Goal: Task Accomplishment & Management: Complete application form

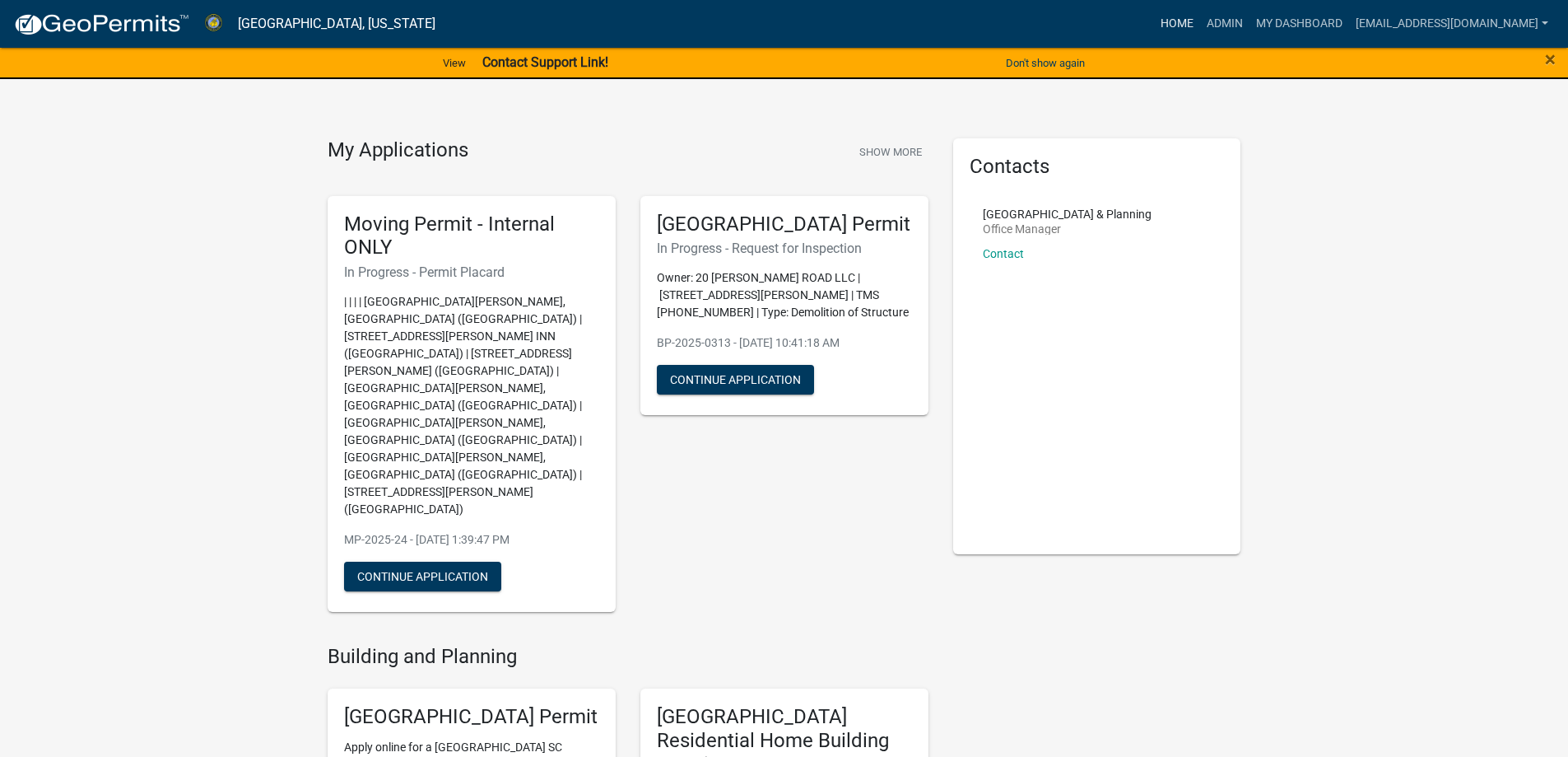
click at [1154, 25] on link "Home" at bounding box center [1177, 23] width 46 height 32
click at [1200, 27] on link "Admin" at bounding box center [1225, 23] width 50 height 32
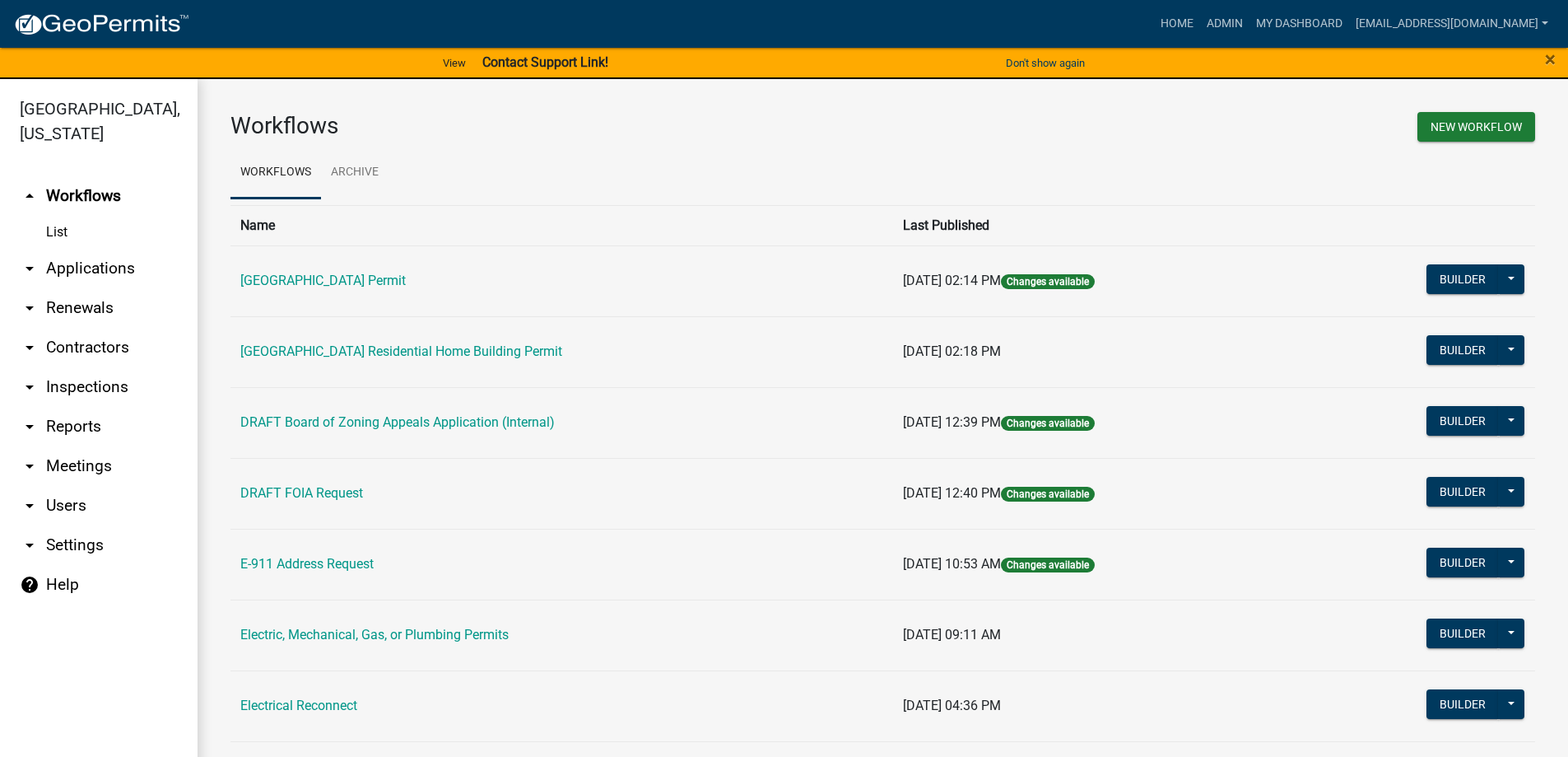
click at [70, 274] on link "arrow_drop_down Applications" at bounding box center [98, 268] width 198 height 40
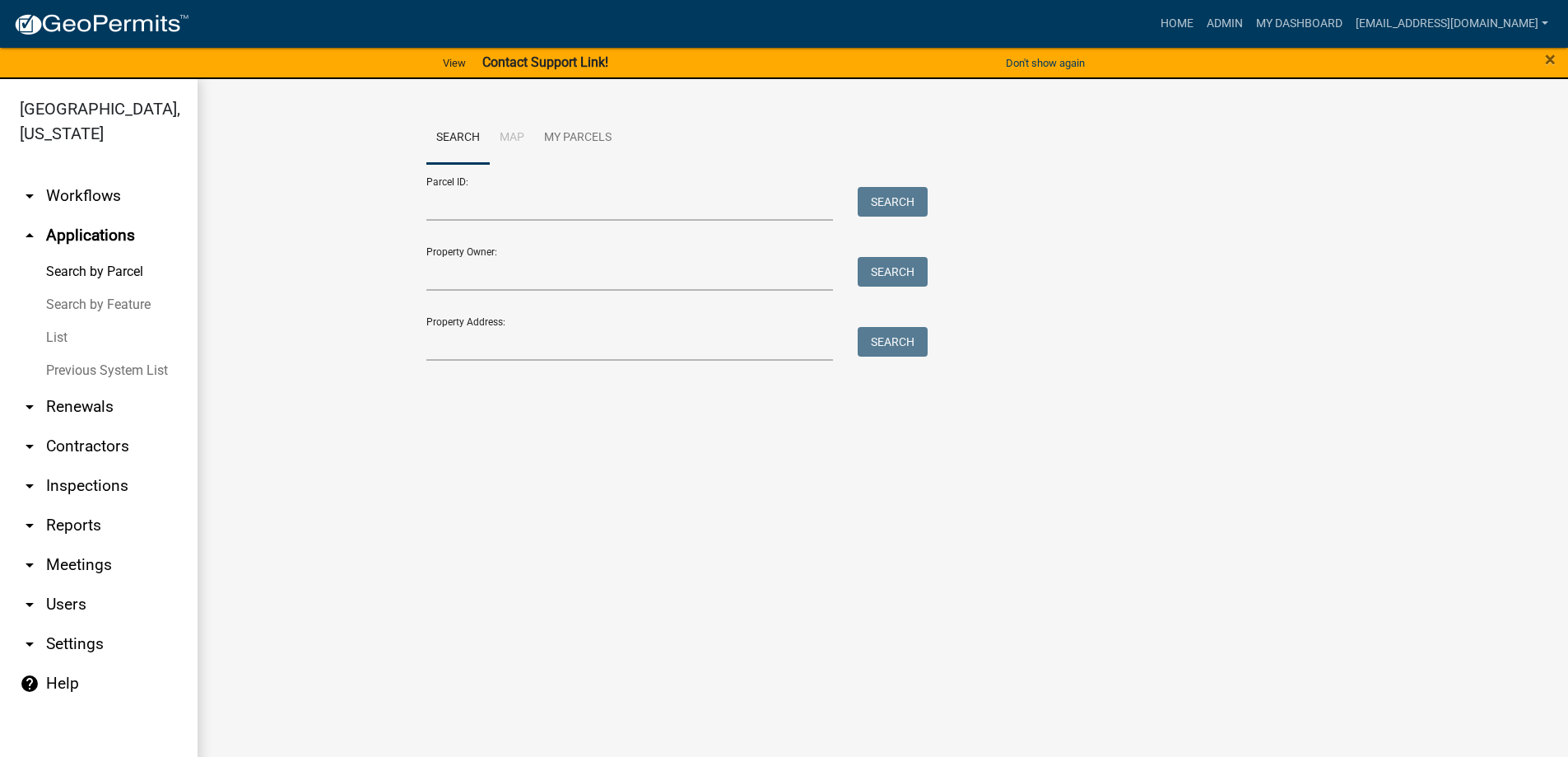
click at [51, 335] on link "List" at bounding box center [98, 337] width 198 height 33
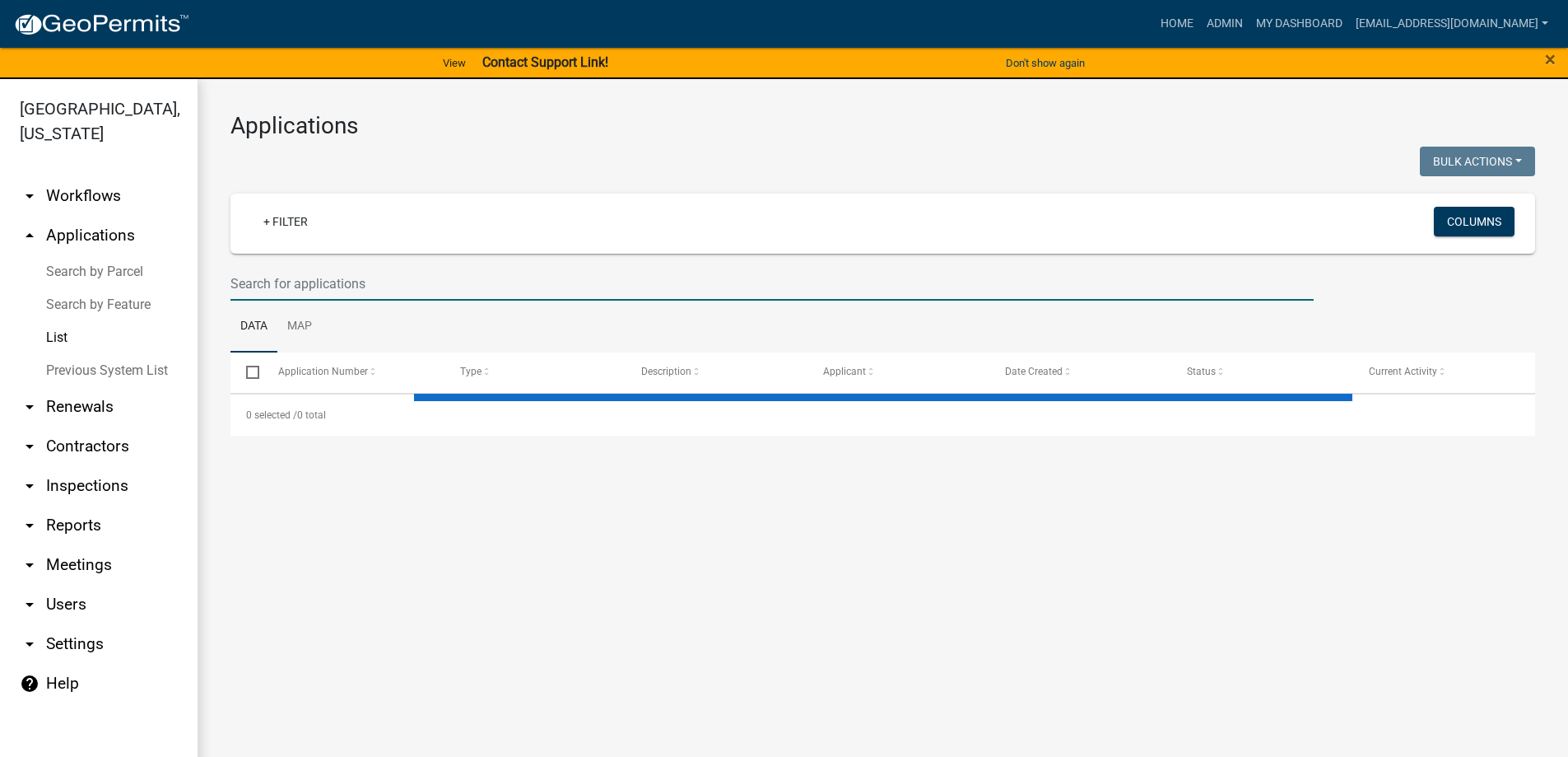
click at [286, 282] on input "text" at bounding box center [771, 283] width 1083 height 33
select select "3: 100"
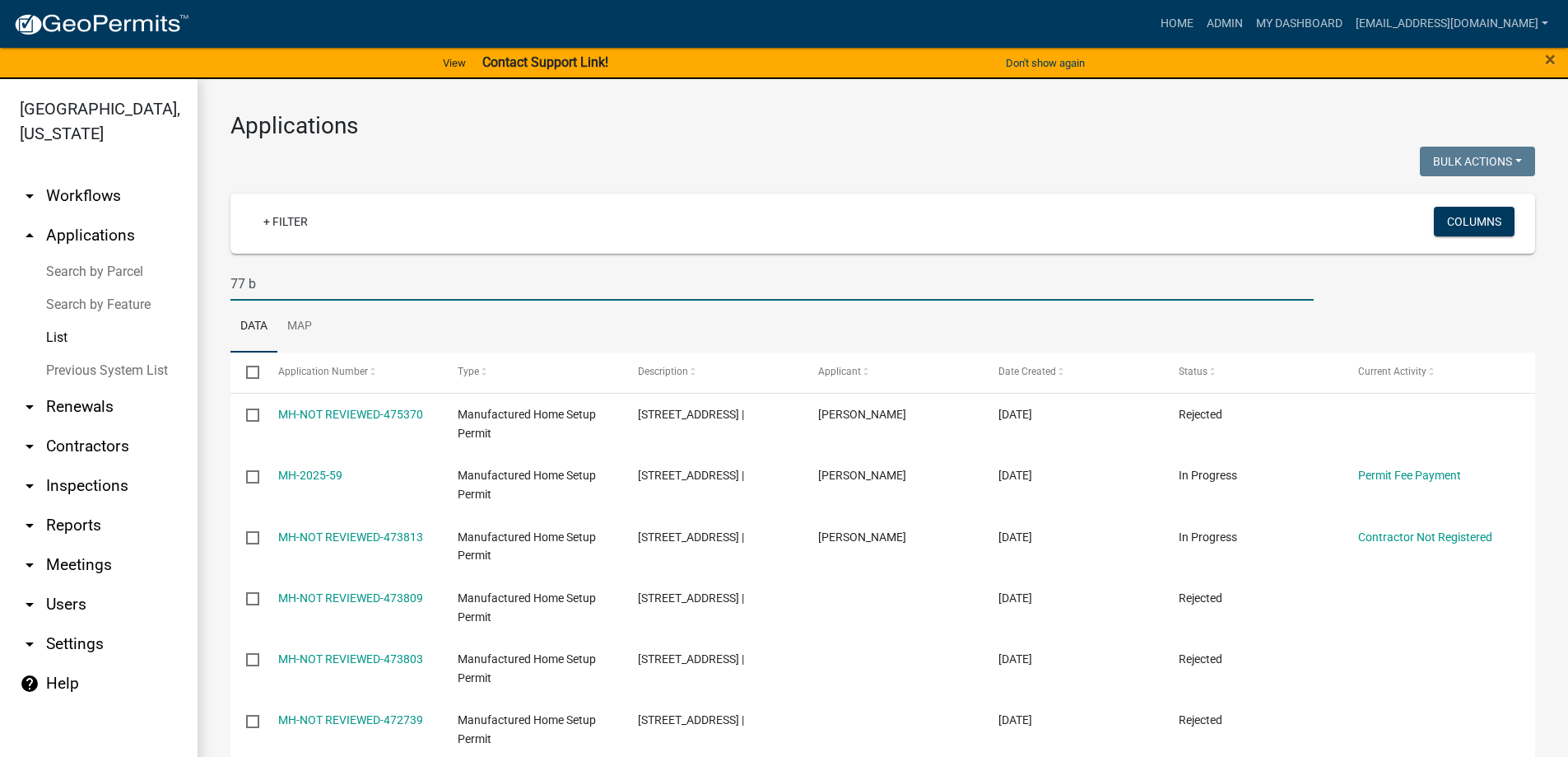
type input "77 b"
drag, startPoint x: 288, startPoint y: 284, endPoint x: 14, endPoint y: 245, distance: 276.8
click at [37, 248] on div "Abbeville County, South Carolina arrow_drop_down Workflows List arrow_drop_up A…" at bounding box center [784, 428] width 1568 height 697
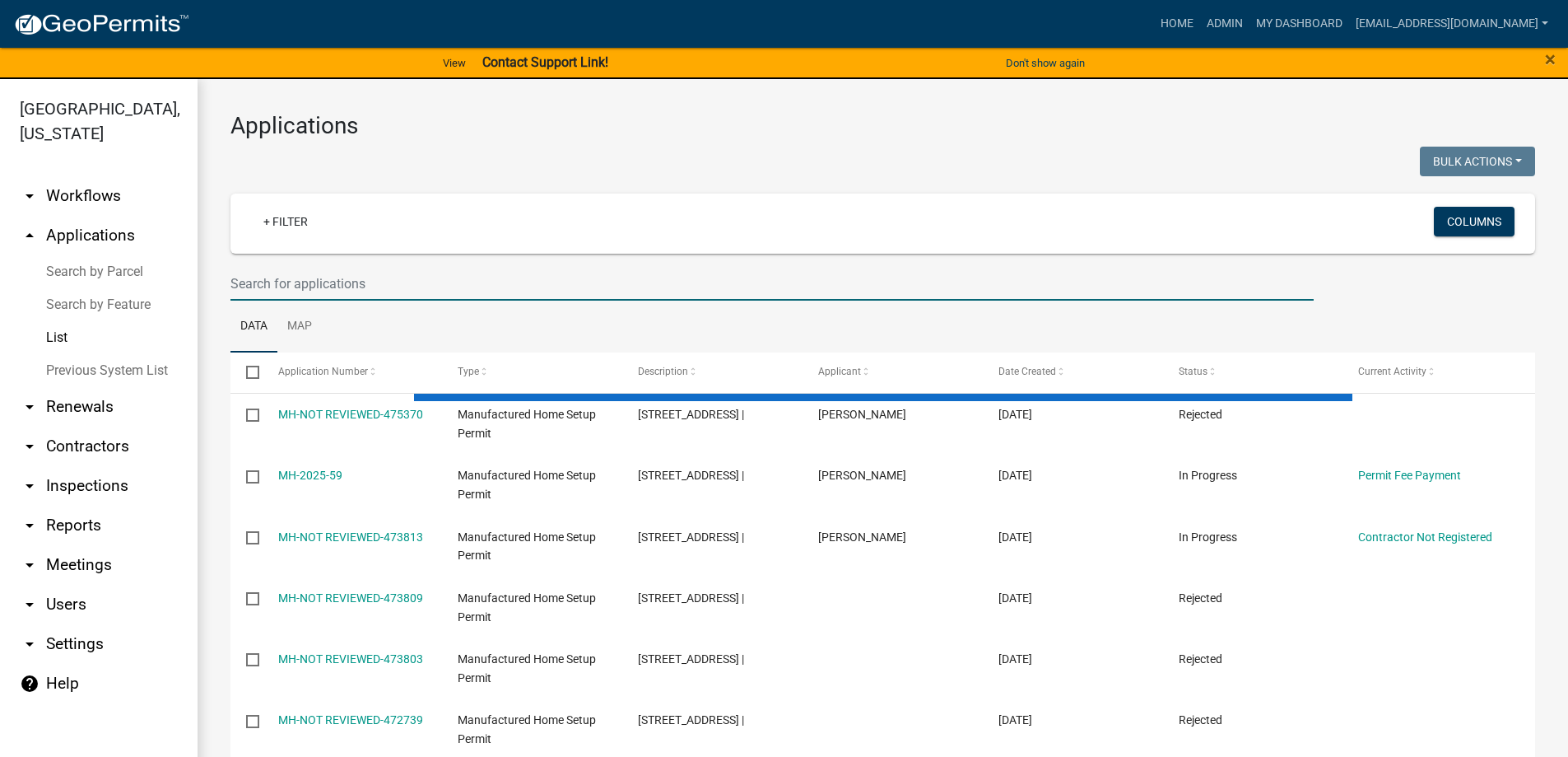
select select "3: 100"
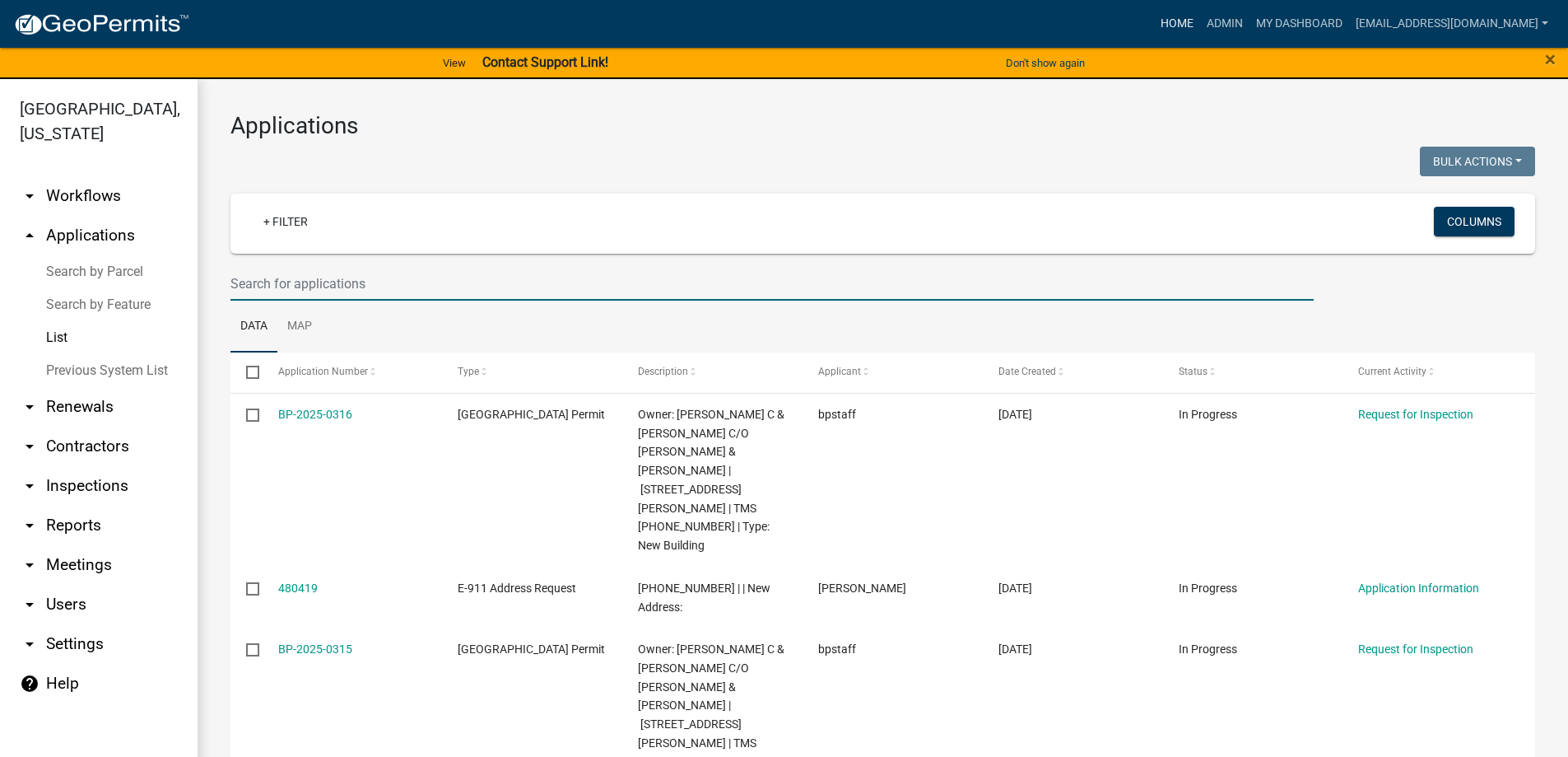
click at [1154, 22] on link "Home" at bounding box center [1177, 23] width 46 height 32
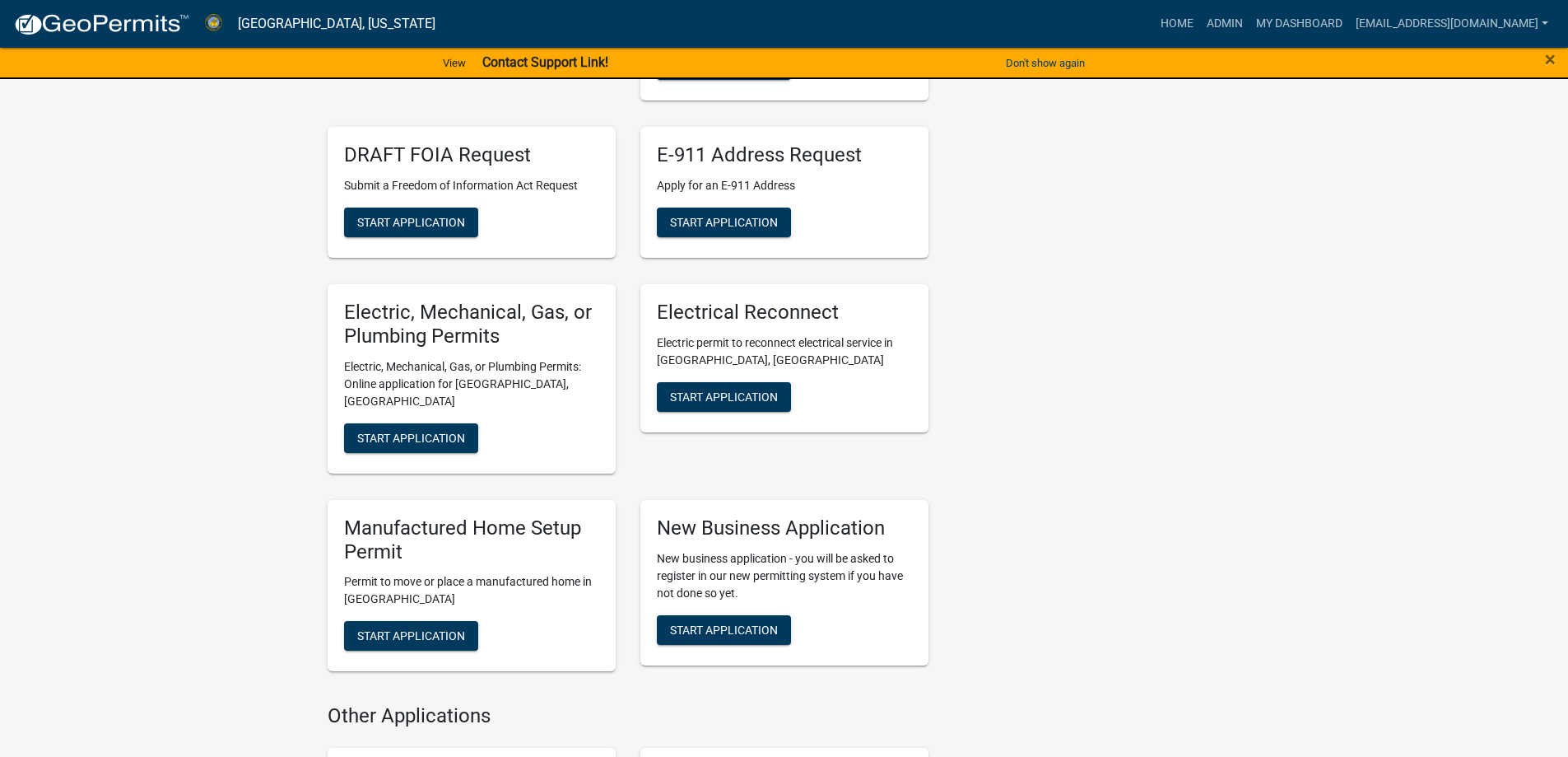
scroll to position [741, 0]
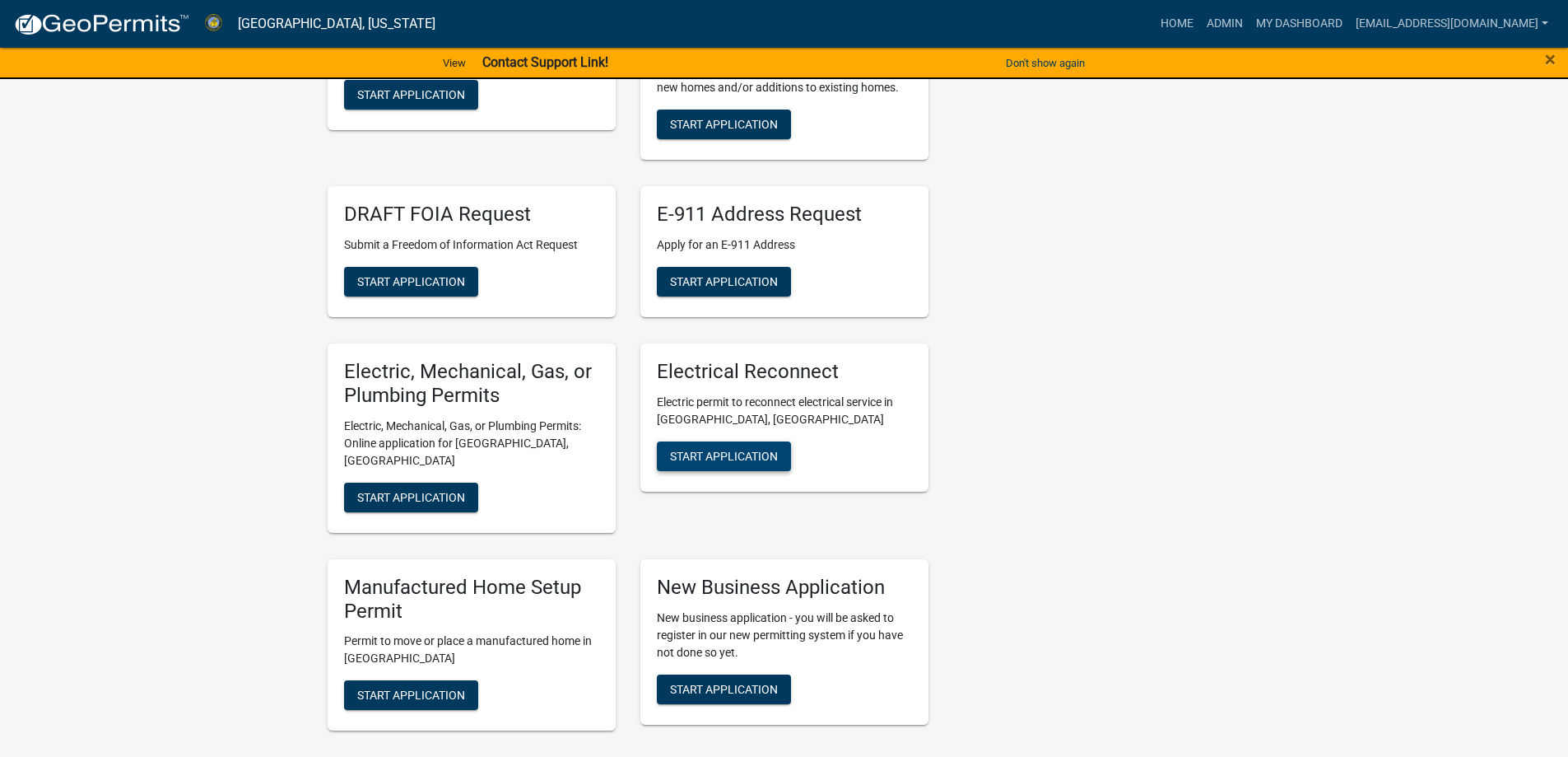
click at [730, 442] on button "Start Application" at bounding box center [723, 456] width 135 height 30
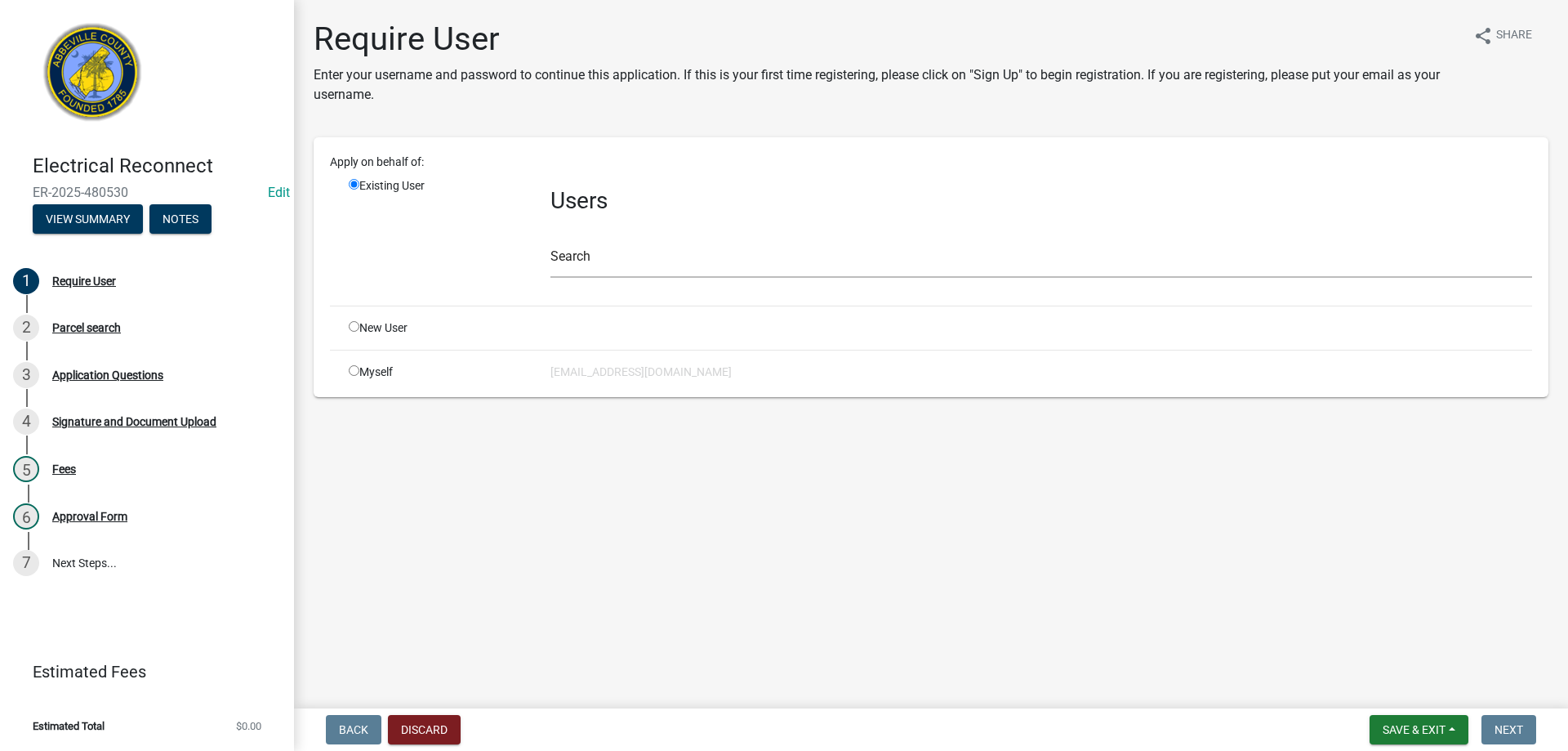
click at [355, 376] on div "Myself" at bounding box center [437, 372] width 202 height 17
click at [650, 263] on input "text" at bounding box center [1041, 261] width 982 height 33
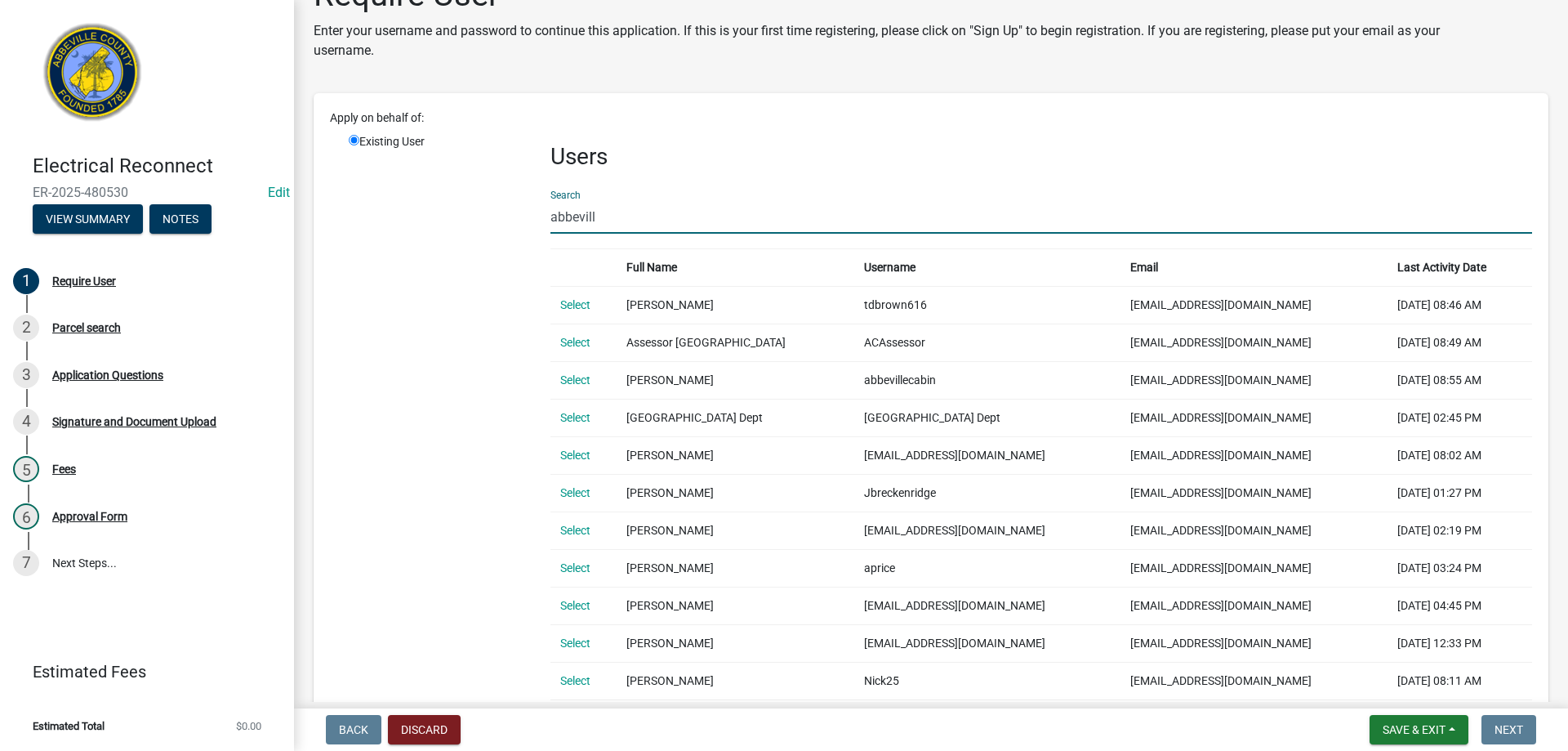
scroll to position [82, 0]
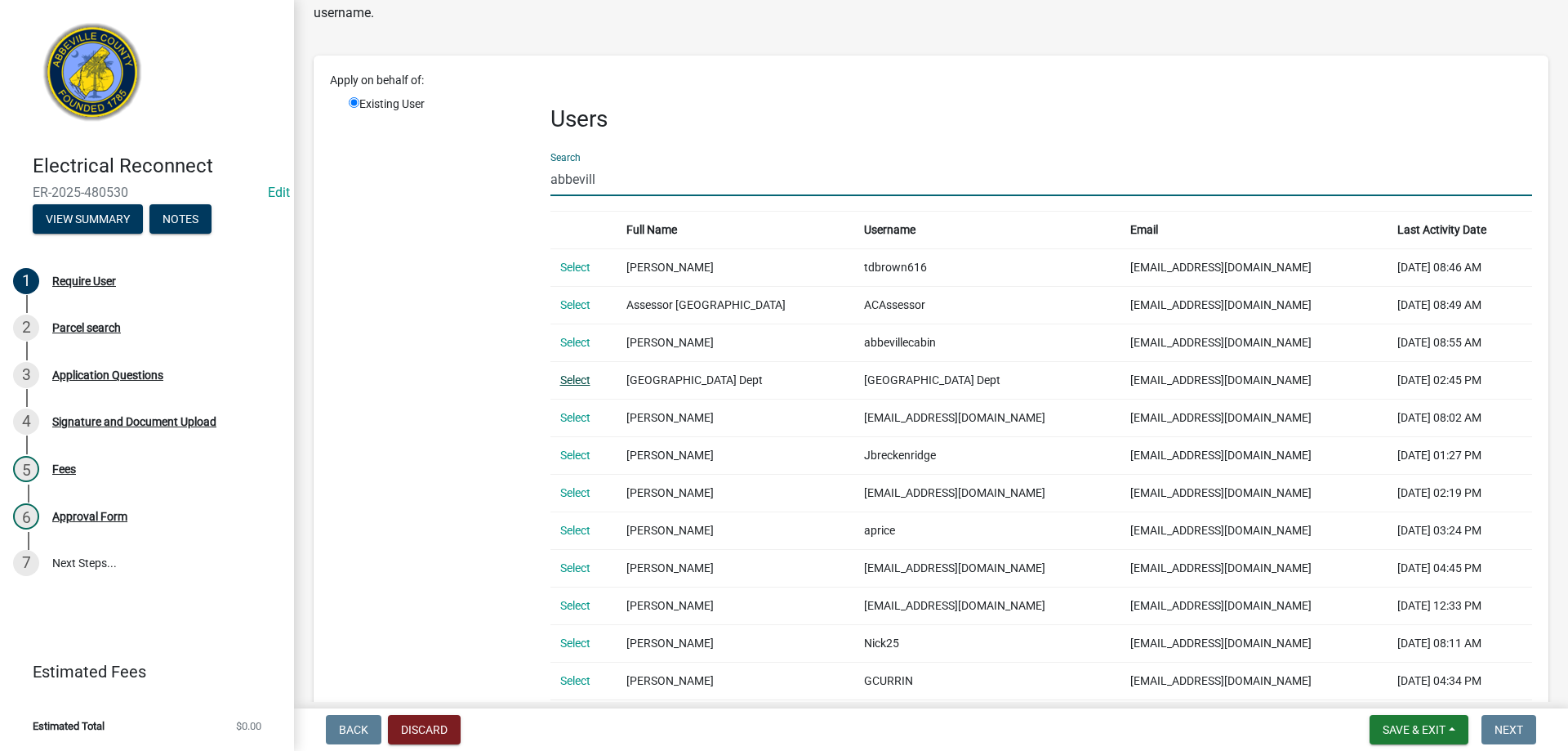
type input "abbevill"
click at [586, 383] on link "Select" at bounding box center [575, 380] width 30 height 13
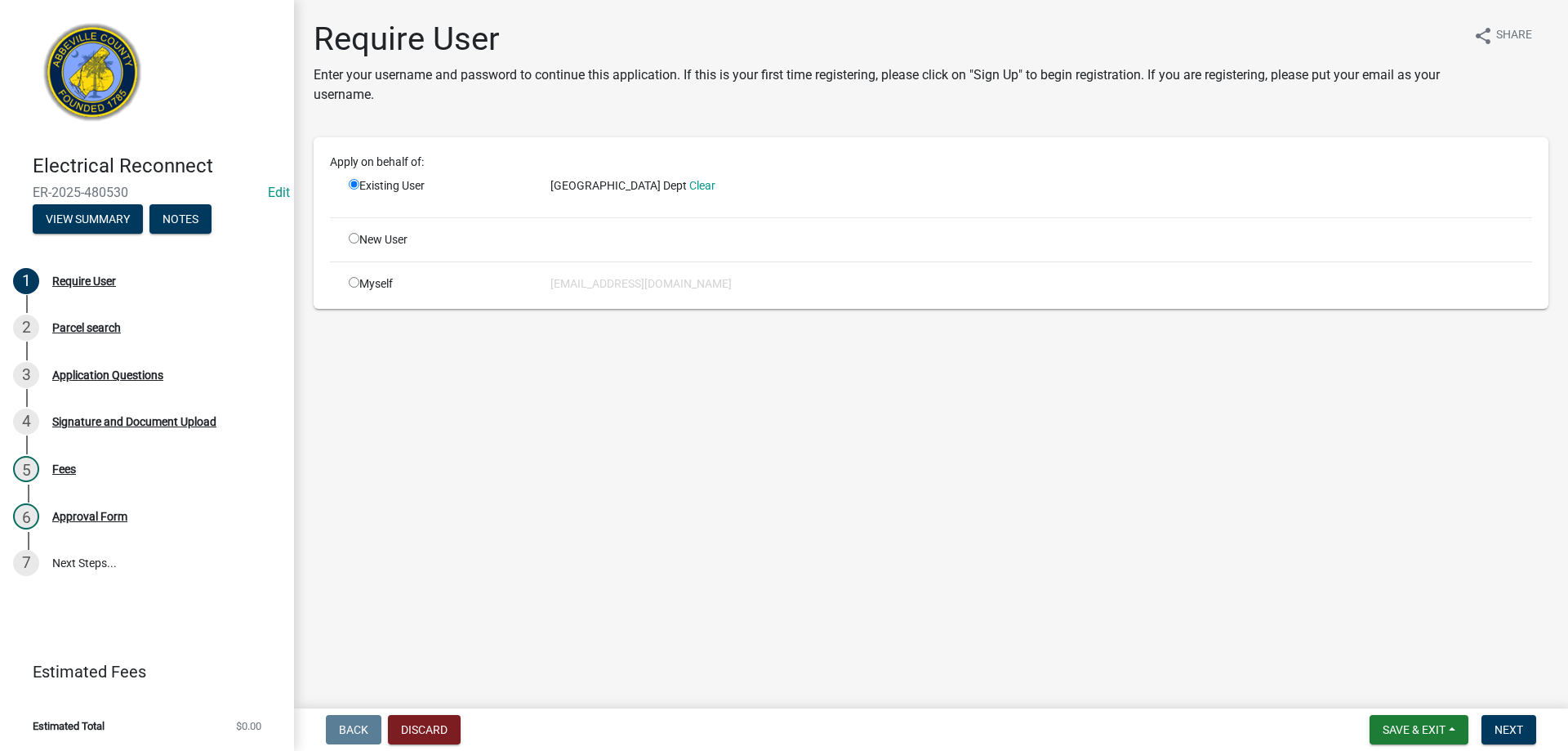
scroll to position [0, 0]
click at [349, 186] on input "radio" at bounding box center [354, 185] width 11 height 11
click at [349, 291] on div "Myself" at bounding box center [437, 283] width 202 height 17
click at [349, 284] on input "radio" at bounding box center [354, 282] width 11 height 11
radio input "true"
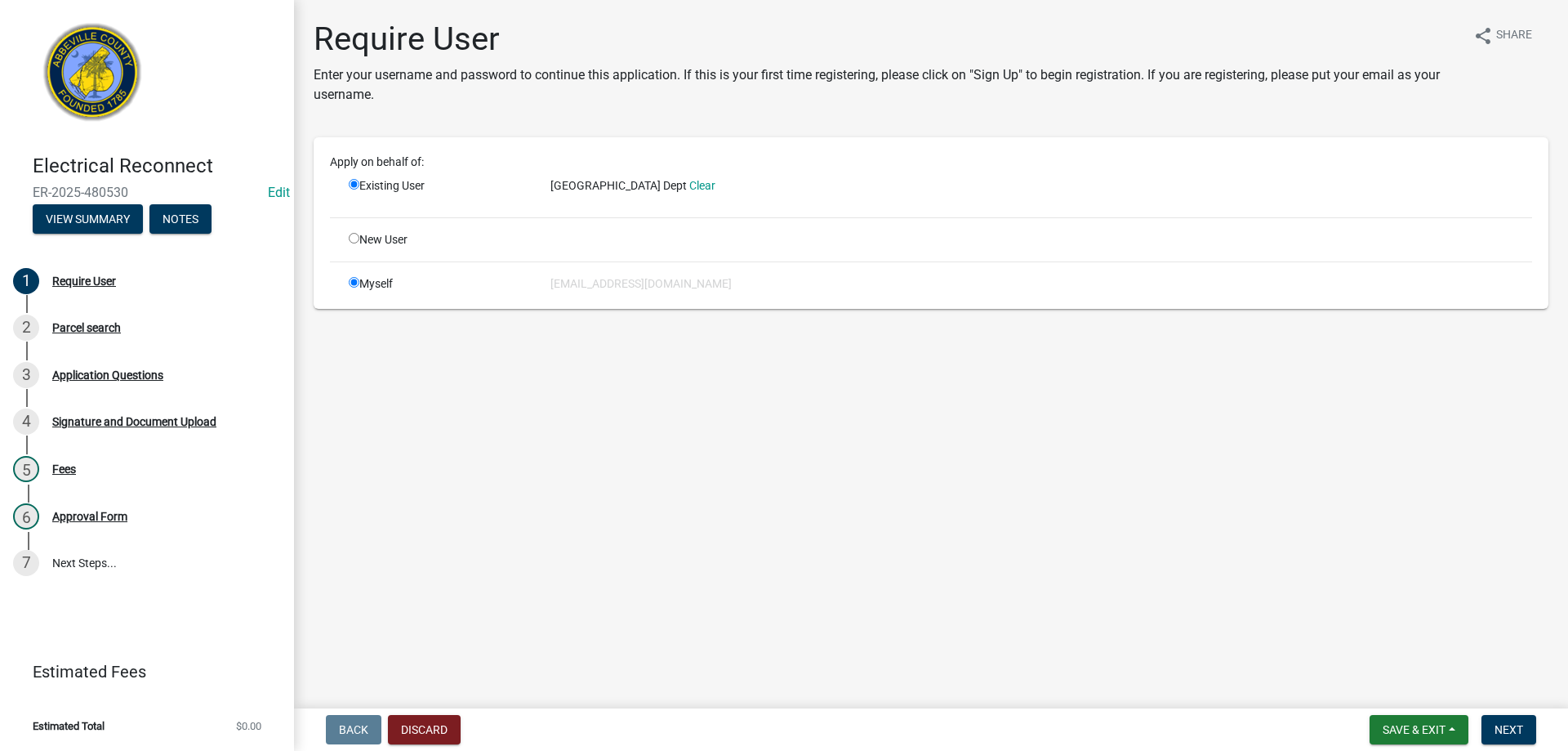
radio input "false"
click at [1507, 724] on span "Next" at bounding box center [1509, 729] width 29 height 13
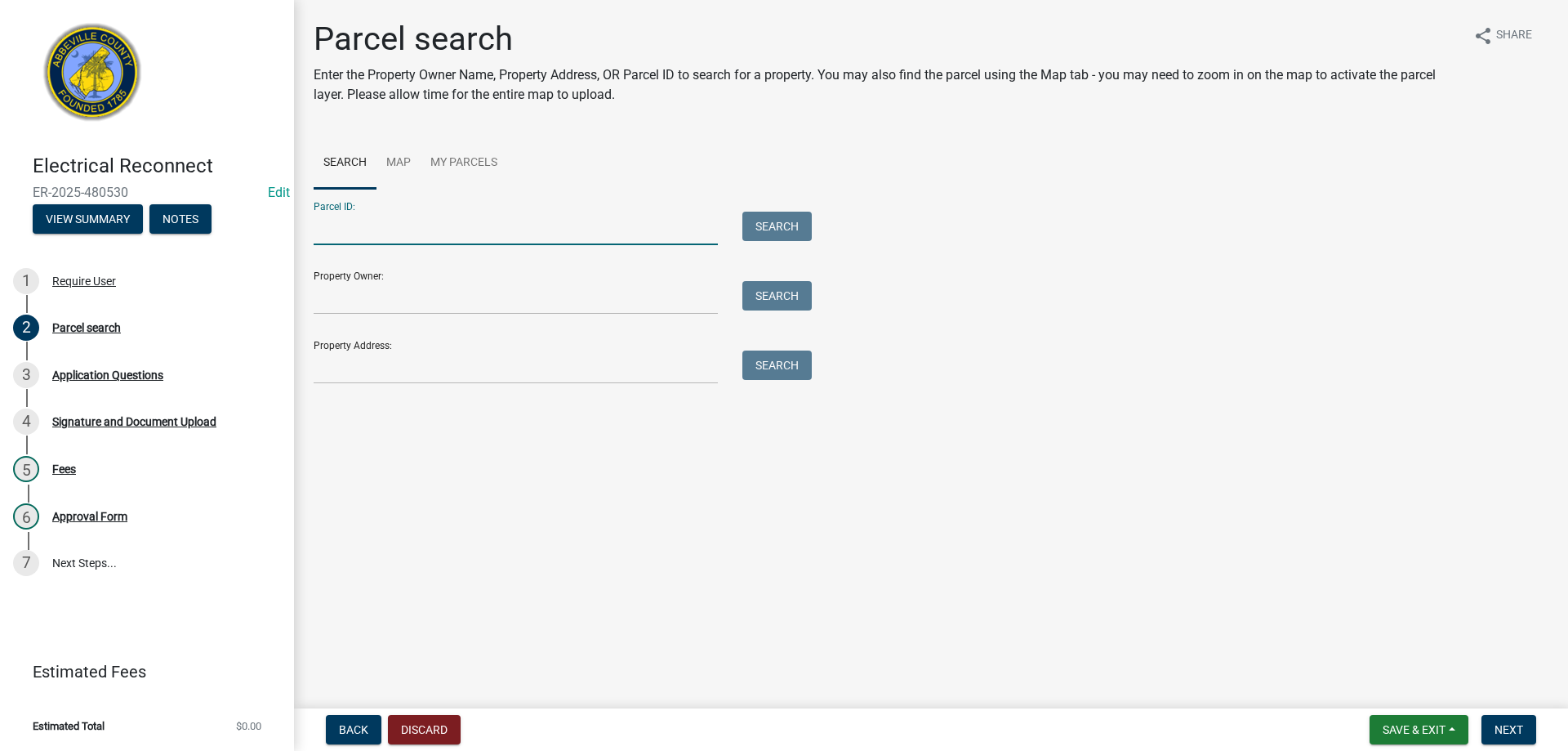
paste input "109-10-03-009"
type input "109-10-03-009"
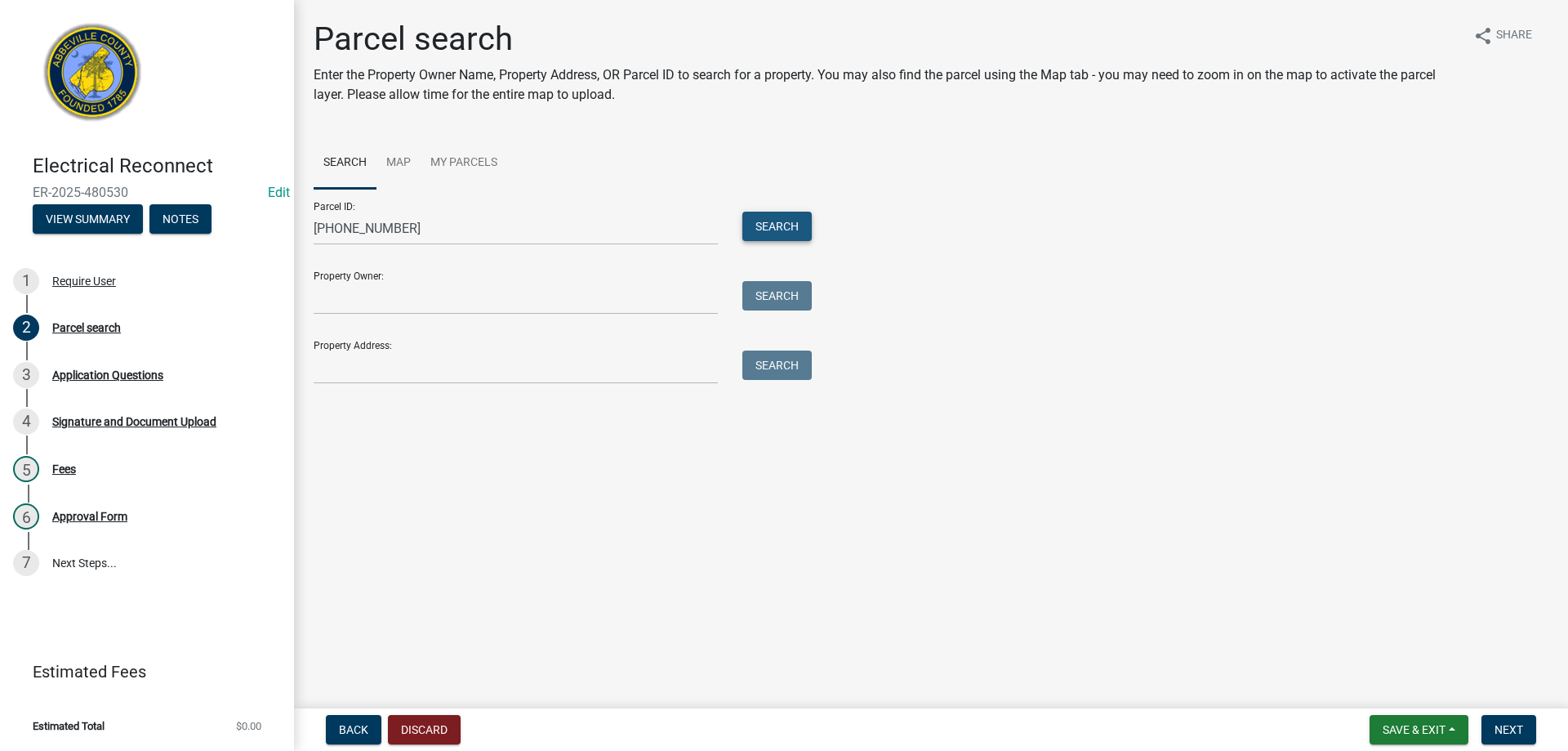
click at [775, 231] on button "Search" at bounding box center [777, 226] width 69 height 30
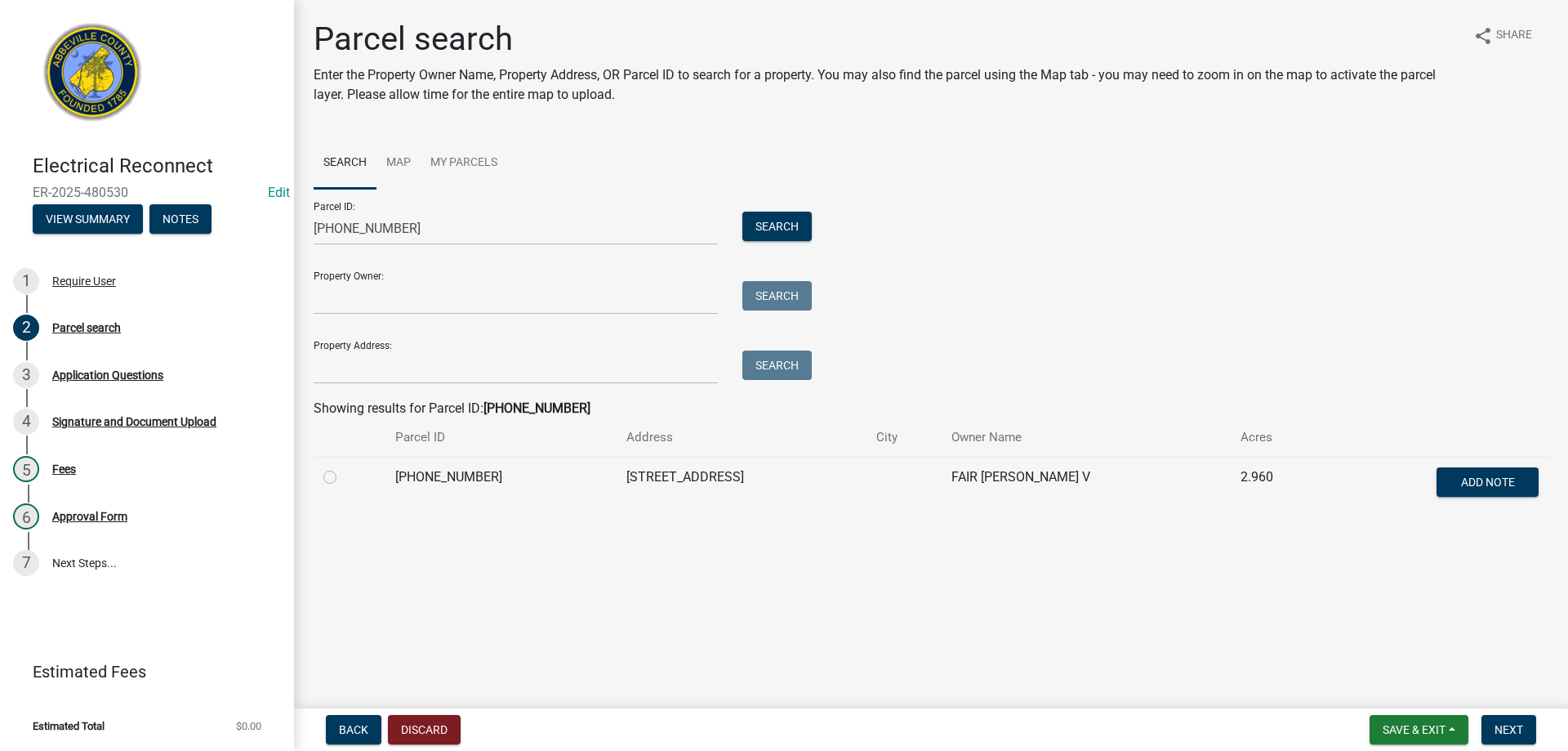
click at [343, 467] on label at bounding box center [343, 467] width 0 height 0
click at [343, 476] on input "radio" at bounding box center [349, 472] width 11 height 11
radio input "true"
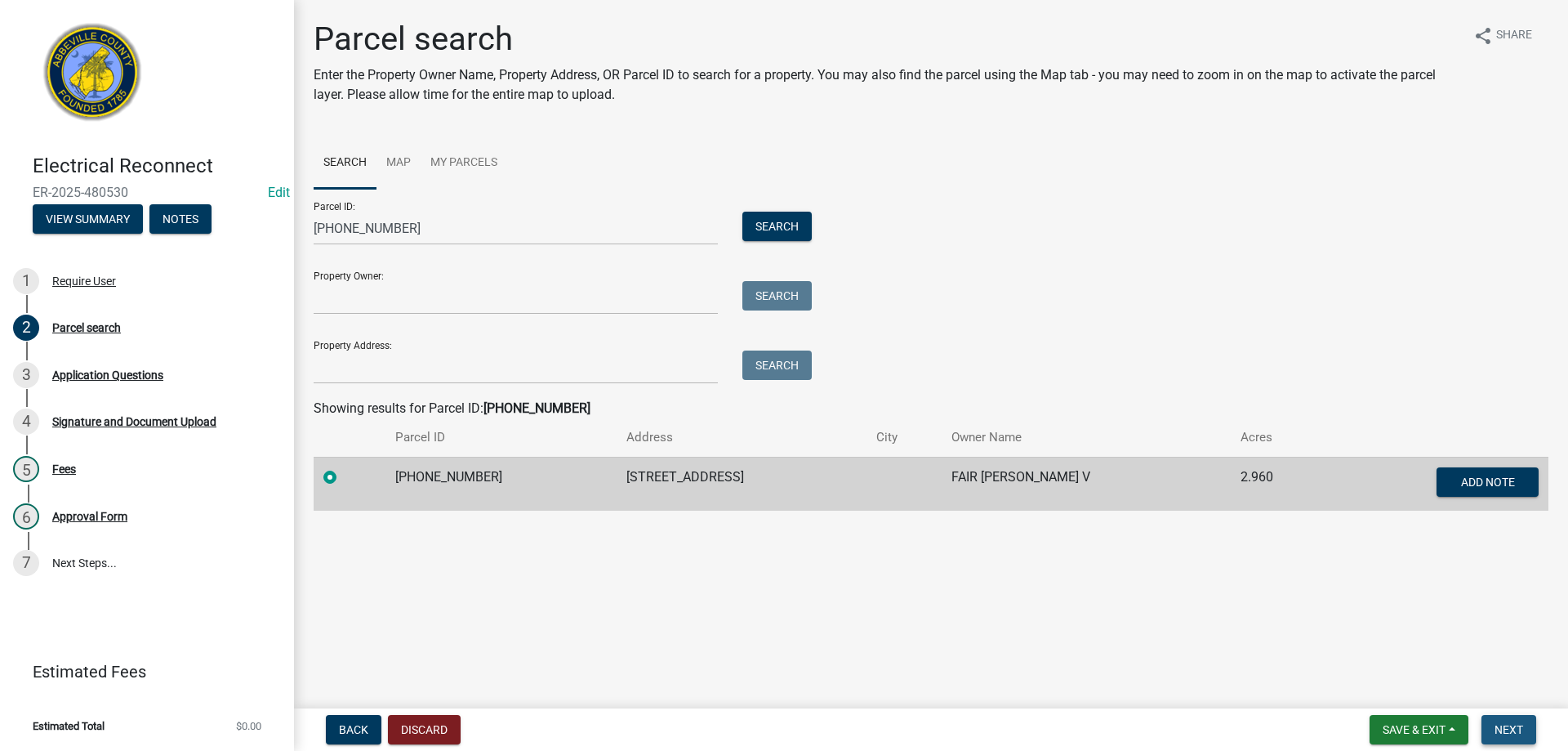
click at [1495, 726] on span "Next" at bounding box center [1509, 729] width 29 height 13
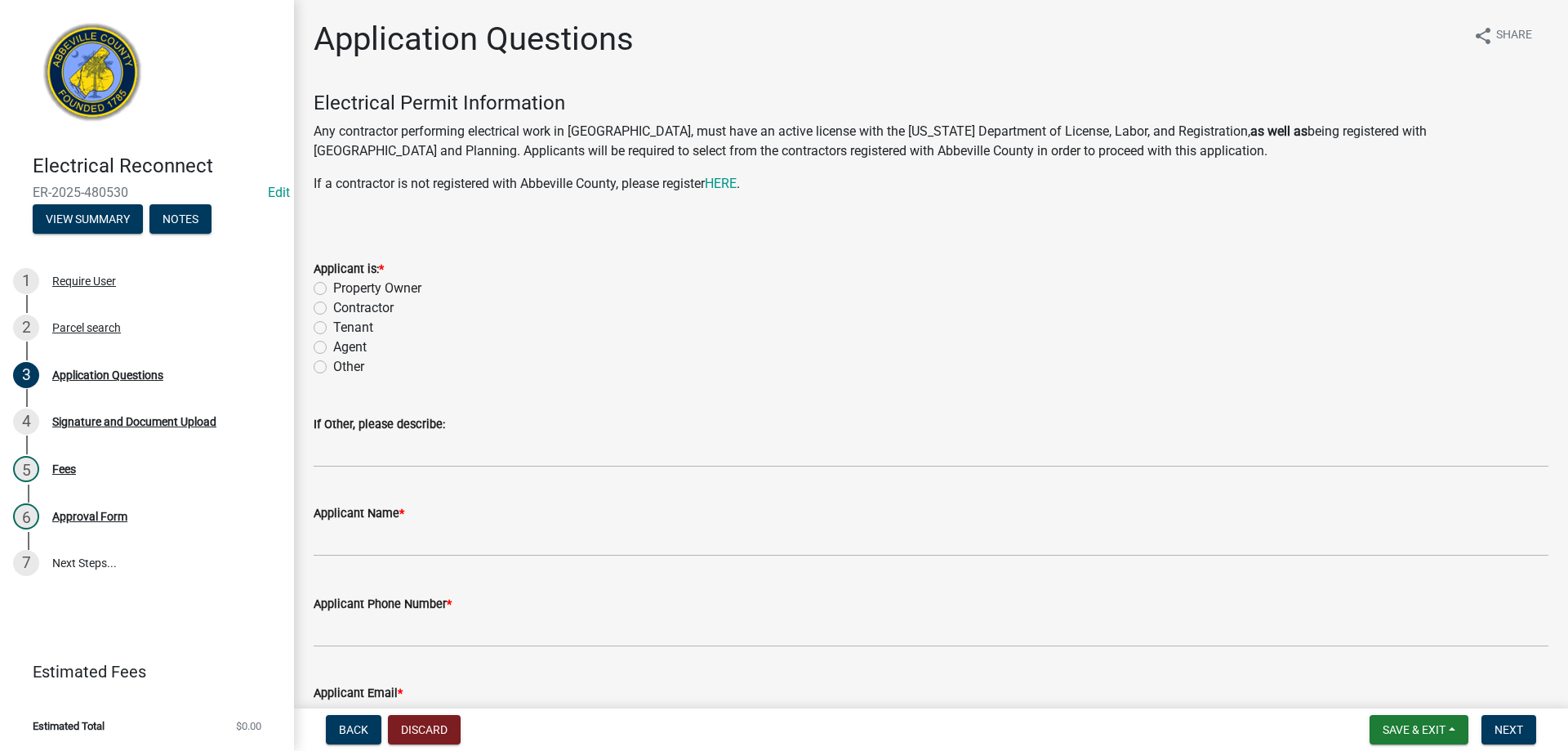
click at [333, 324] on label "Tenant" at bounding box center [353, 328] width 40 height 20
click at [333, 324] on input "Tenant" at bounding box center [339, 324] width 11 height 11
radio input "true"
click at [333, 348] on label "Agent" at bounding box center [349, 347] width 33 height 20
click at [333, 348] on input "Agent" at bounding box center [339, 342] width 11 height 11
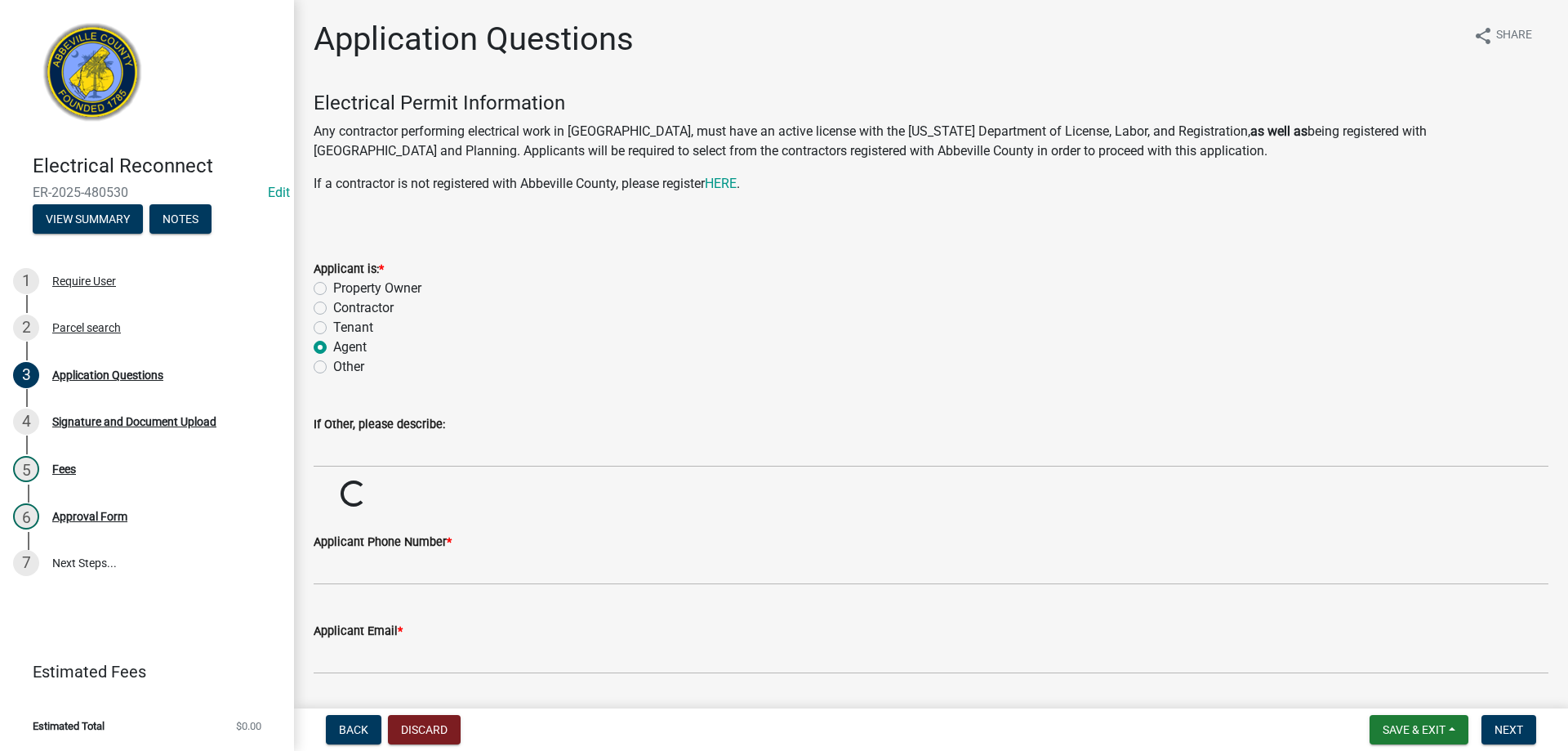
radio input "true"
click at [333, 368] on label "Other" at bounding box center [349, 367] width 31 height 20
click at [333, 367] on input "Other" at bounding box center [339, 362] width 11 height 11
radio input "true"
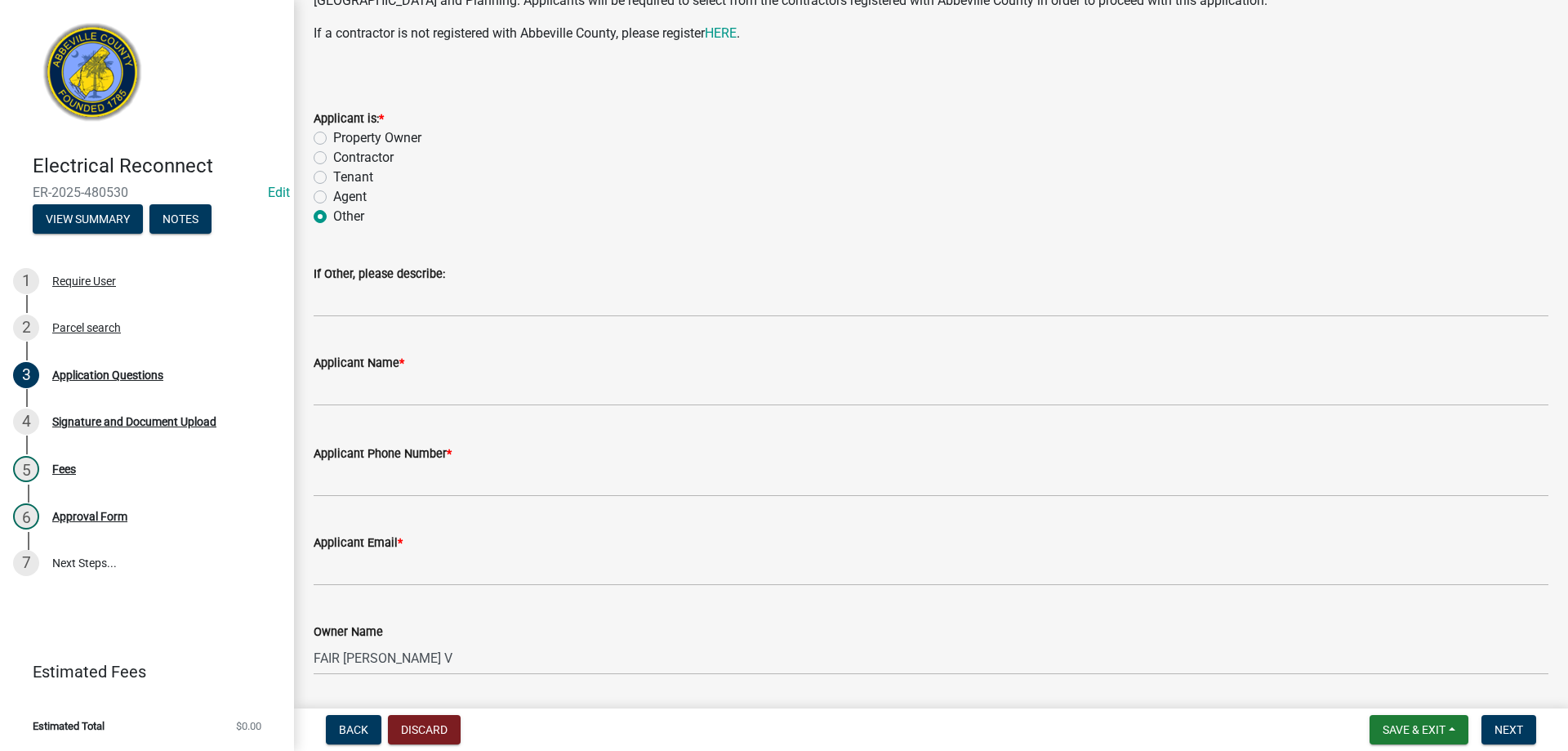
scroll to position [163, 0]
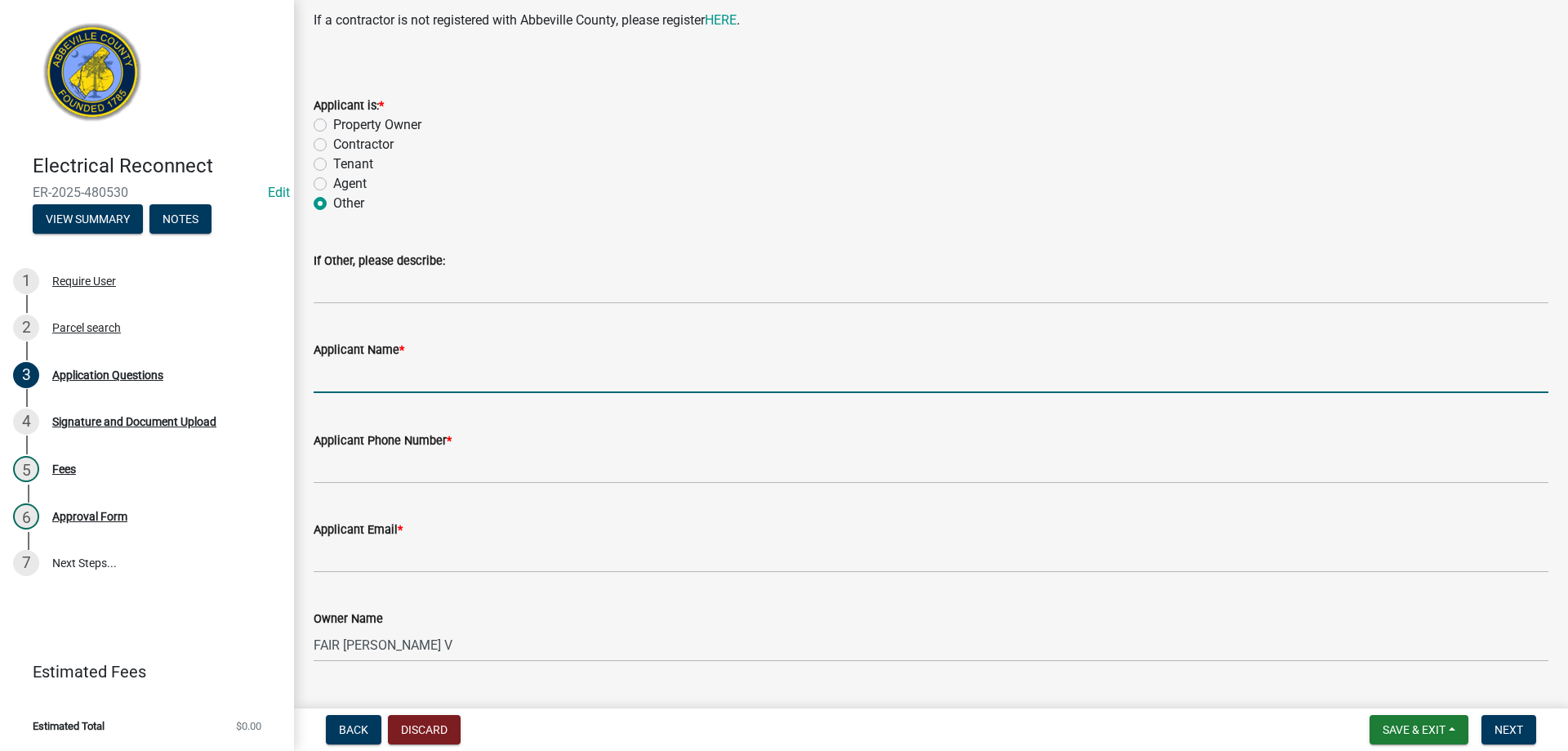
click at [424, 369] on input "Applicant Name *" at bounding box center [931, 376] width 1235 height 33
type input "Sabrina Fair"
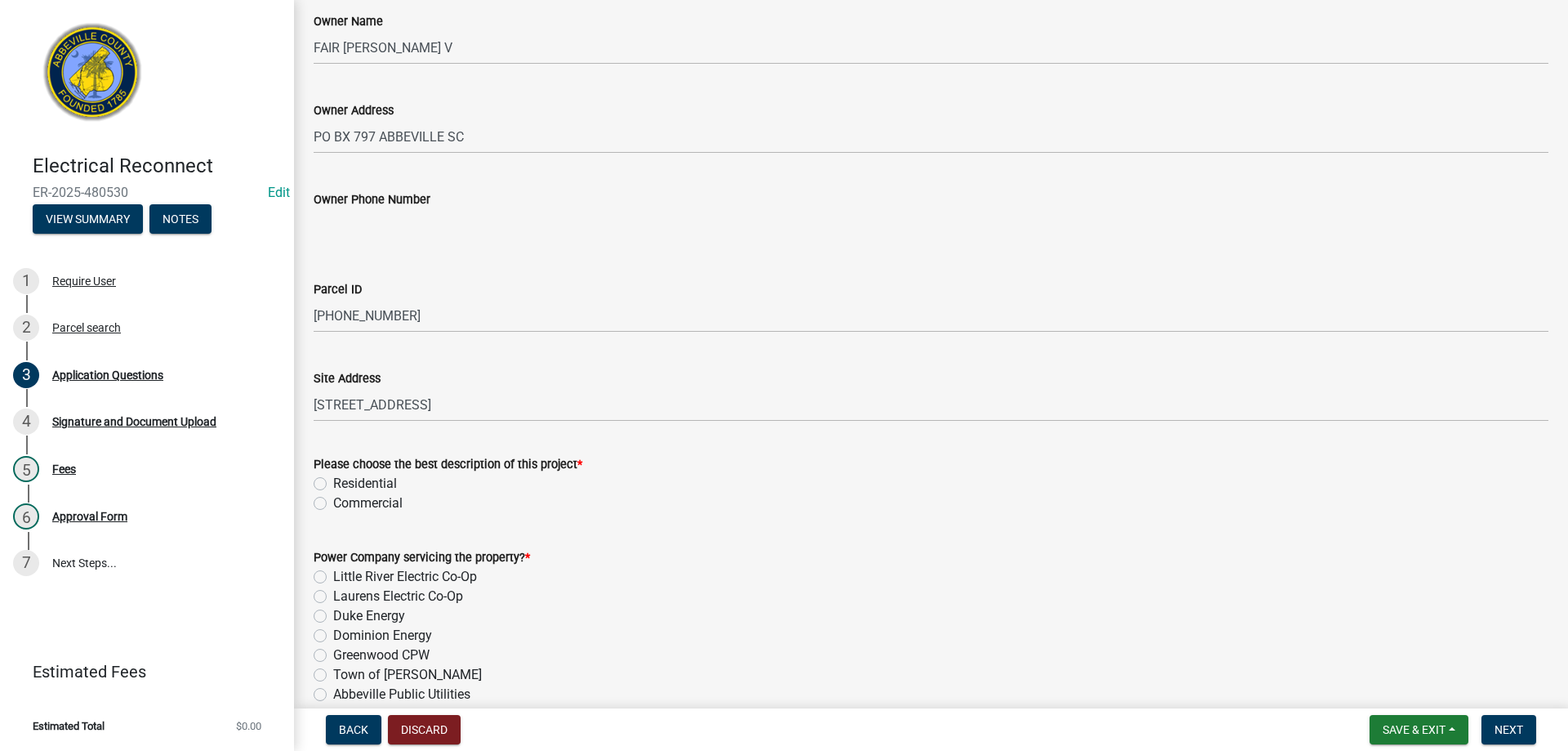
scroll to position [816, 0]
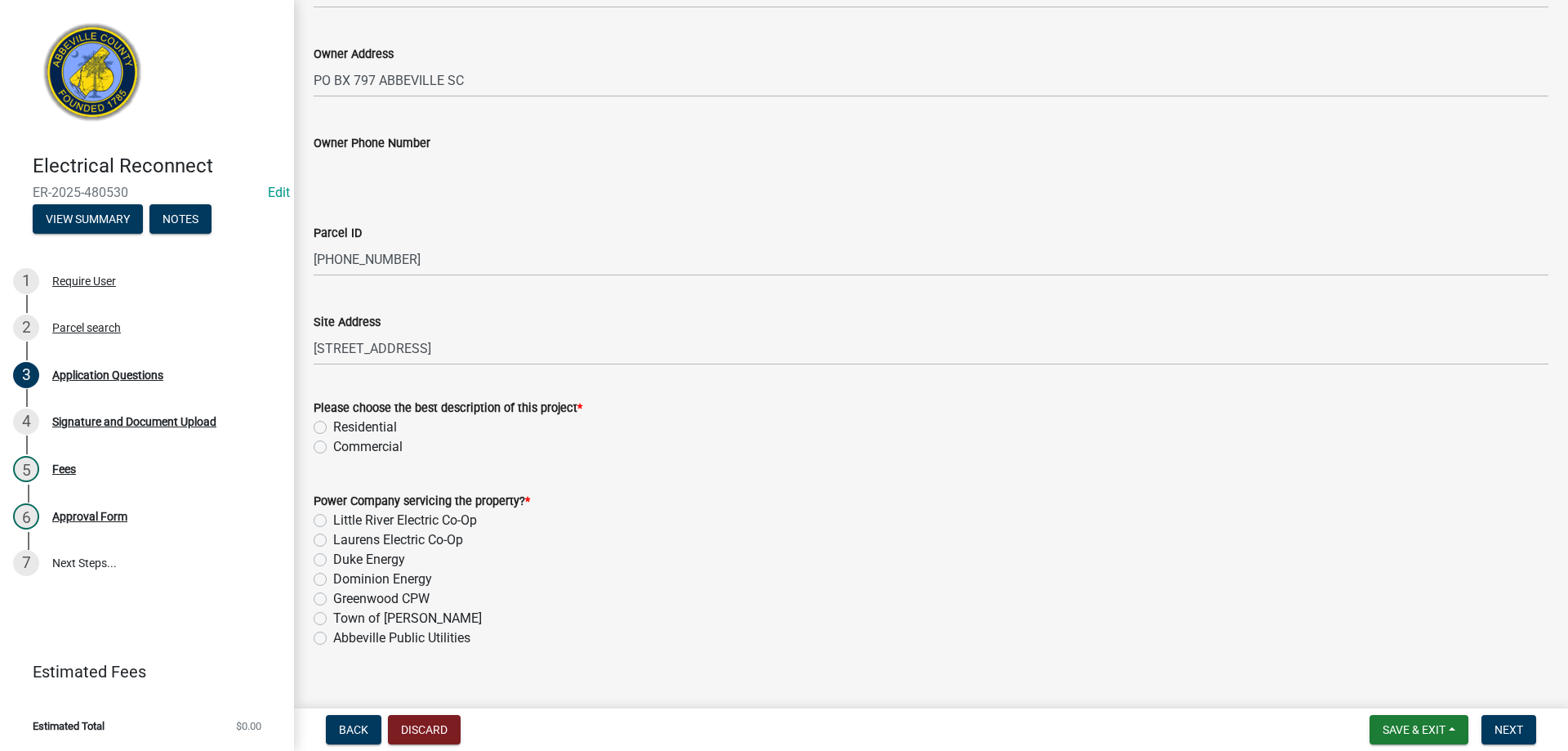
type input "864-"
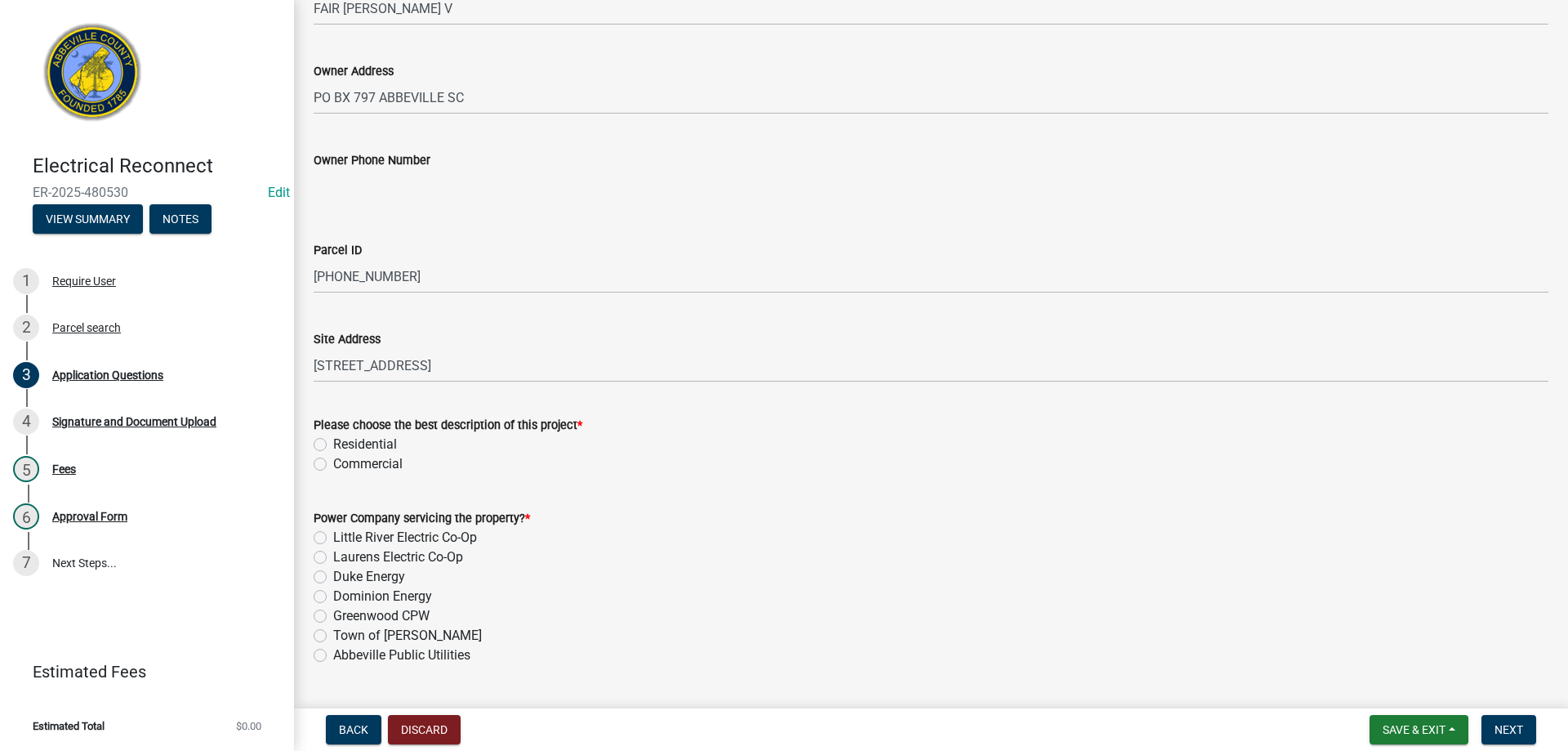
click at [323, 426] on div "Please choose the best description of this project * Residential Commercial" at bounding box center [931, 445] width 1235 height 59
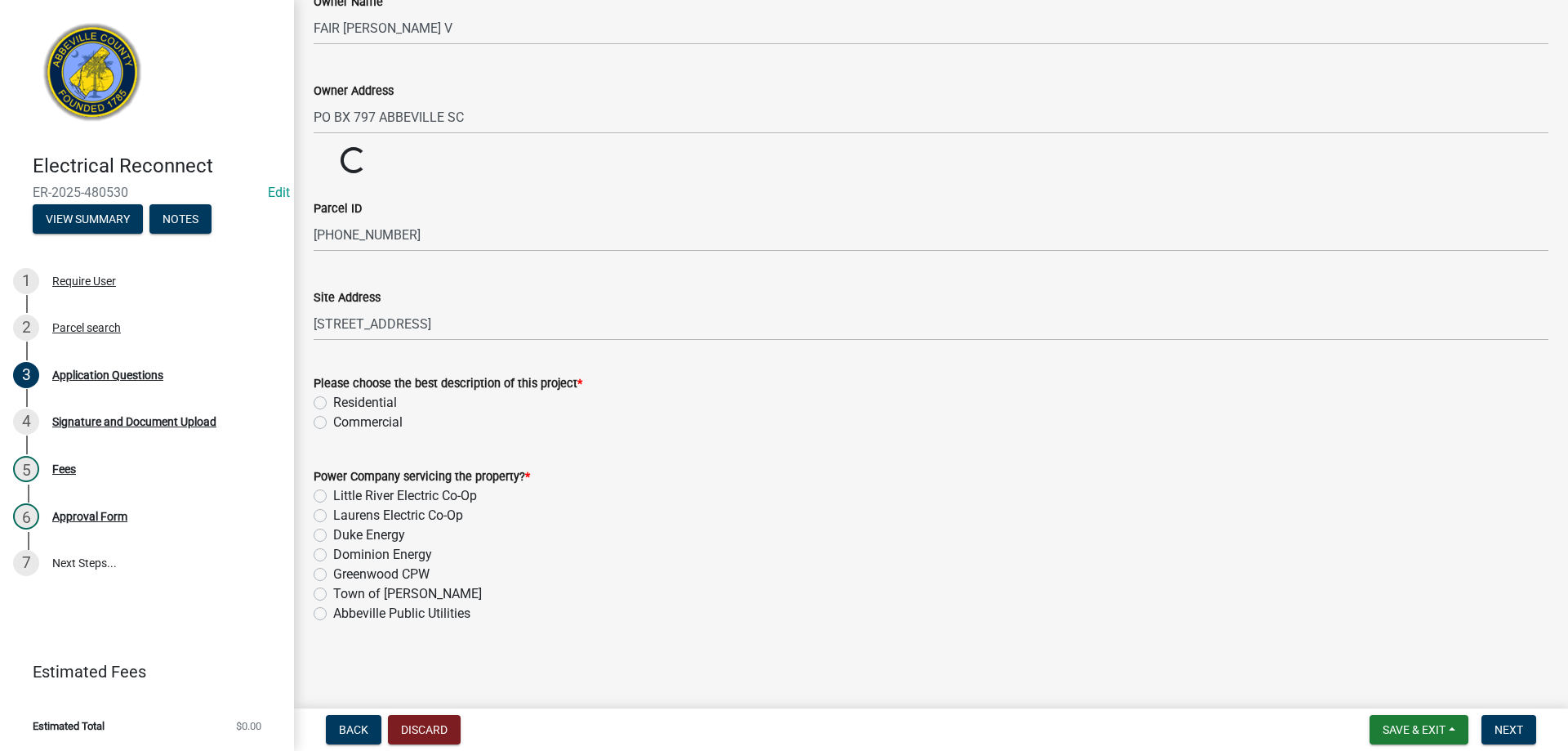
click at [333, 402] on label "Residential" at bounding box center [365, 402] width 64 height 20
click at [333, 402] on input "Residential" at bounding box center [339, 398] width 11 height 11
radio input "true"
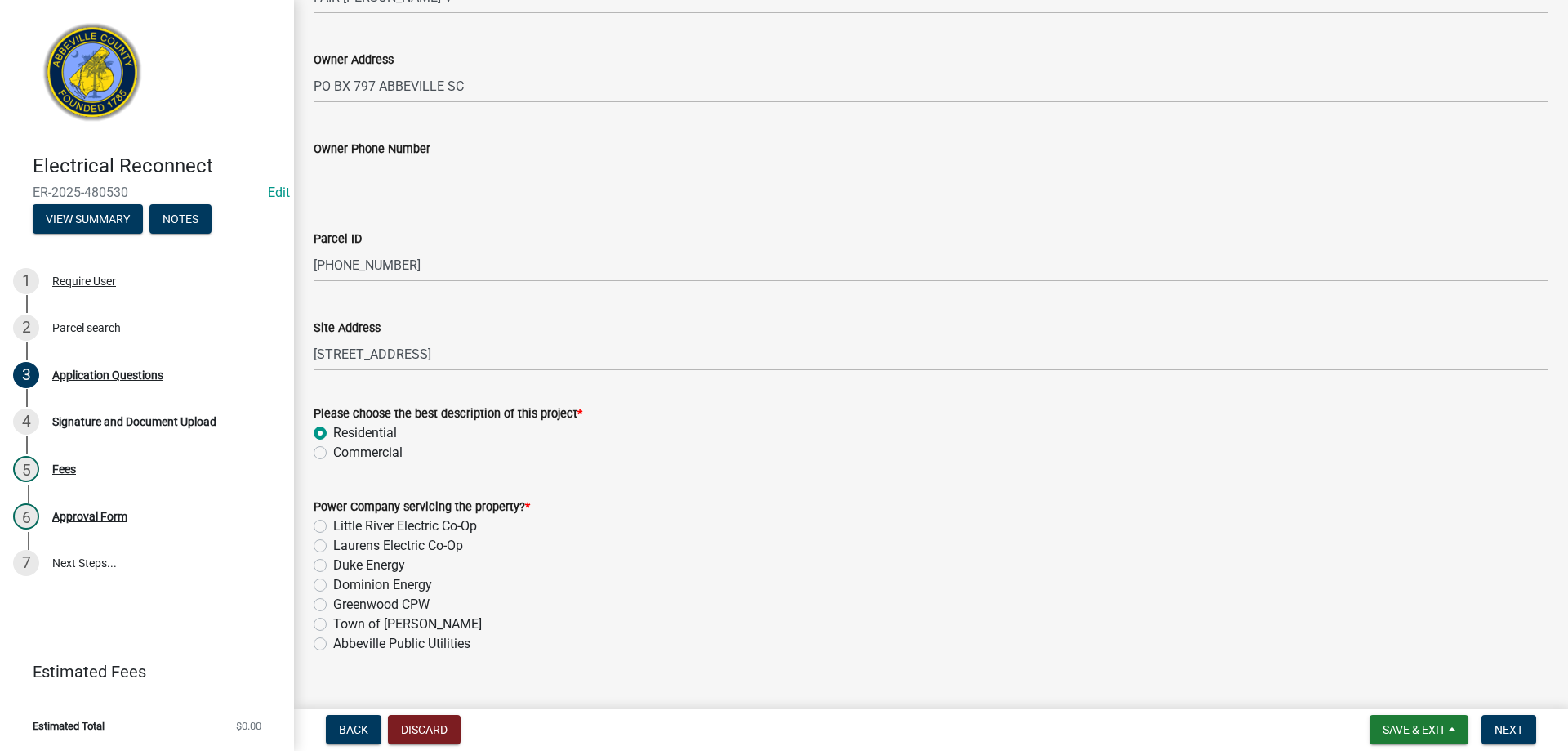
scroll to position [861, 0]
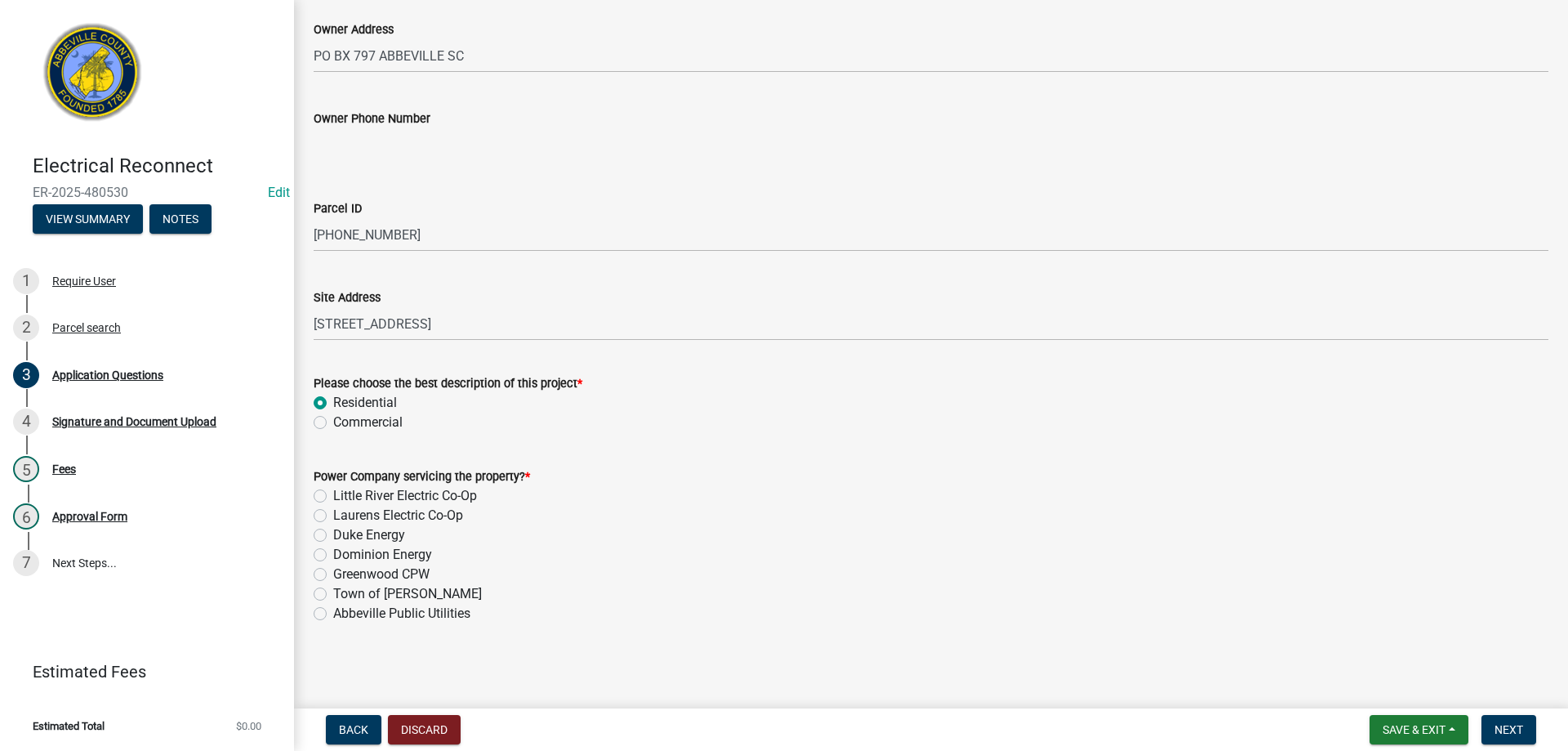
click at [333, 613] on label "Abbeville Public Utilities" at bounding box center [401, 614] width 137 height 20
click at [333, 613] on input "Abbeville Public Utilities" at bounding box center [339, 609] width 11 height 11
radio input "true"
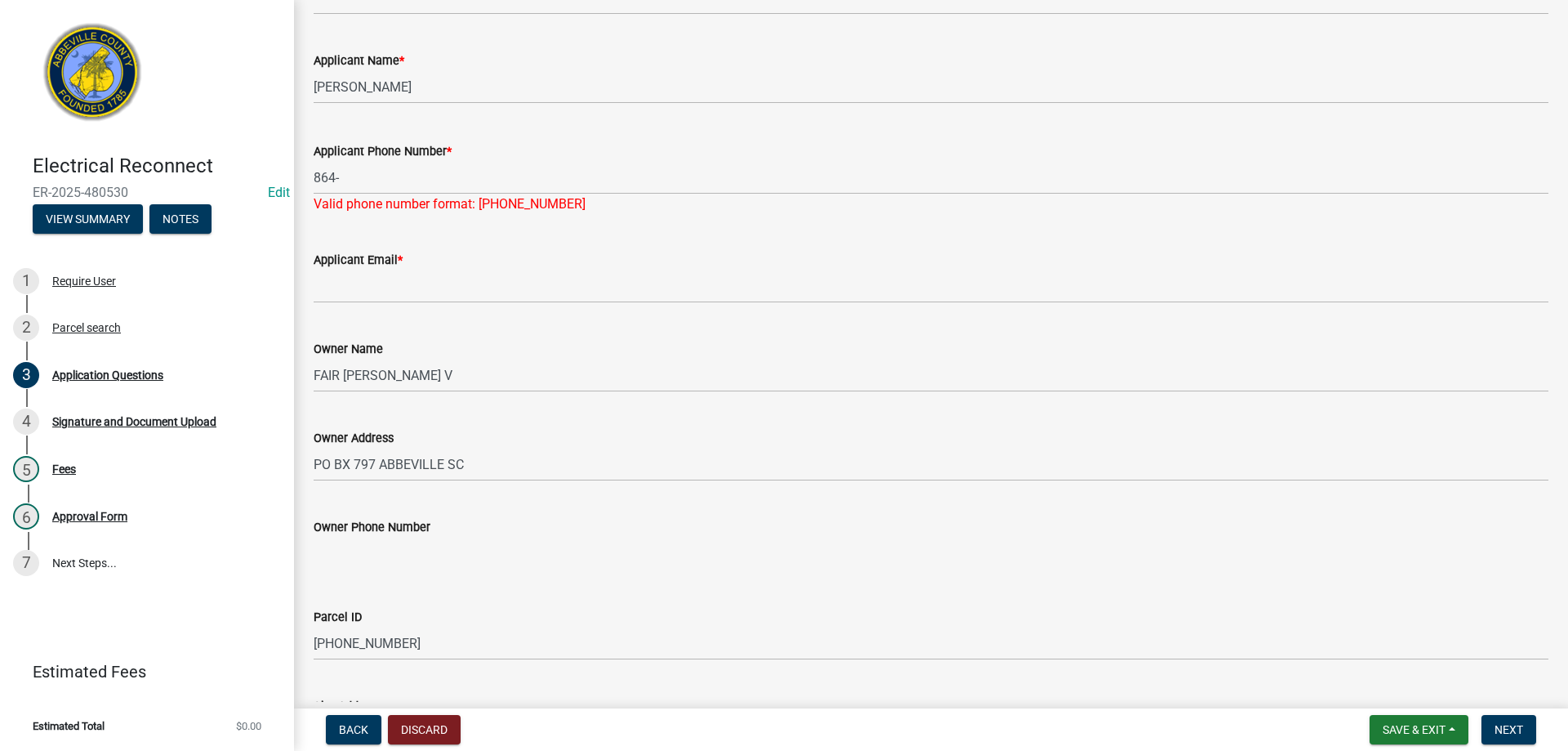
scroll to position [371, 0]
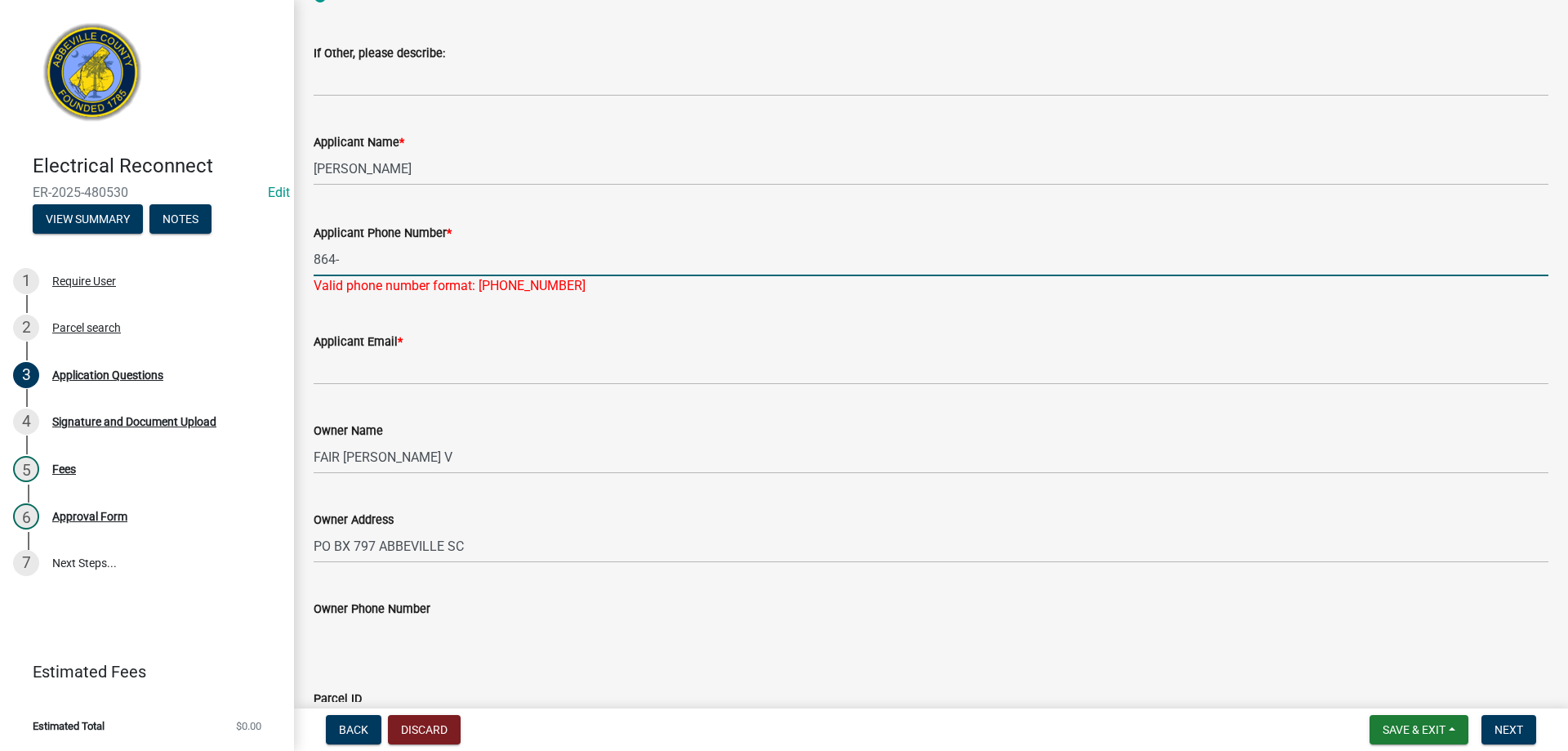
drag, startPoint x: 372, startPoint y: 255, endPoint x: 110, endPoint y: 241, distance: 262.4
click at [119, 241] on div "Electrical Reconnect ER-2025-480530 Edit View Summary Notes 1 Require User 2 Pa…" at bounding box center [784, 376] width 1568 height 751
type input "980-202-1085"
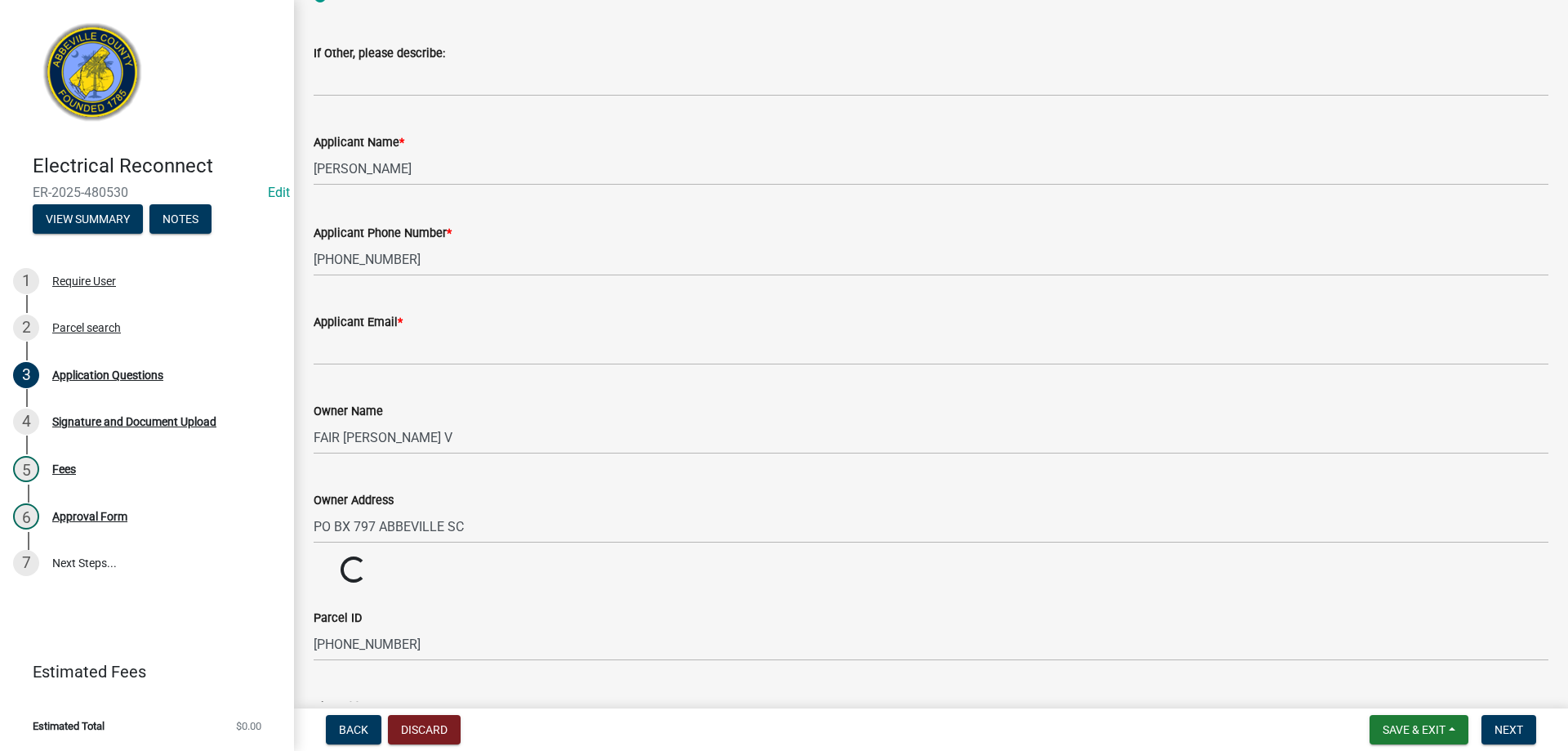
click at [461, 334] on form "Applicant Email *" at bounding box center [931, 338] width 1235 height 53
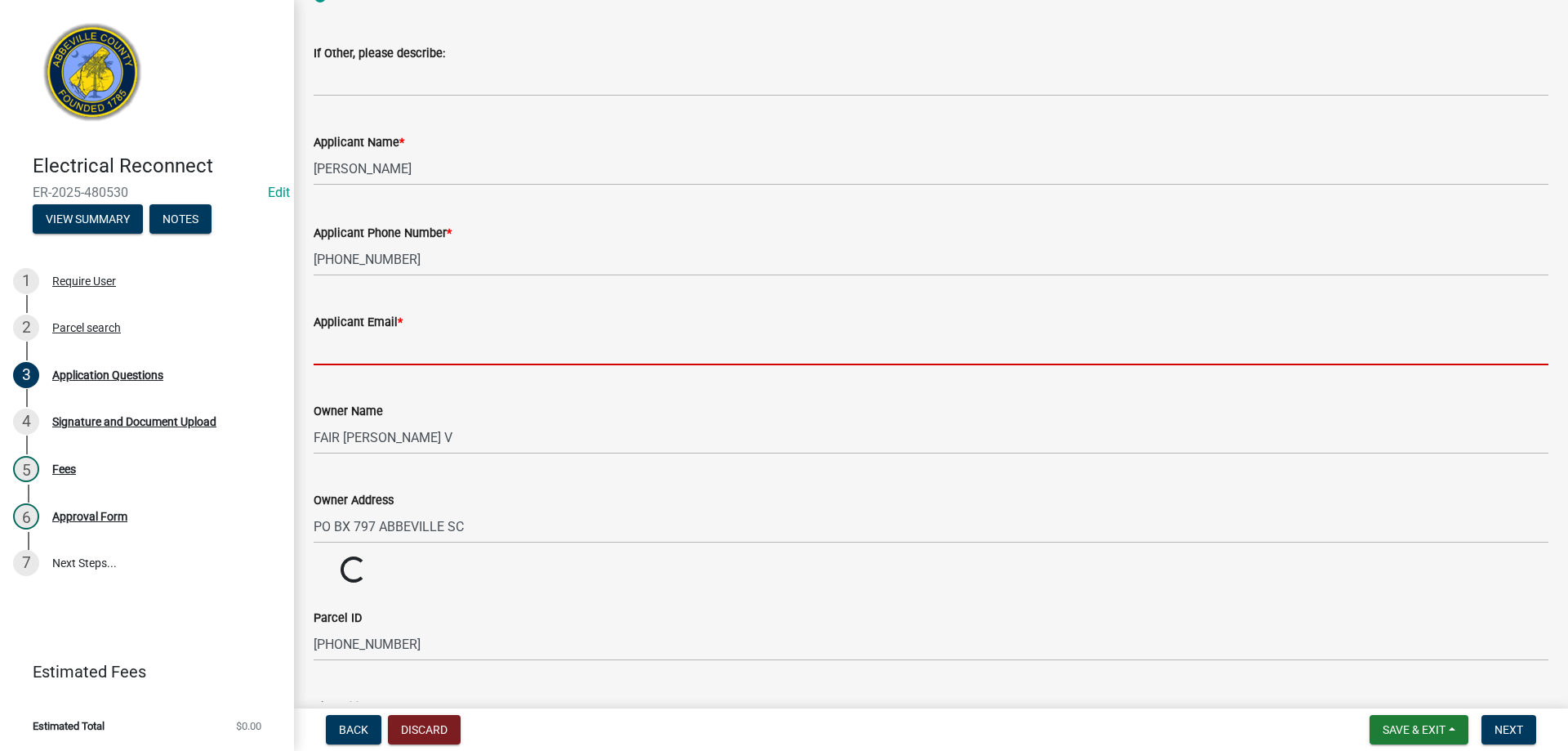
click at [423, 350] on input "Applicant Email *" at bounding box center [931, 348] width 1235 height 33
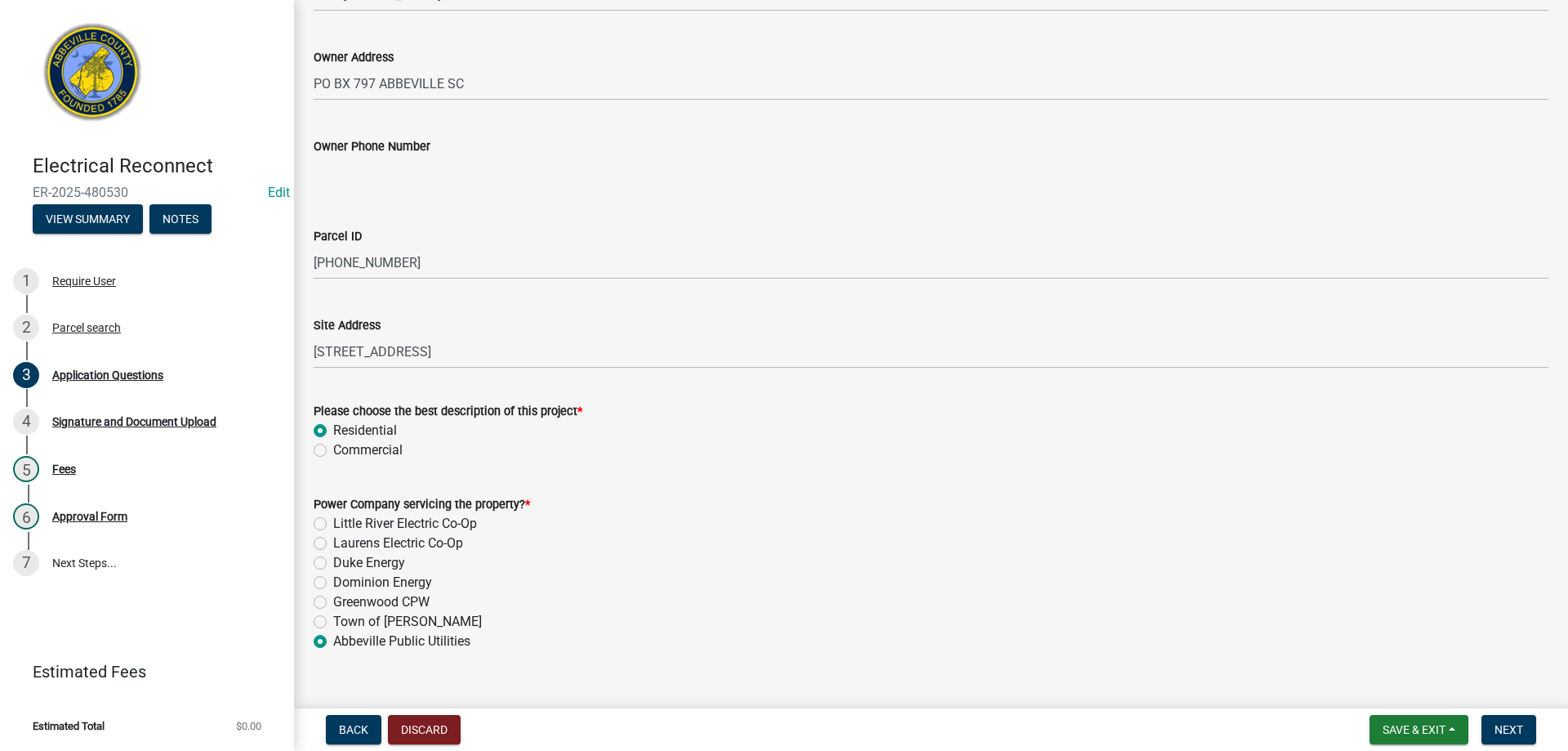
scroll to position [842, 0]
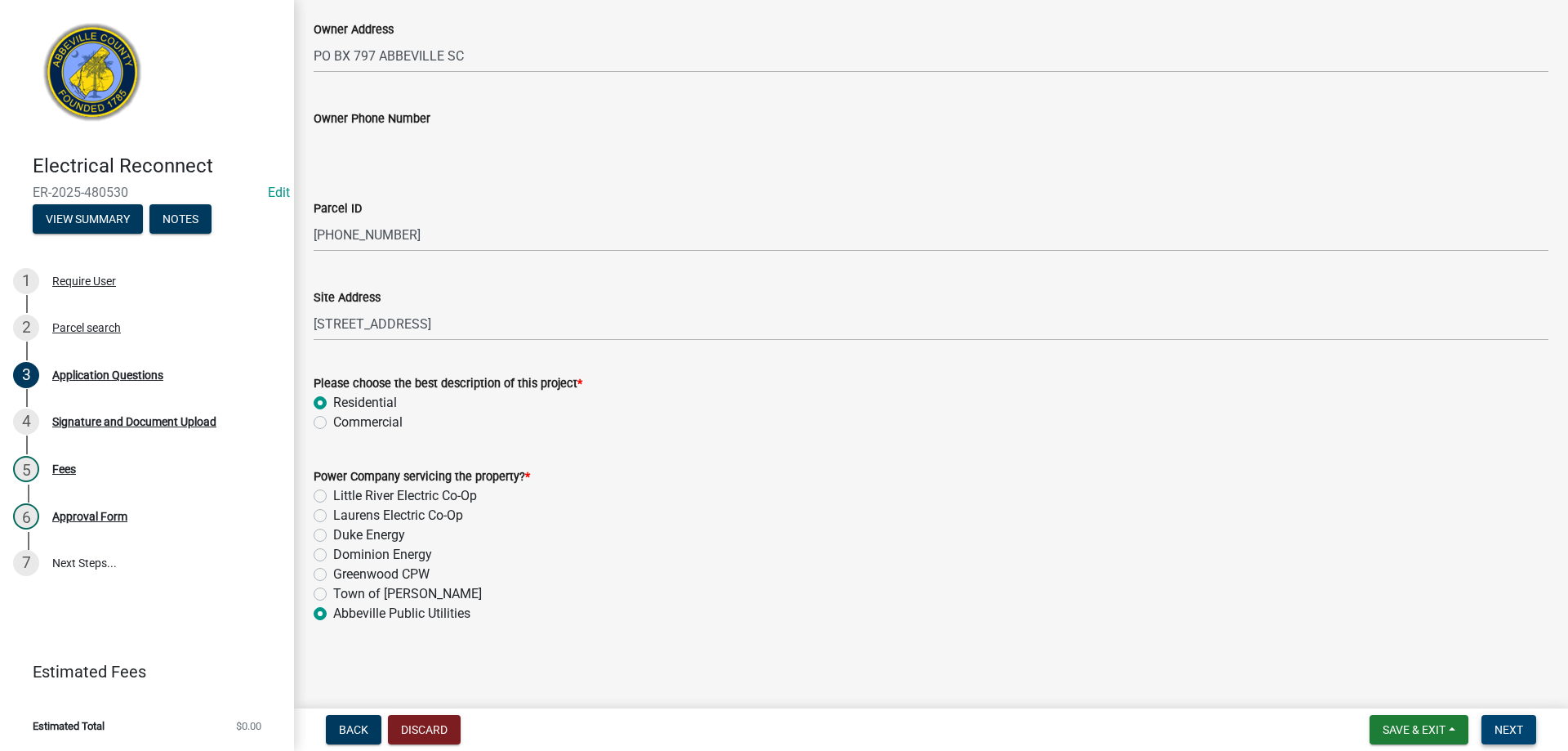
type input "ssfair1973@gmail.com"
click at [1505, 733] on span "Next" at bounding box center [1509, 729] width 29 height 13
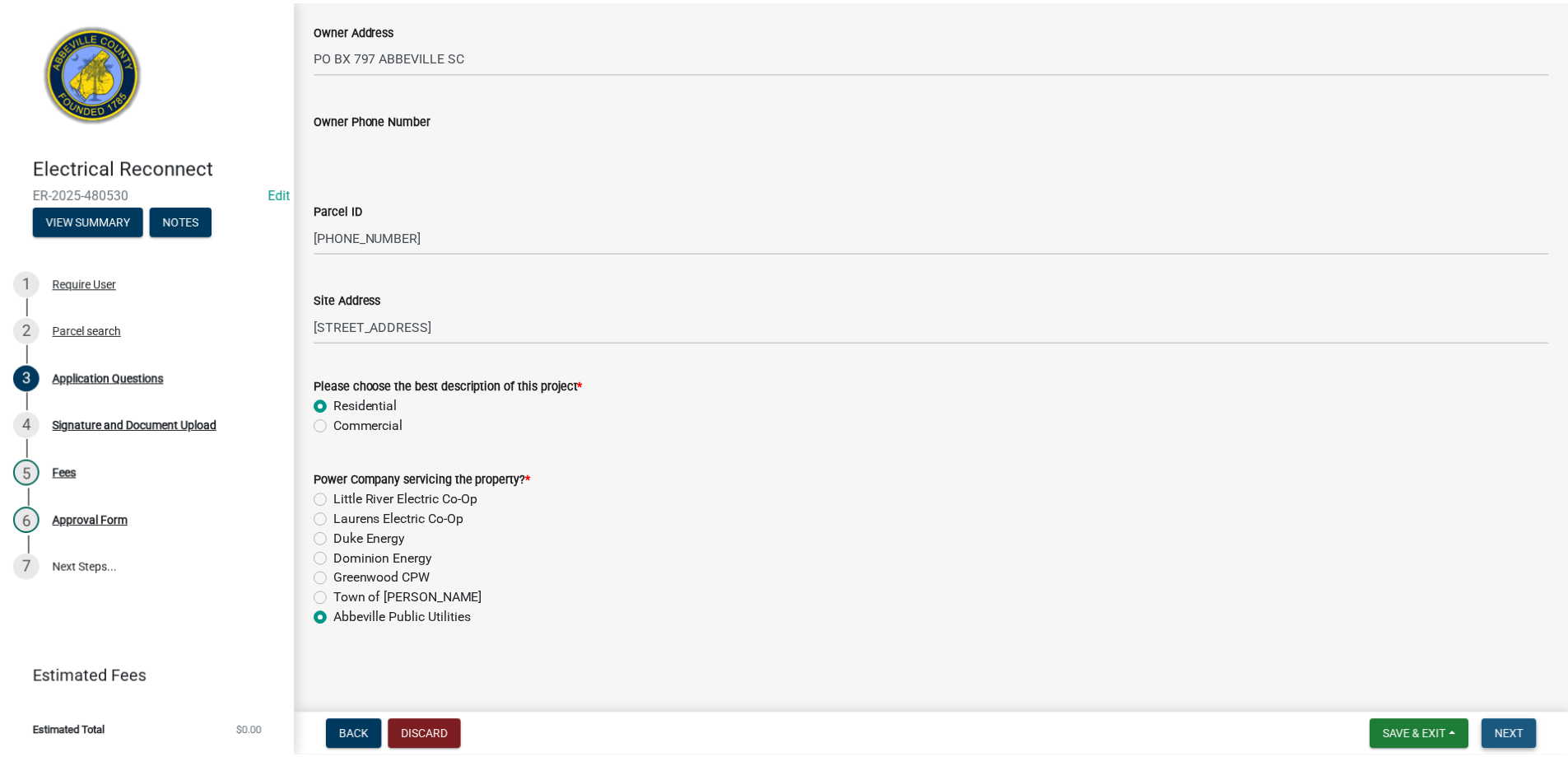
scroll to position [0, 0]
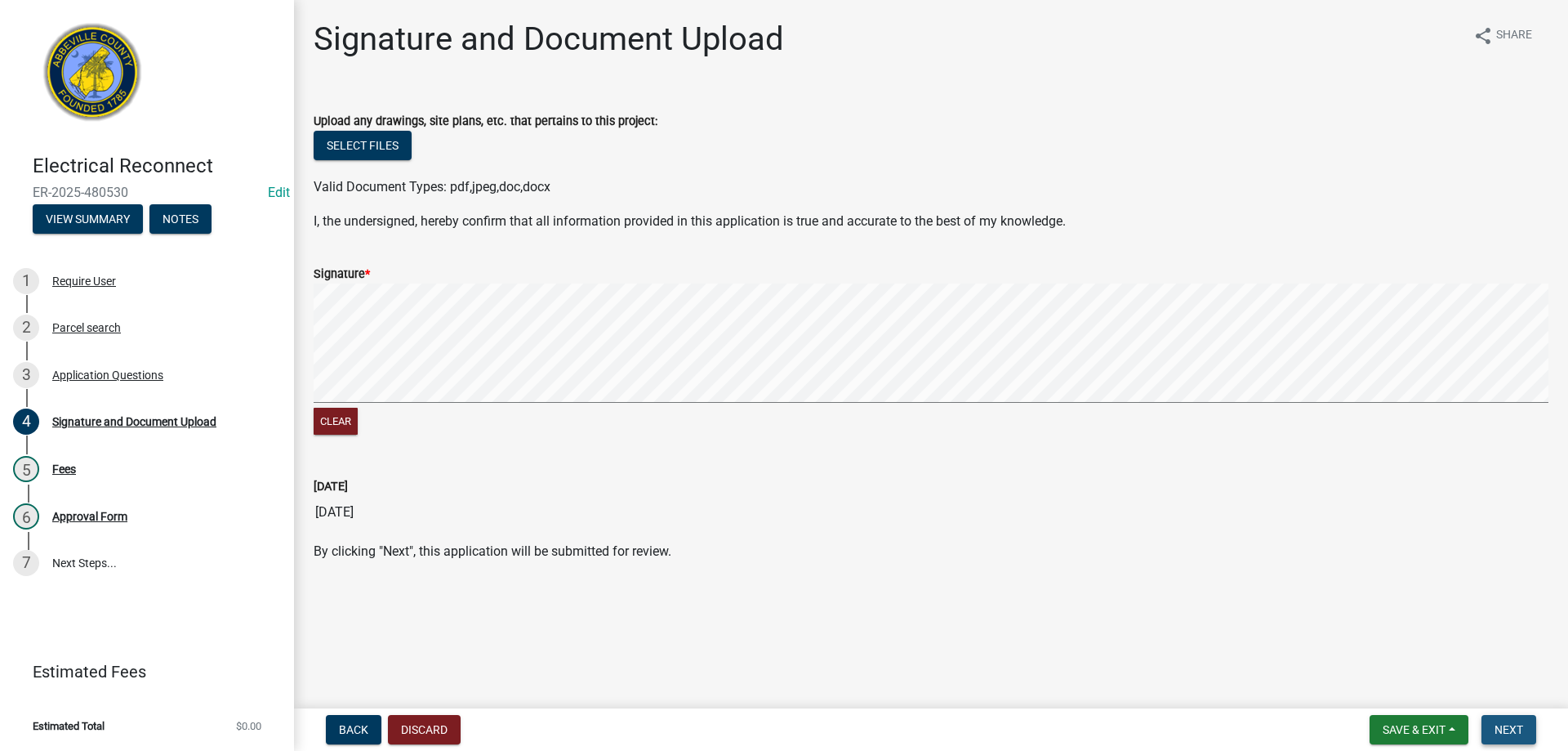
click at [1520, 723] on span "Next" at bounding box center [1509, 729] width 29 height 13
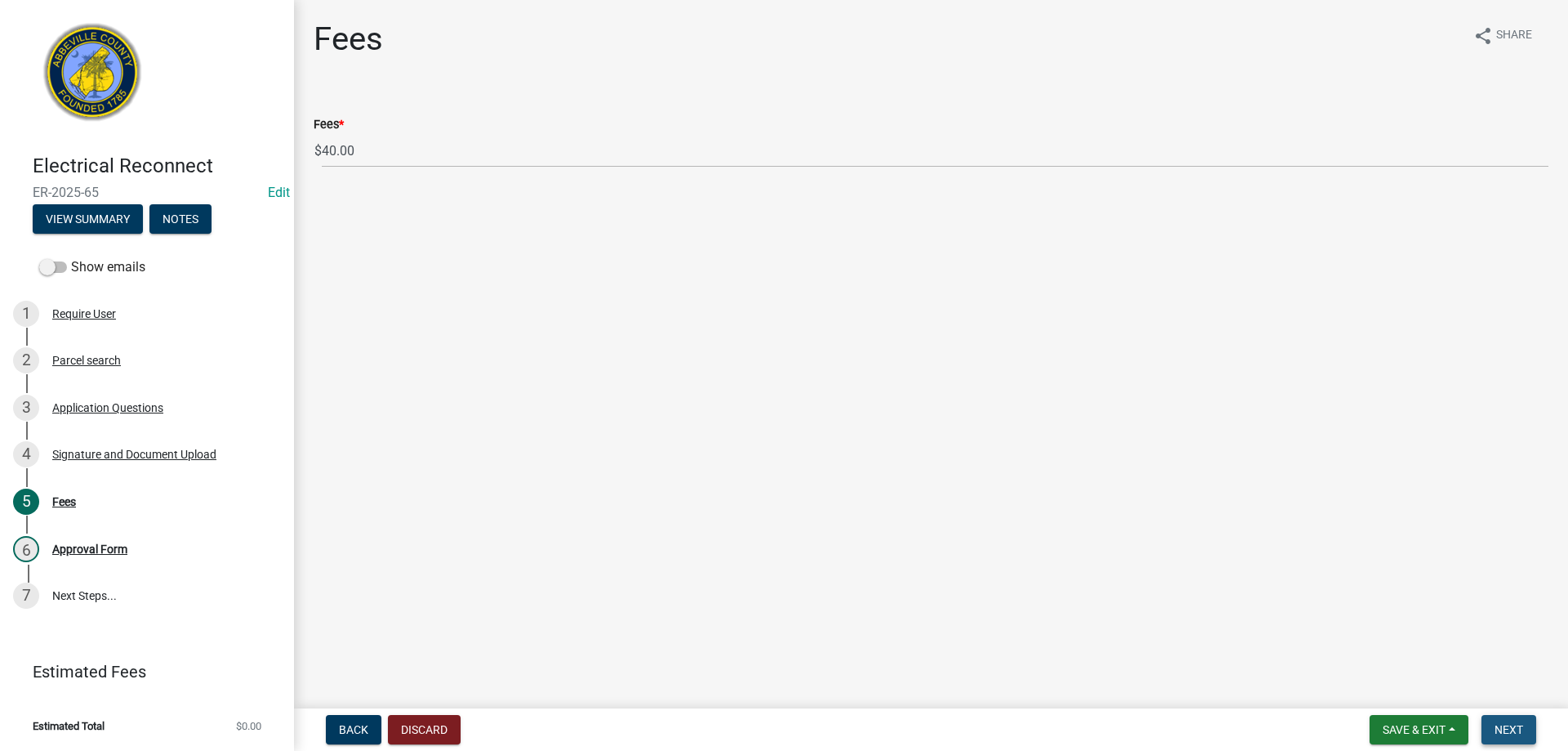
click at [1534, 718] on button "Next" at bounding box center [1508, 729] width 55 height 30
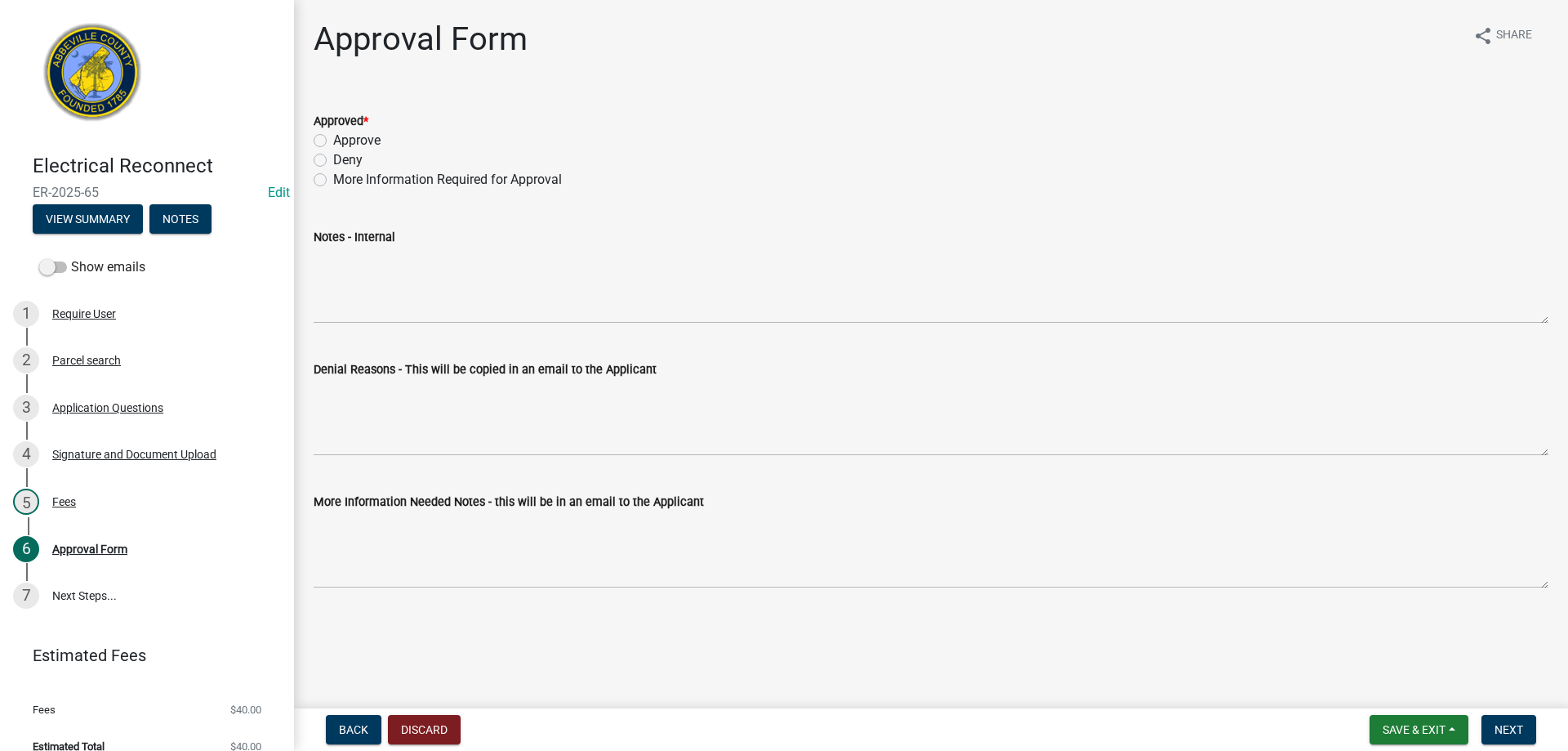
click at [329, 139] on div "Approve" at bounding box center [931, 141] width 1235 height 20
click at [333, 140] on label "Approve" at bounding box center [357, 141] width 47 height 20
click at [333, 140] on input "Approve" at bounding box center [339, 136] width 11 height 11
radio input "true"
click at [1519, 743] on button "Next" at bounding box center [1508, 729] width 55 height 30
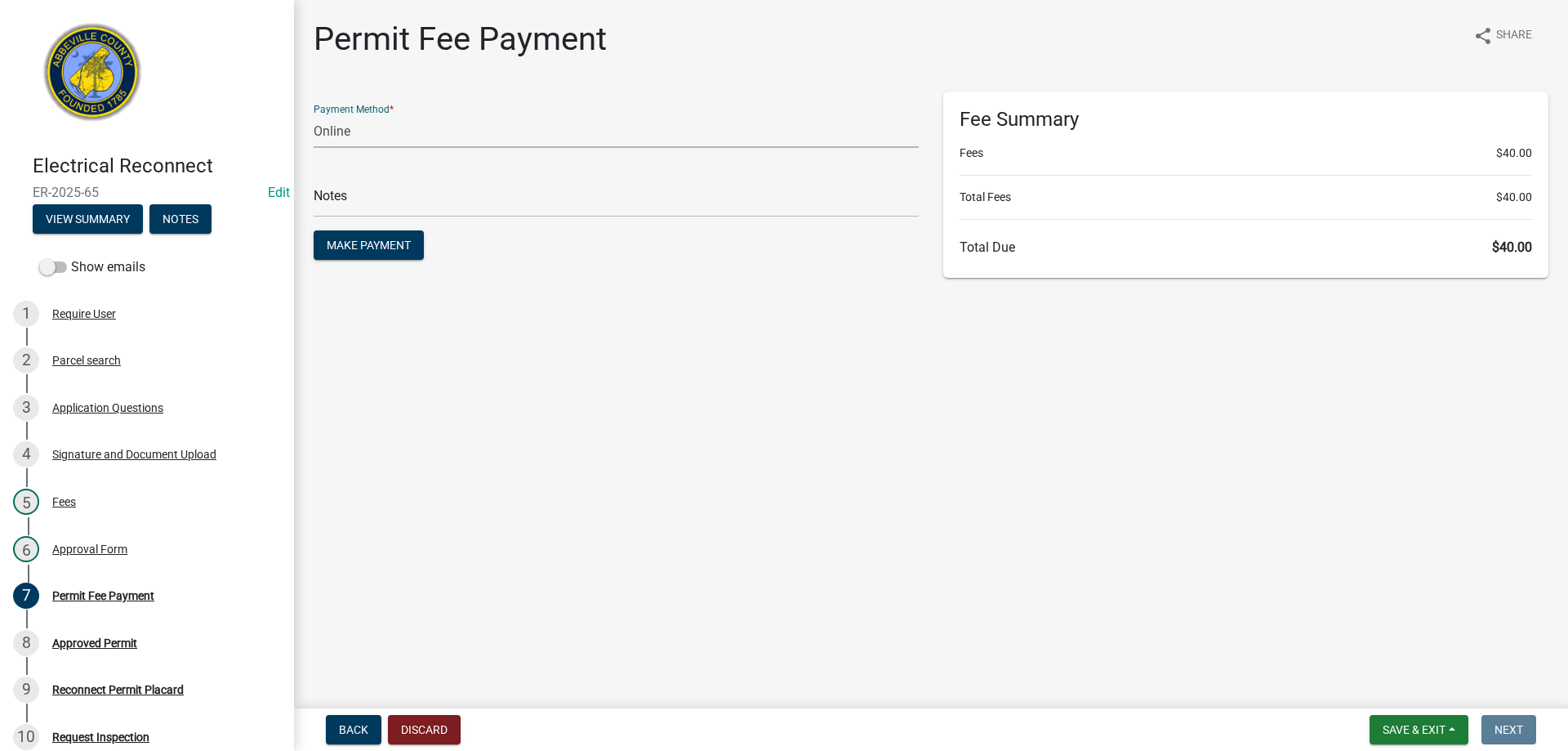
click at [477, 124] on select "Credit Card POS Check Cash Online" at bounding box center [616, 131] width 605 height 33
select select "2: 1"
click at [314, 115] on select "Credit Card POS Check Cash Online" at bounding box center [616, 131] width 605 height 33
click at [399, 240] on span "Make Payment" at bounding box center [369, 245] width 84 height 13
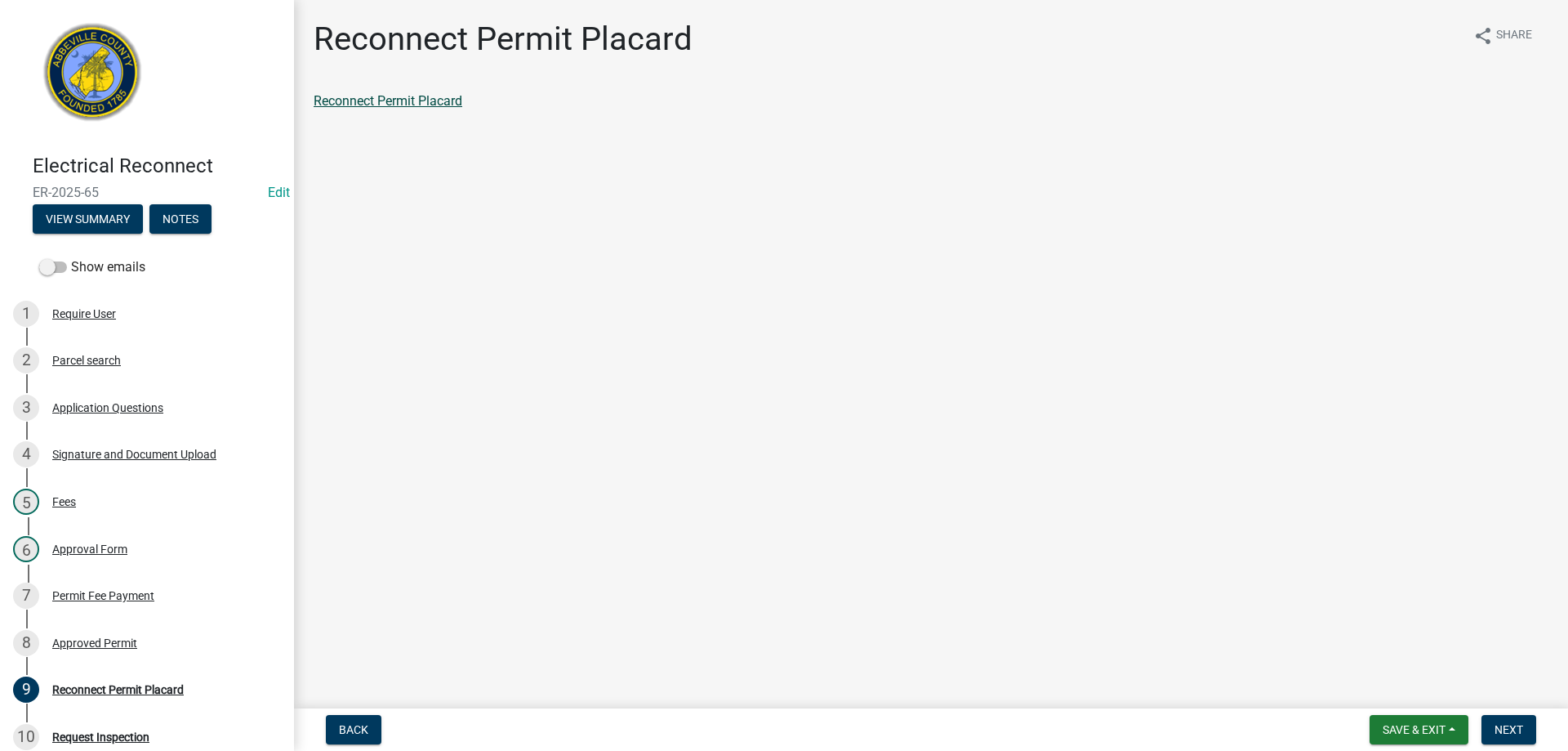
click at [397, 99] on link "Reconnect Permit Placard" at bounding box center [388, 100] width 149 height 15
click at [78, 644] on div "Approved Permit" at bounding box center [94, 643] width 85 height 12
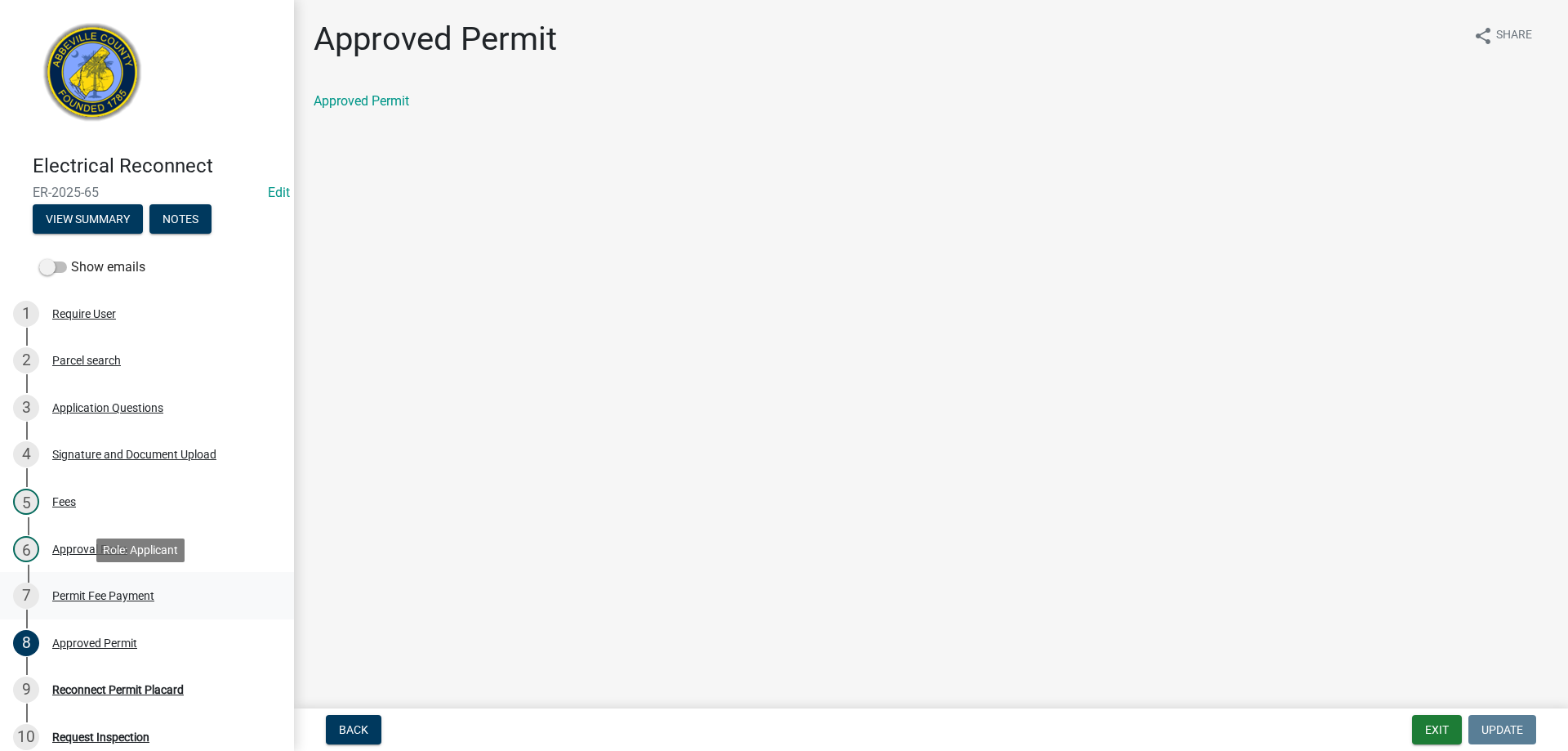
click at [119, 591] on div "Permit Fee Payment" at bounding box center [103, 595] width 102 height 12
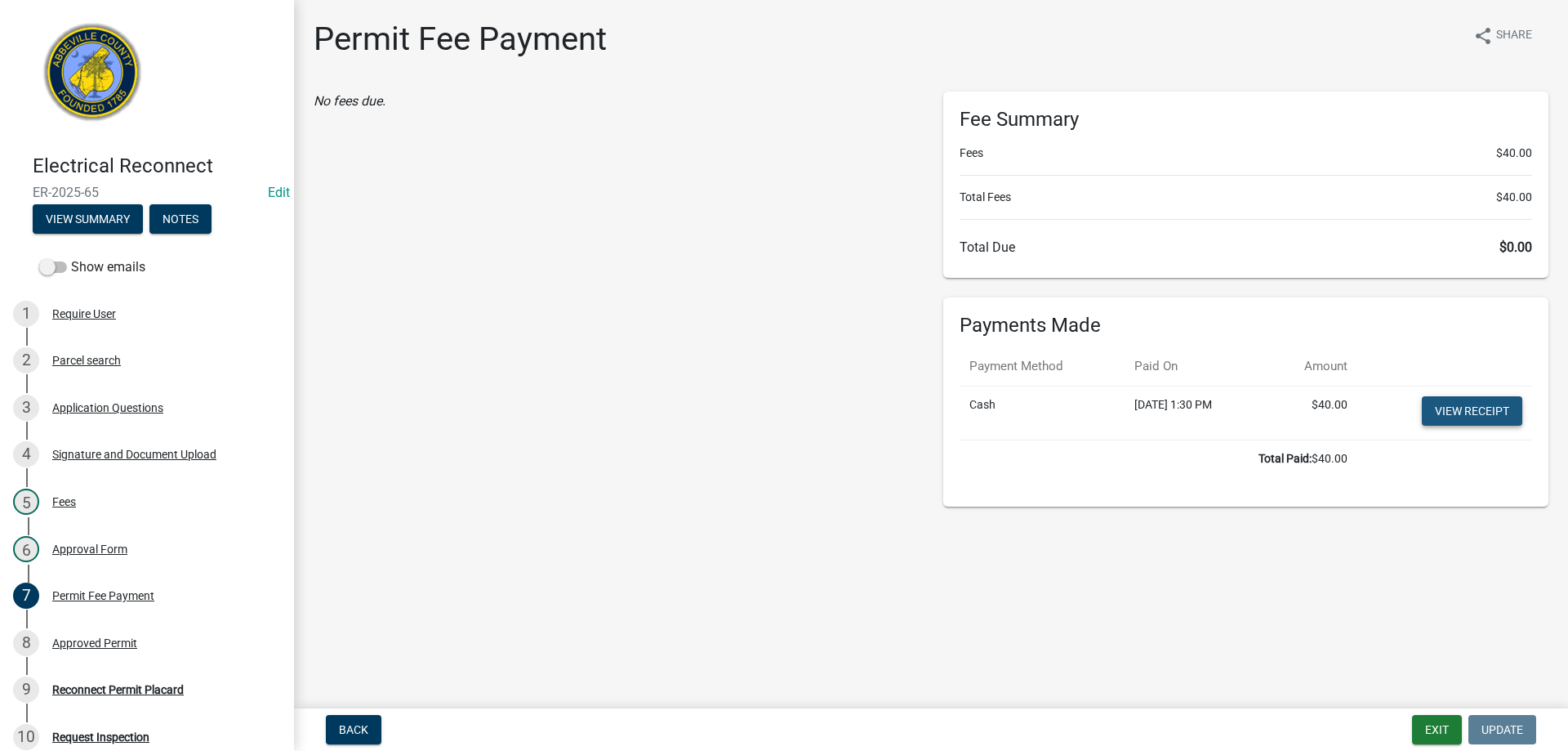
click at [1509, 401] on link "View receipt" at bounding box center [1472, 410] width 100 height 30
click at [1450, 729] on button "Exit" at bounding box center [1437, 729] width 50 height 30
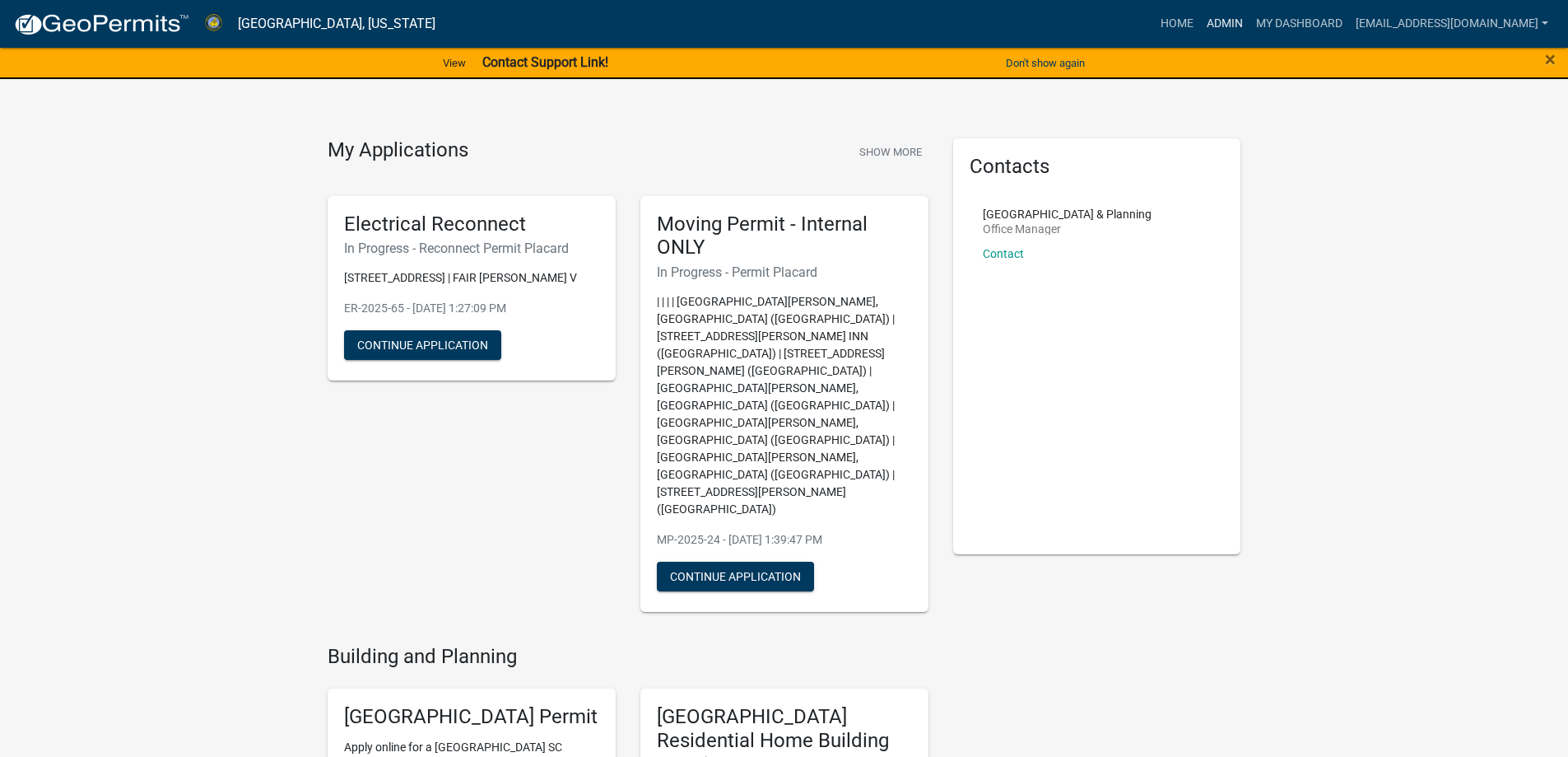
click at [1200, 24] on link "Admin" at bounding box center [1225, 23] width 50 height 32
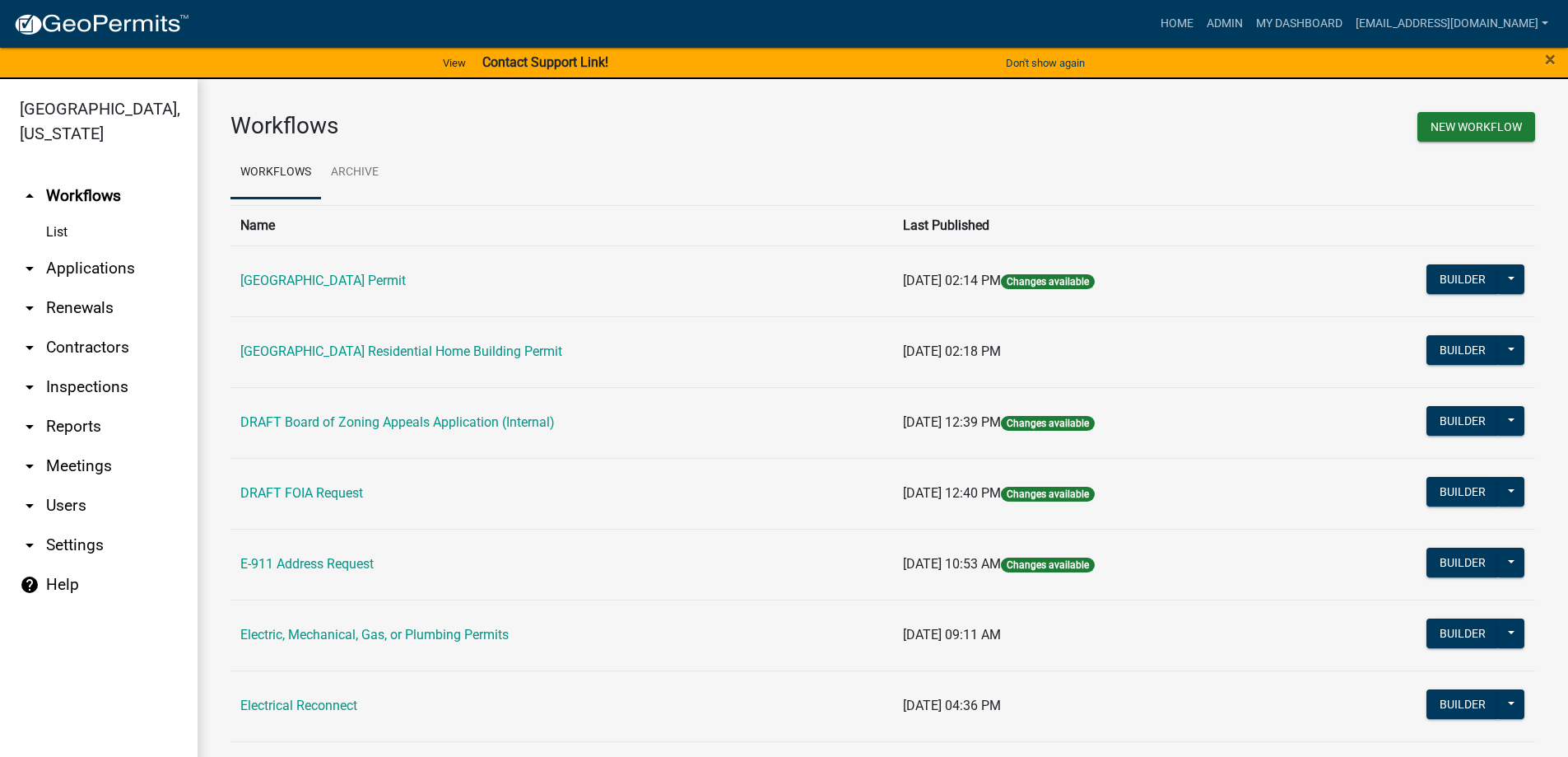
click at [67, 267] on link "arrow_drop_down Applications" at bounding box center [98, 268] width 198 height 40
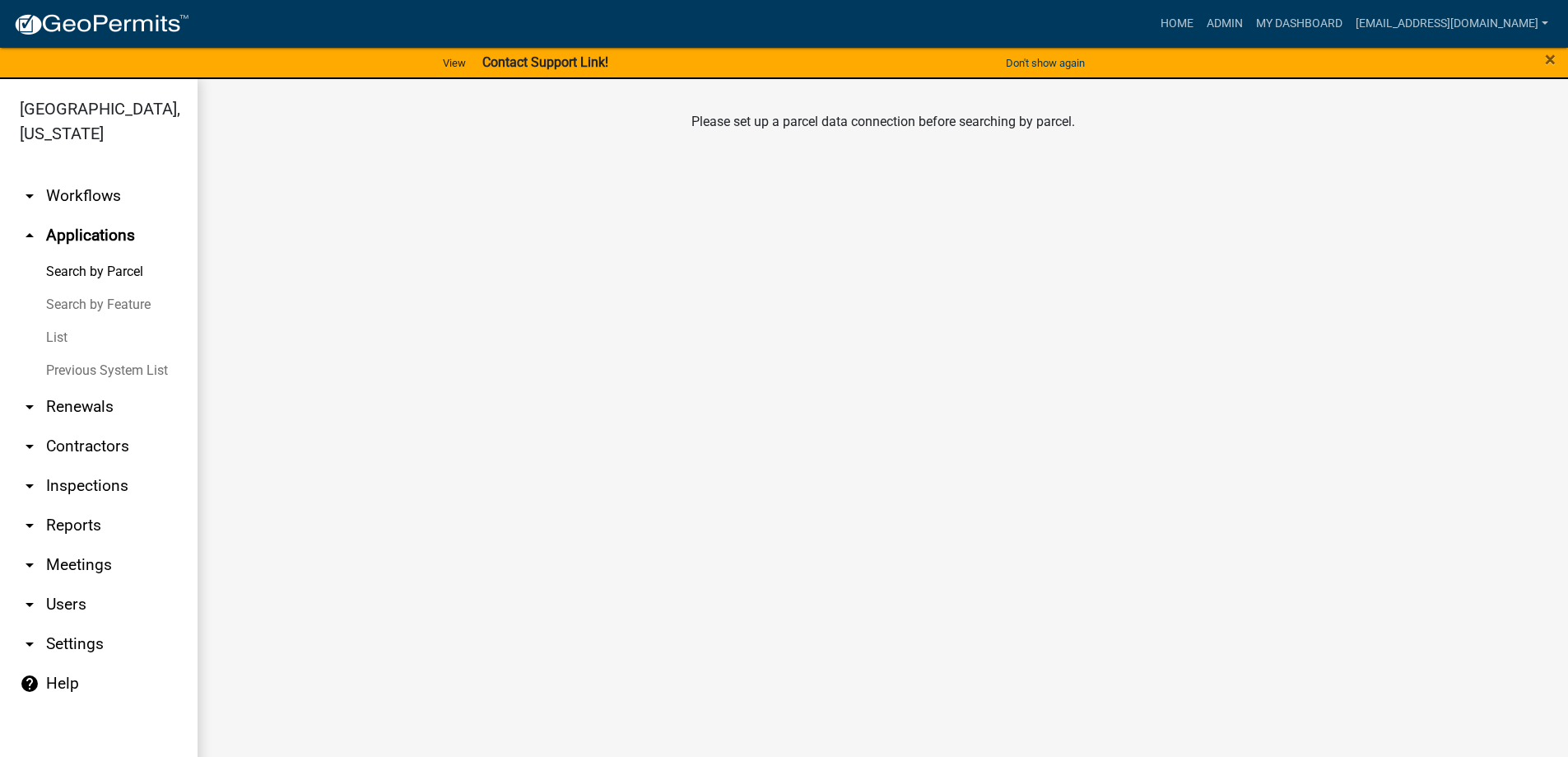
click at [51, 350] on link "List" at bounding box center [98, 337] width 198 height 33
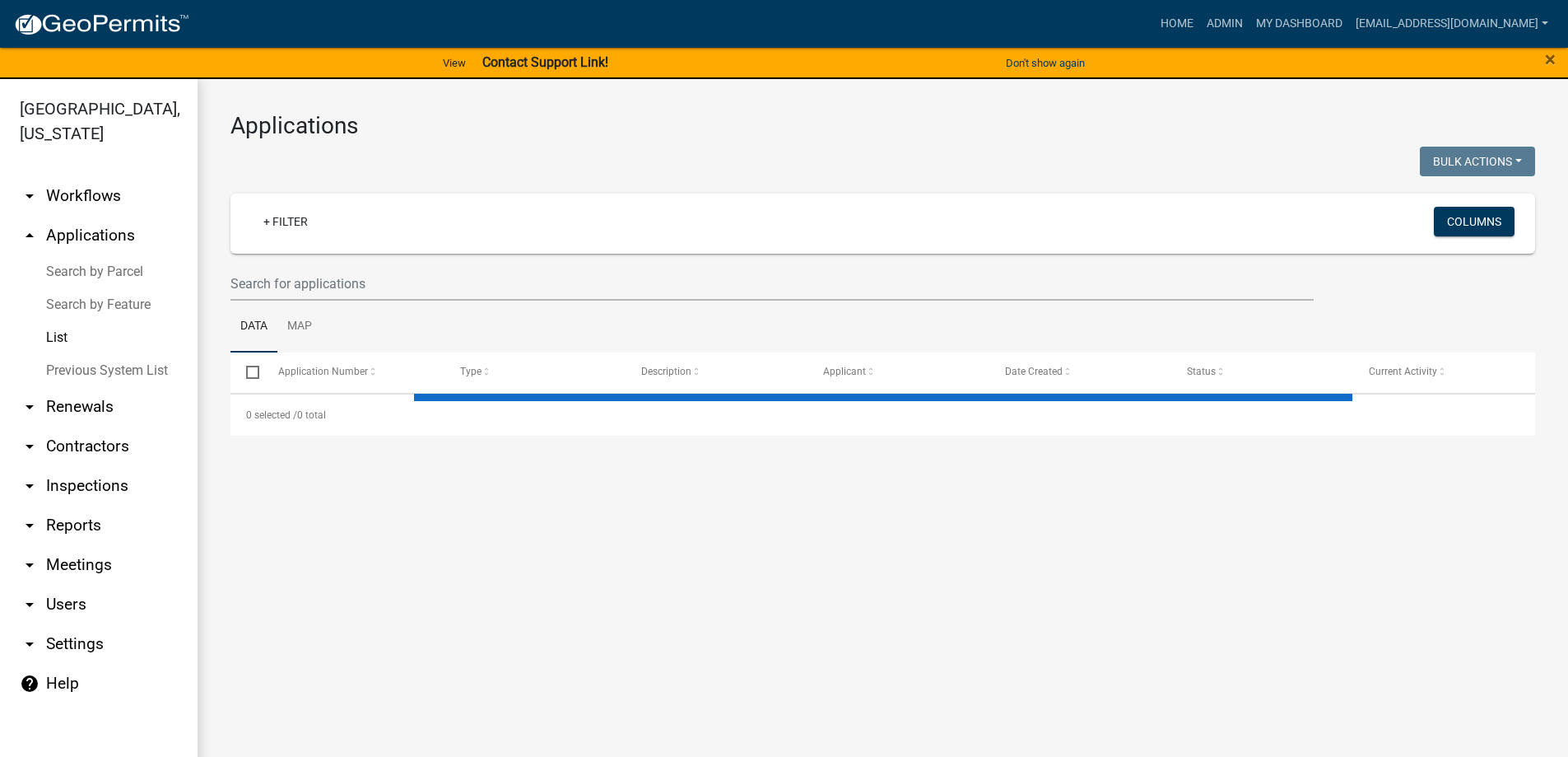
click at [51, 341] on link "List" at bounding box center [98, 337] width 198 height 33
select select "3: 100"
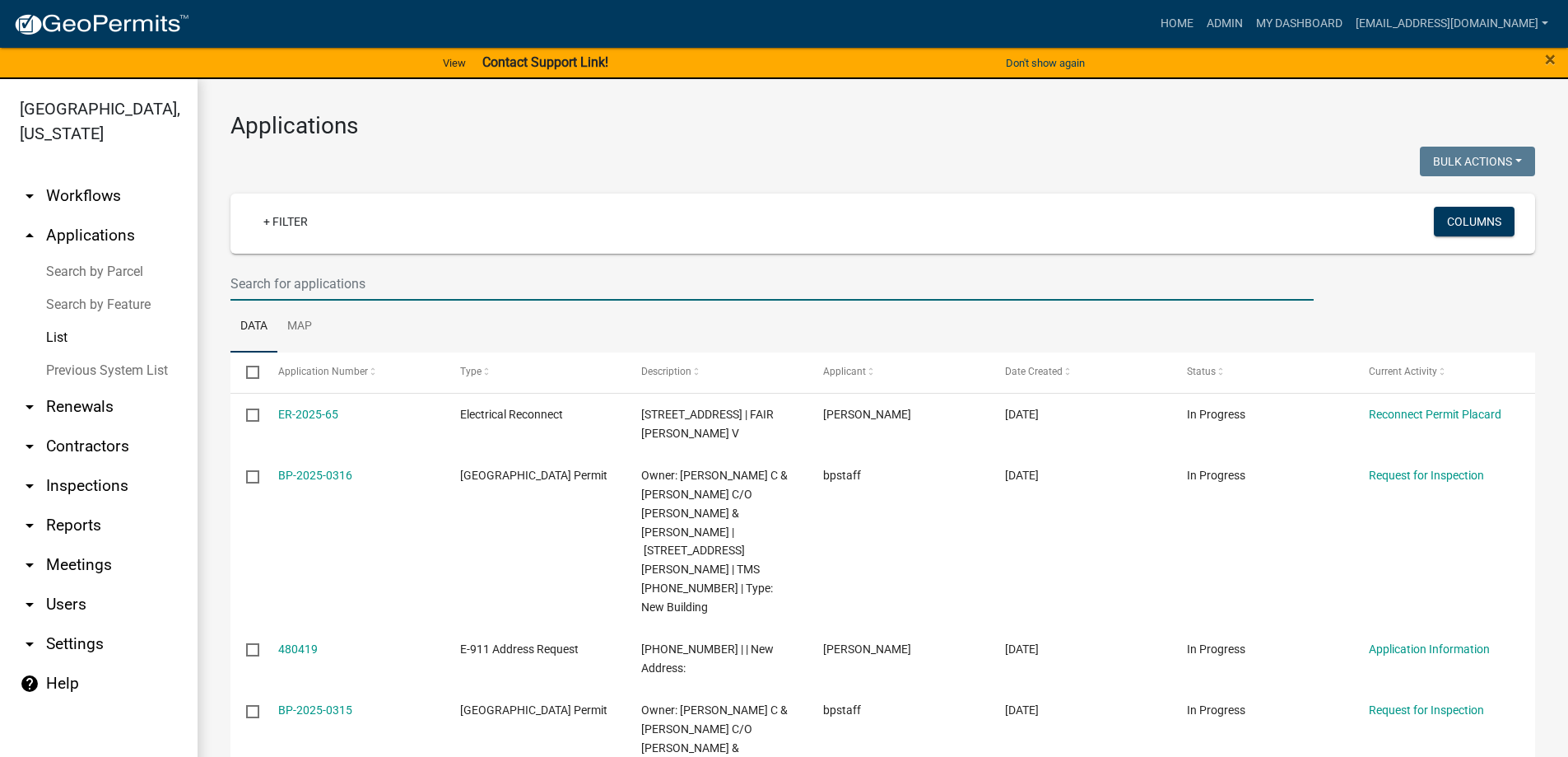
drag, startPoint x: 301, startPoint y: 283, endPoint x: 306, endPoint y: 274, distance: 10.3
click at [302, 282] on input "text" at bounding box center [771, 283] width 1083 height 33
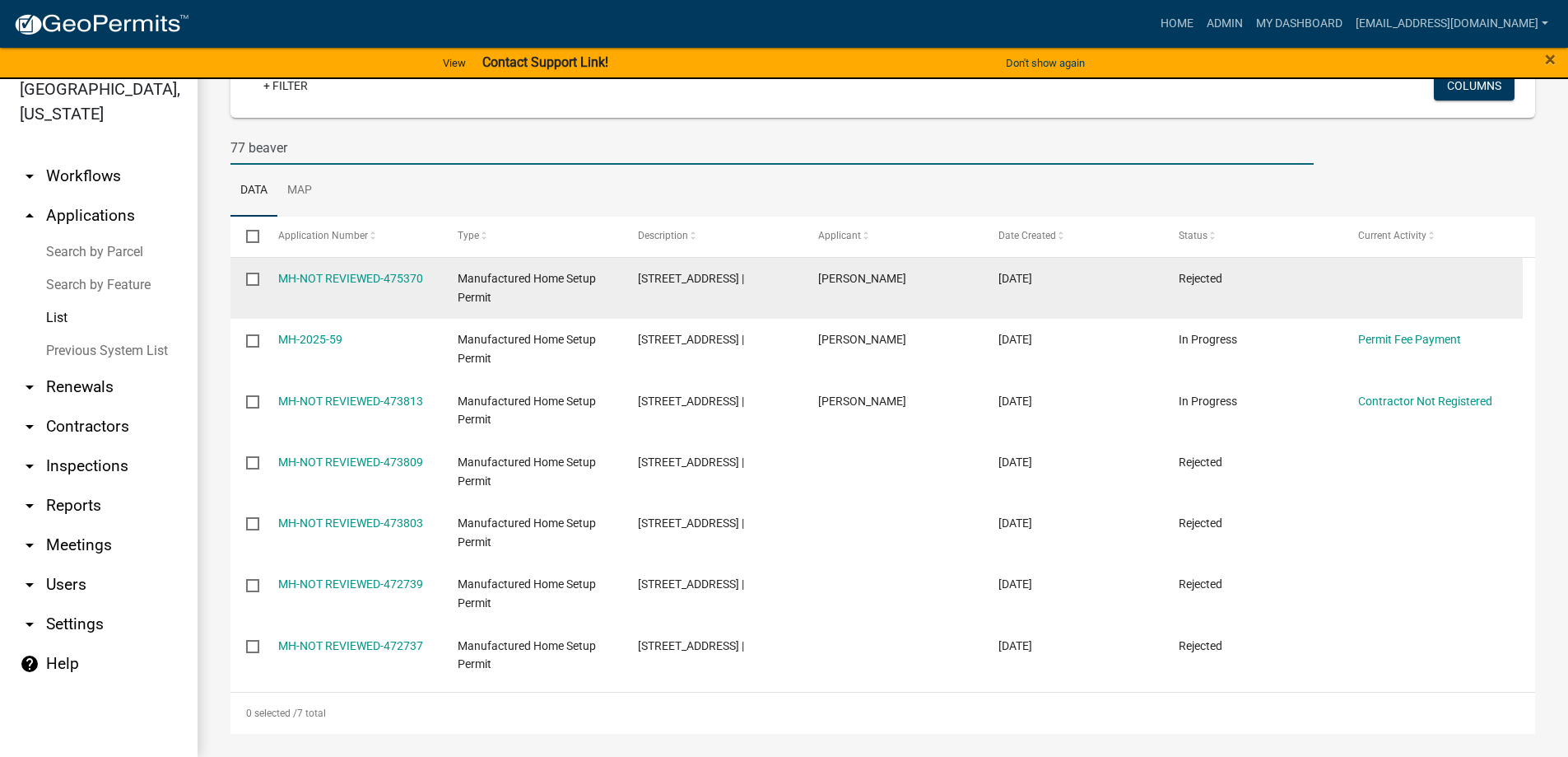
scroll to position [126, 0]
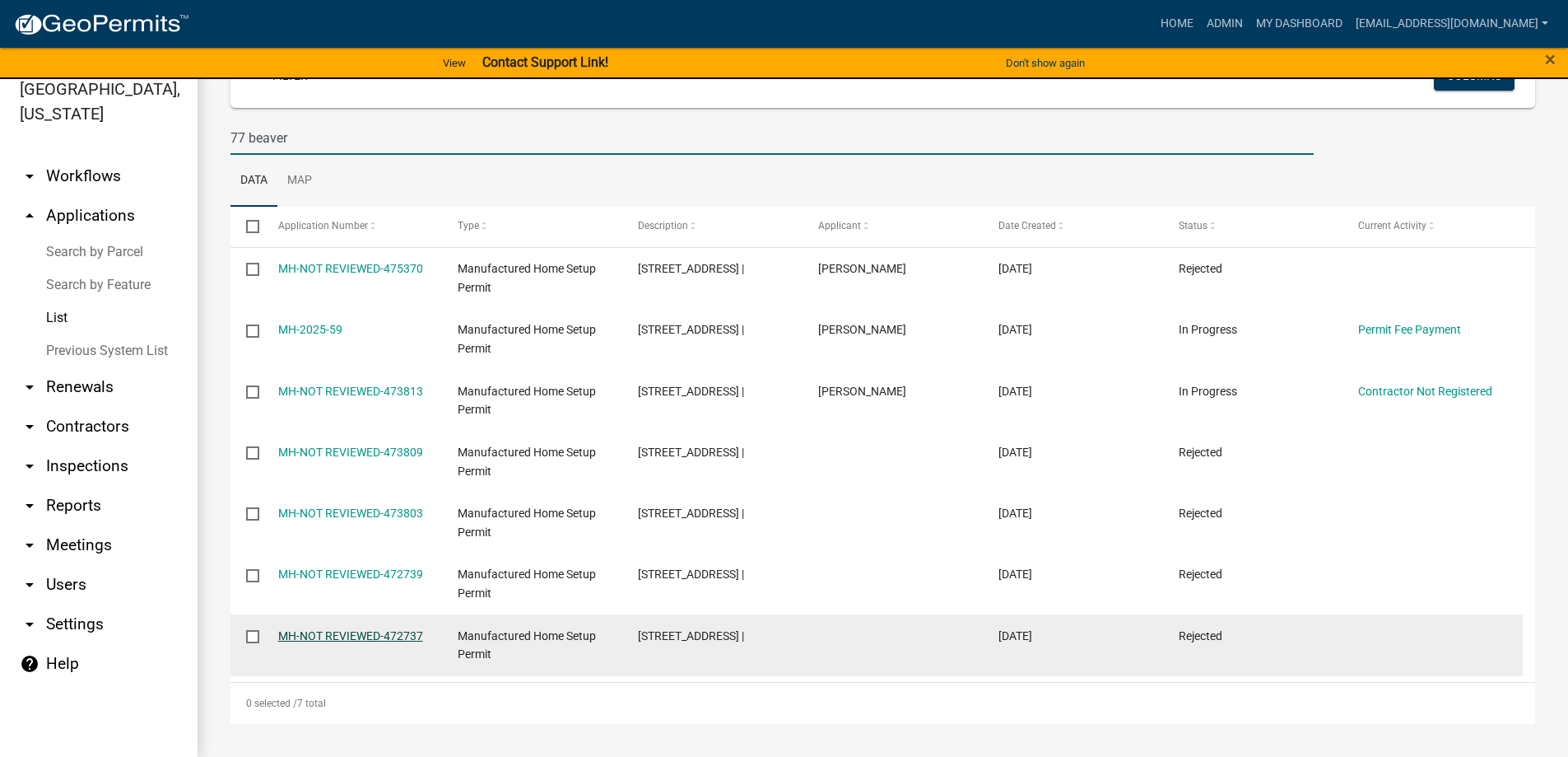
type input "77 beaver"
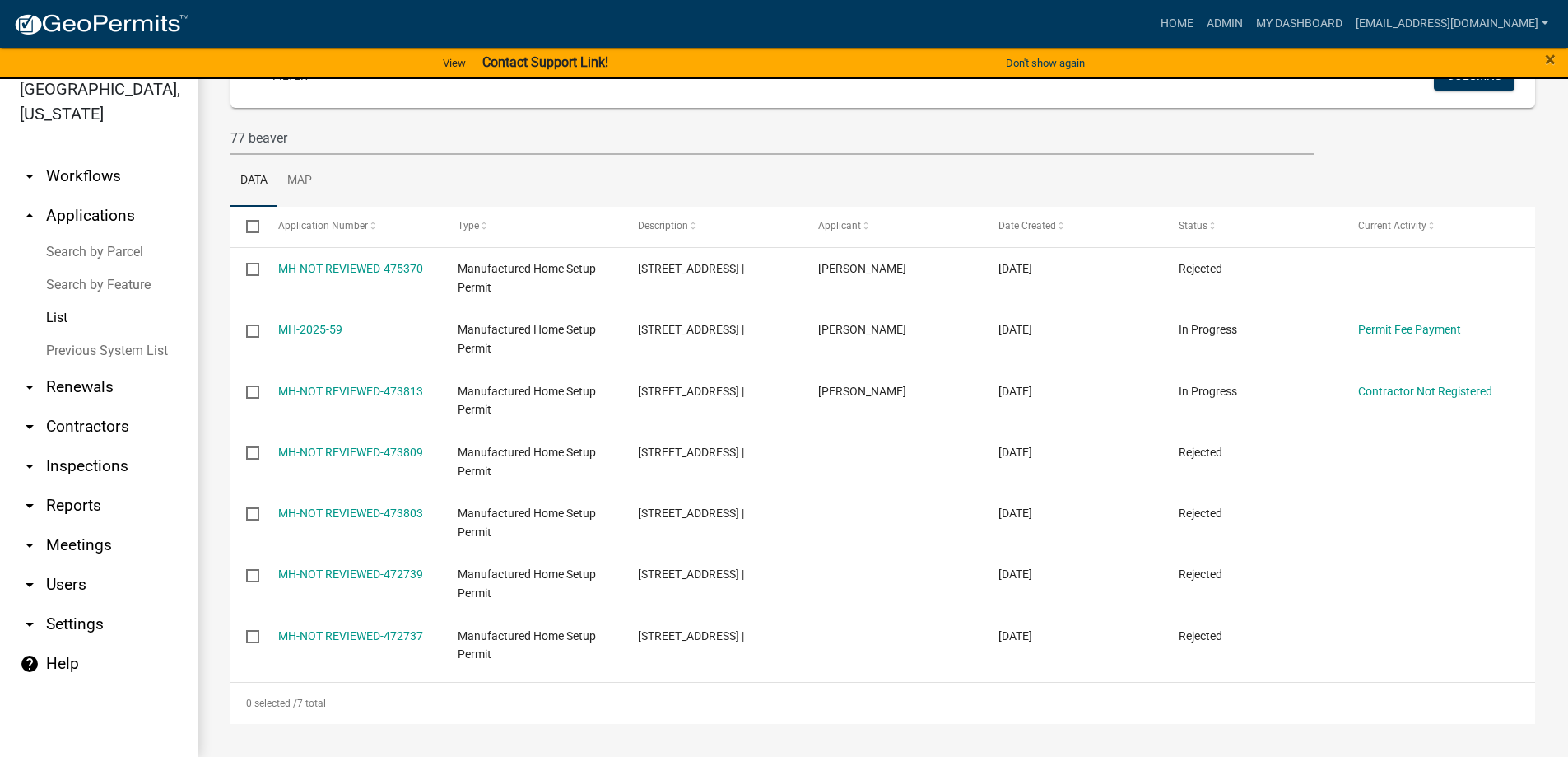
drag, startPoint x: 306, startPoint y: 637, endPoint x: 293, endPoint y: 631, distance: 14.3
click at [293, 631] on link "MH-NOT REVIEWED-472737" at bounding box center [350, 635] width 145 height 14
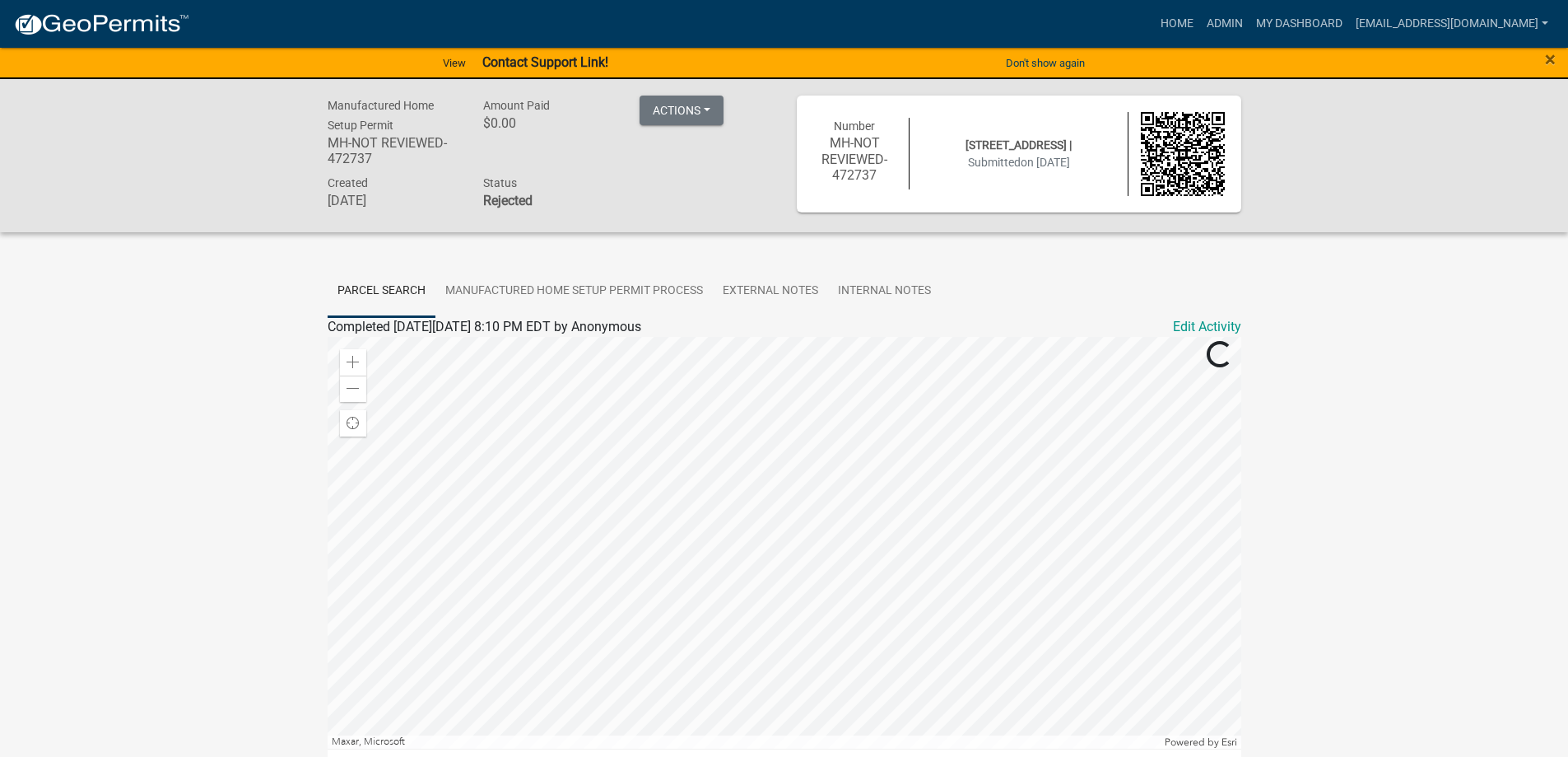
scroll to position [154, 0]
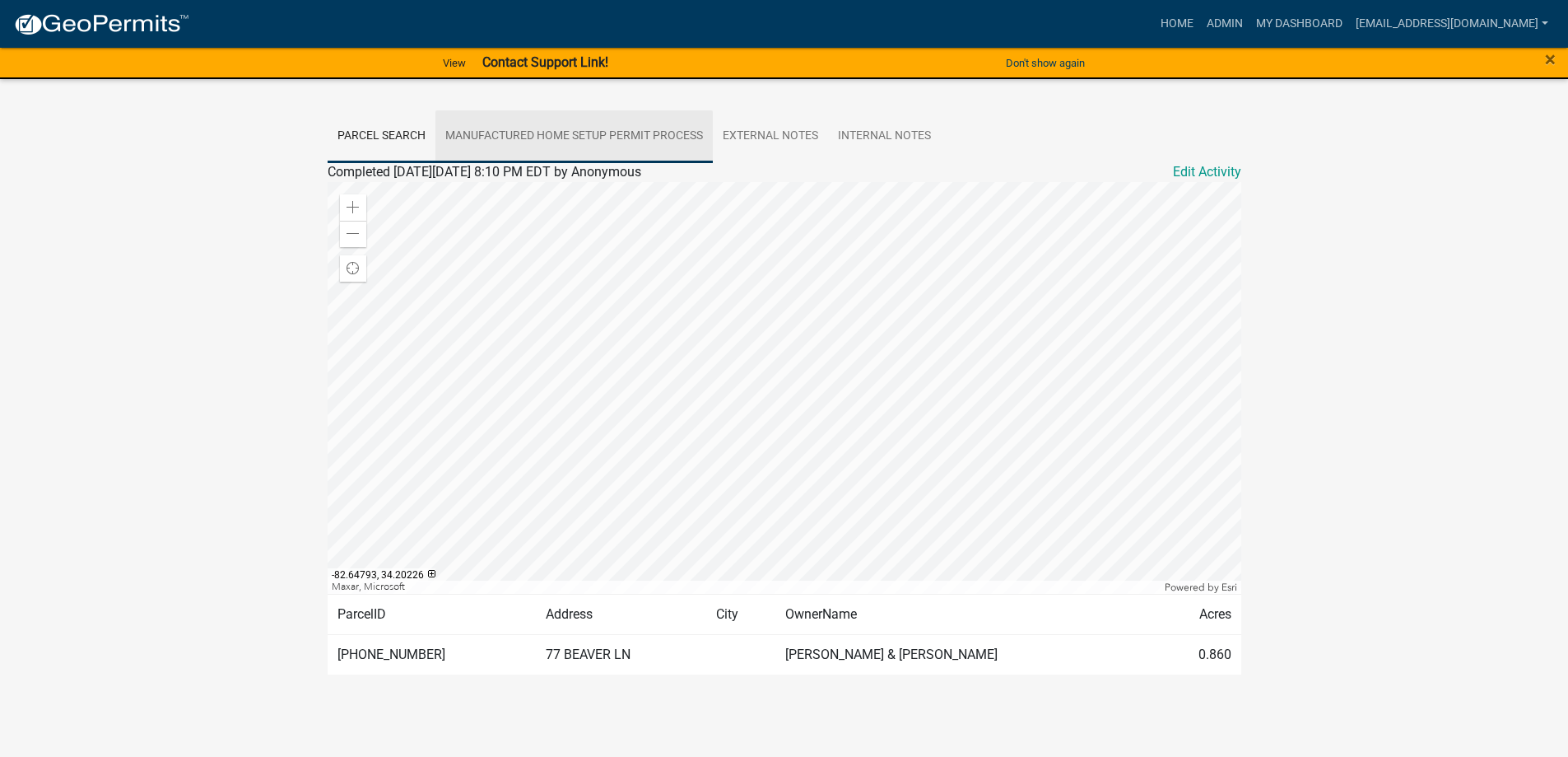
click at [472, 125] on link "Manufactured Home Setup Permit Process" at bounding box center [574, 136] width 277 height 52
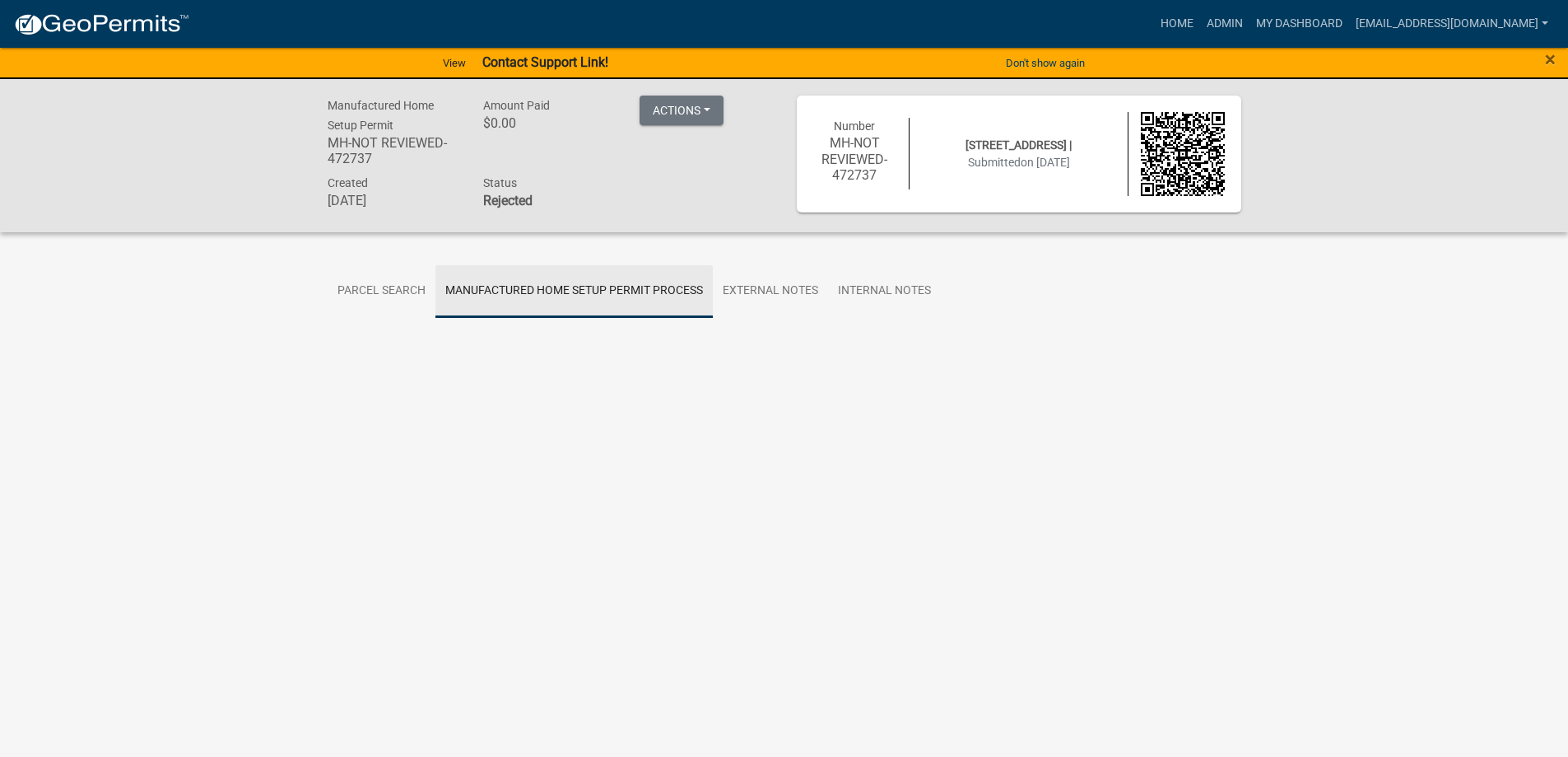
scroll to position [0, 0]
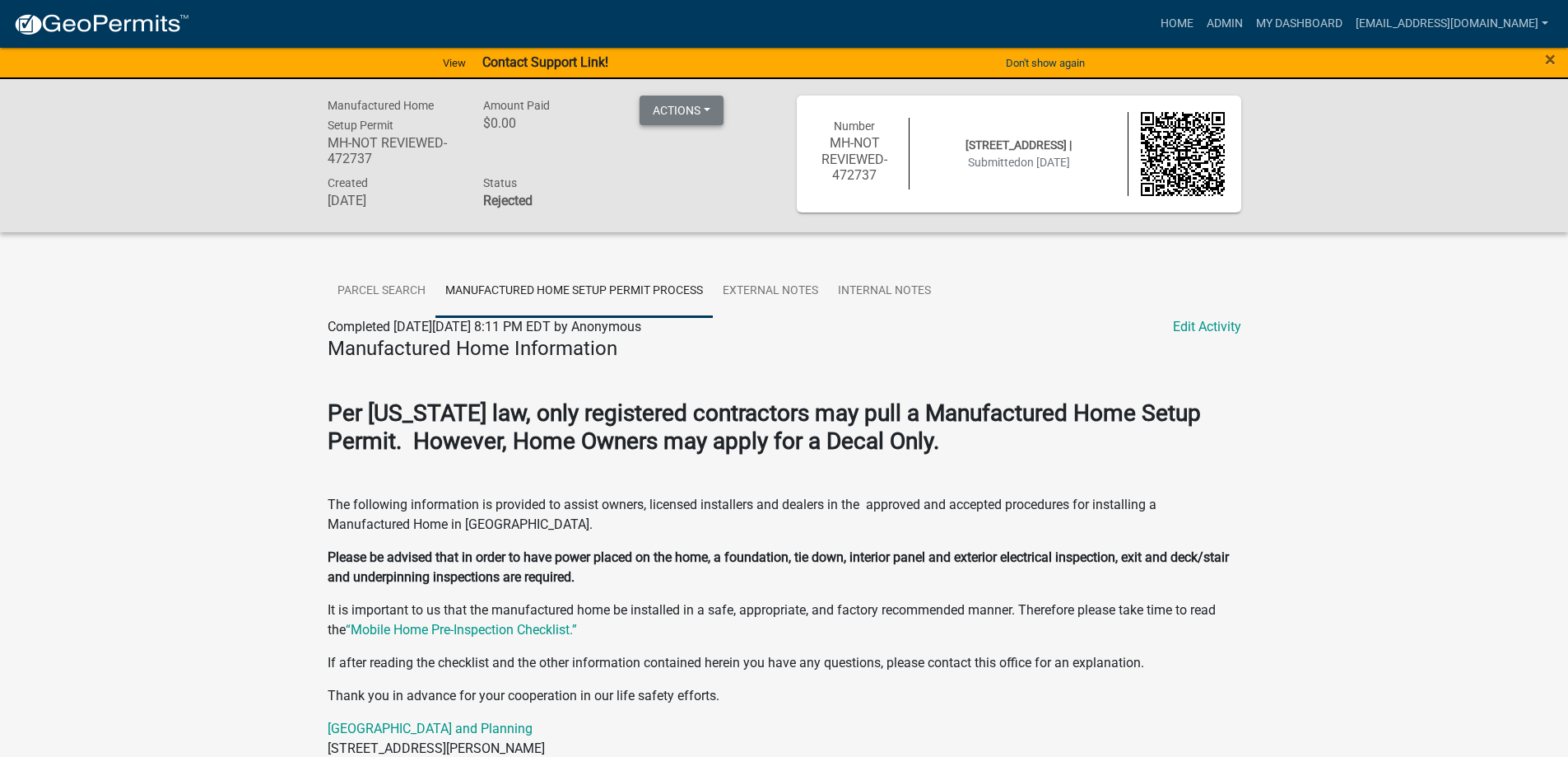
click at [700, 117] on button "Actions" at bounding box center [681, 110] width 84 height 30
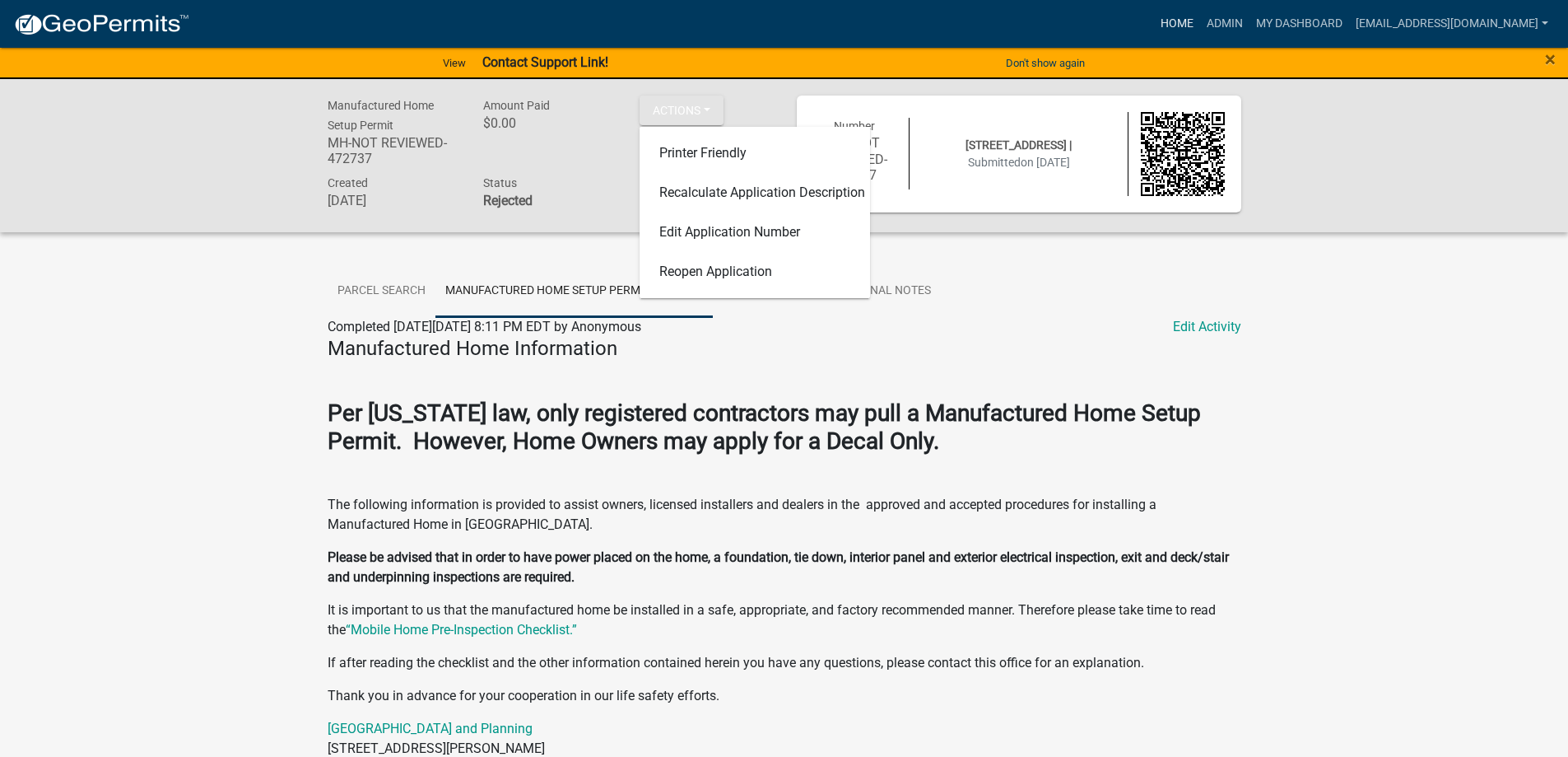
click at [1159, 21] on link "Home" at bounding box center [1177, 23] width 46 height 32
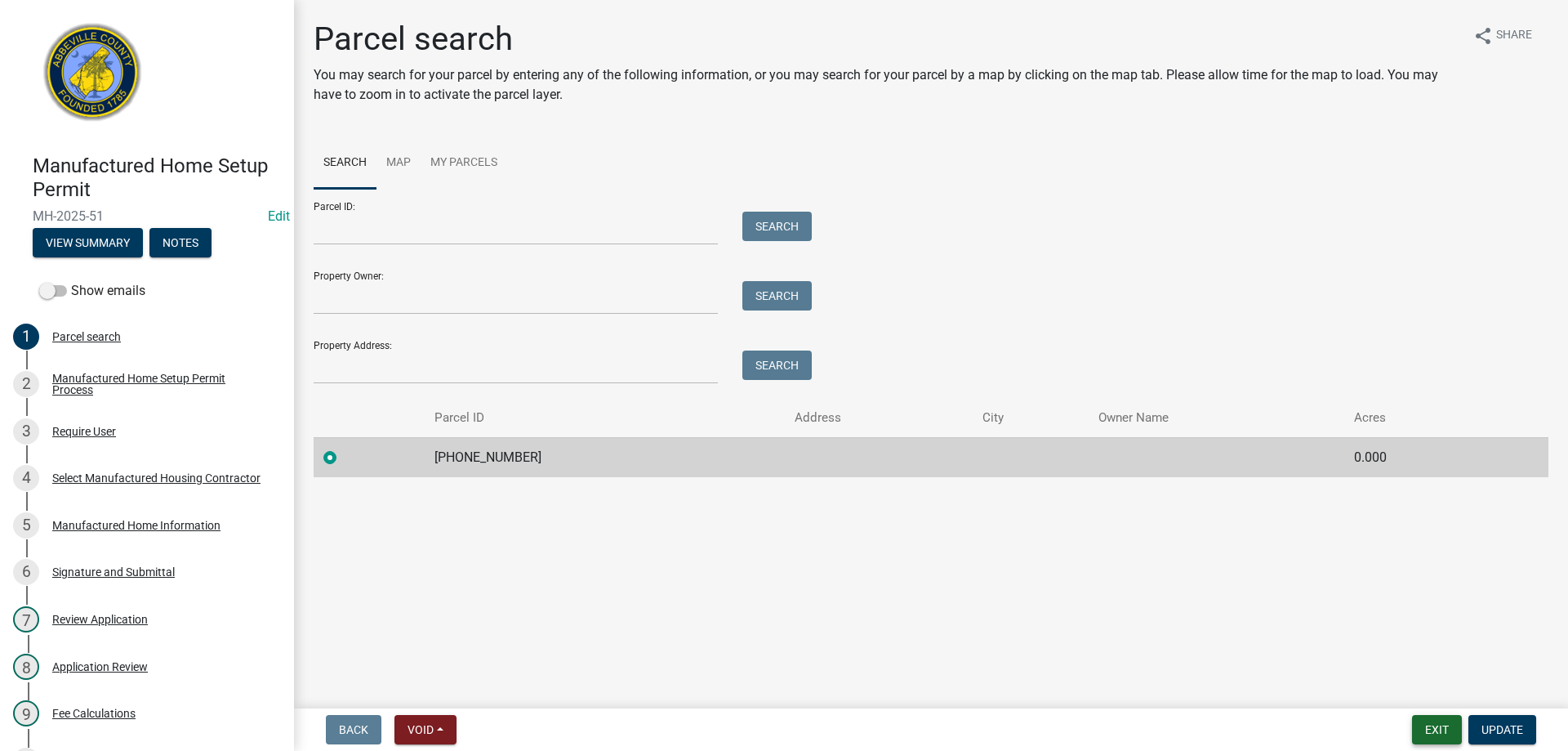
click at [1450, 715] on button "Exit" at bounding box center [1437, 729] width 50 height 30
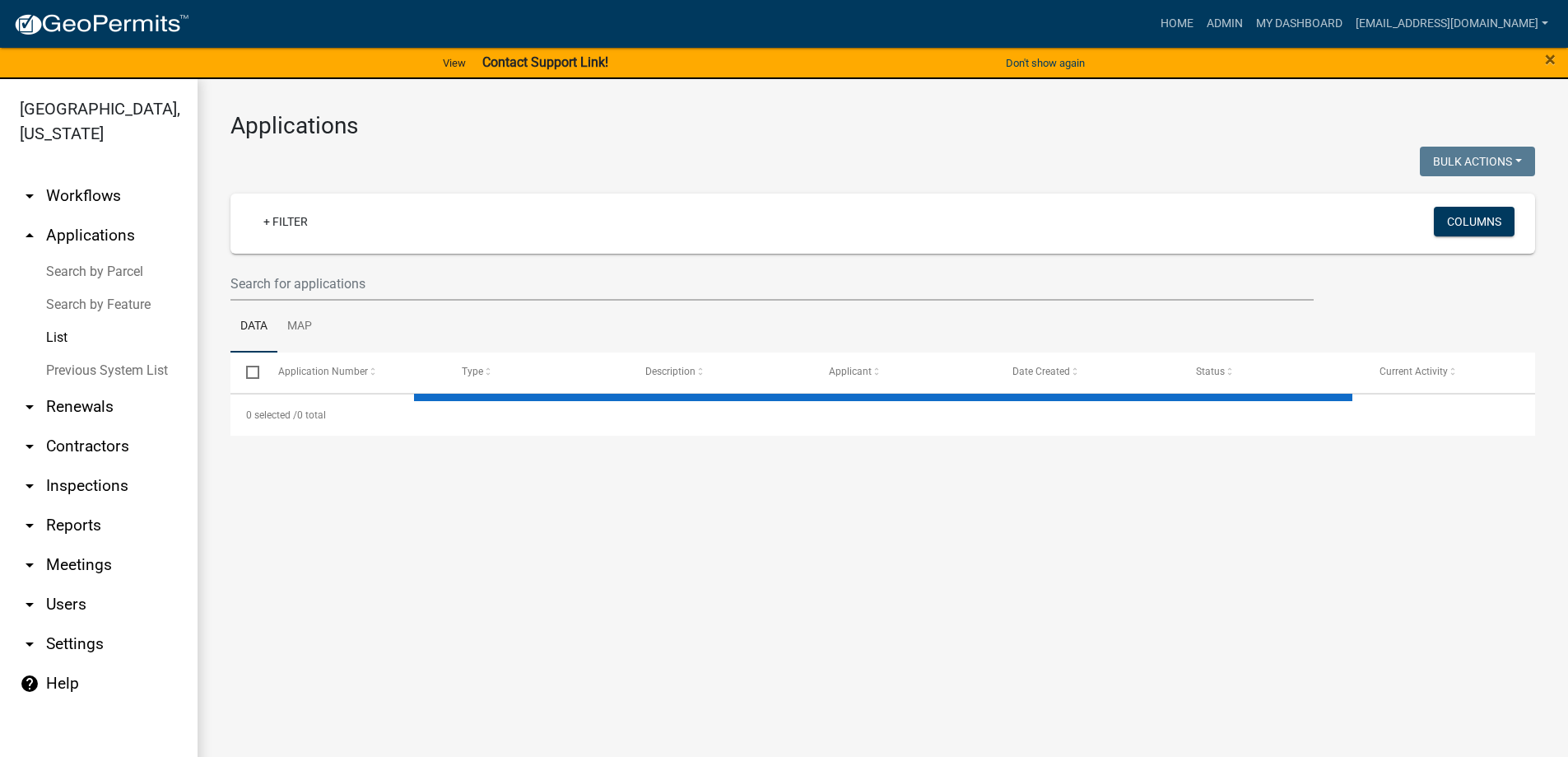
select select "3: 100"
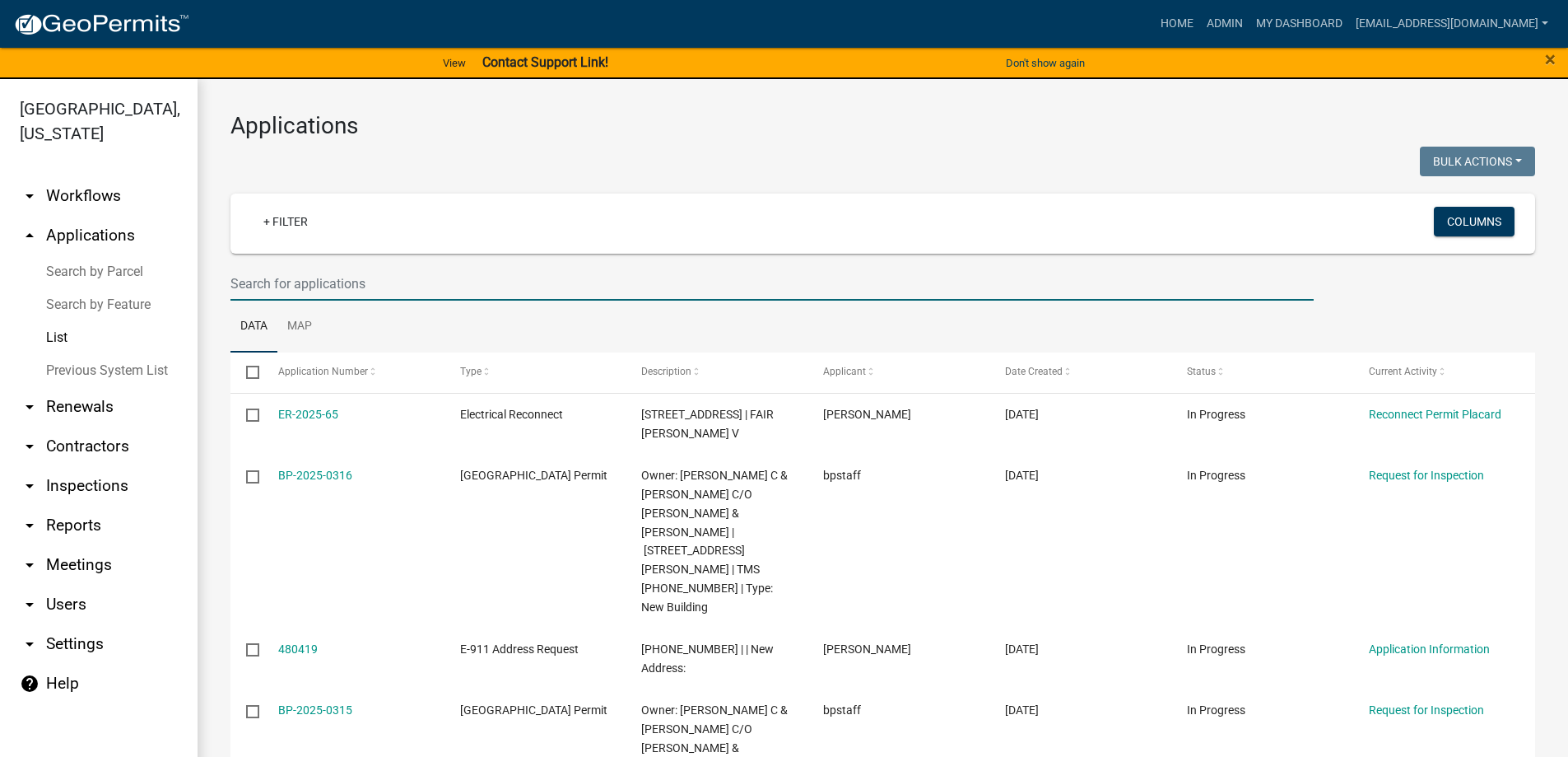
click at [322, 284] on input "text" at bounding box center [771, 283] width 1083 height 33
type input "w"
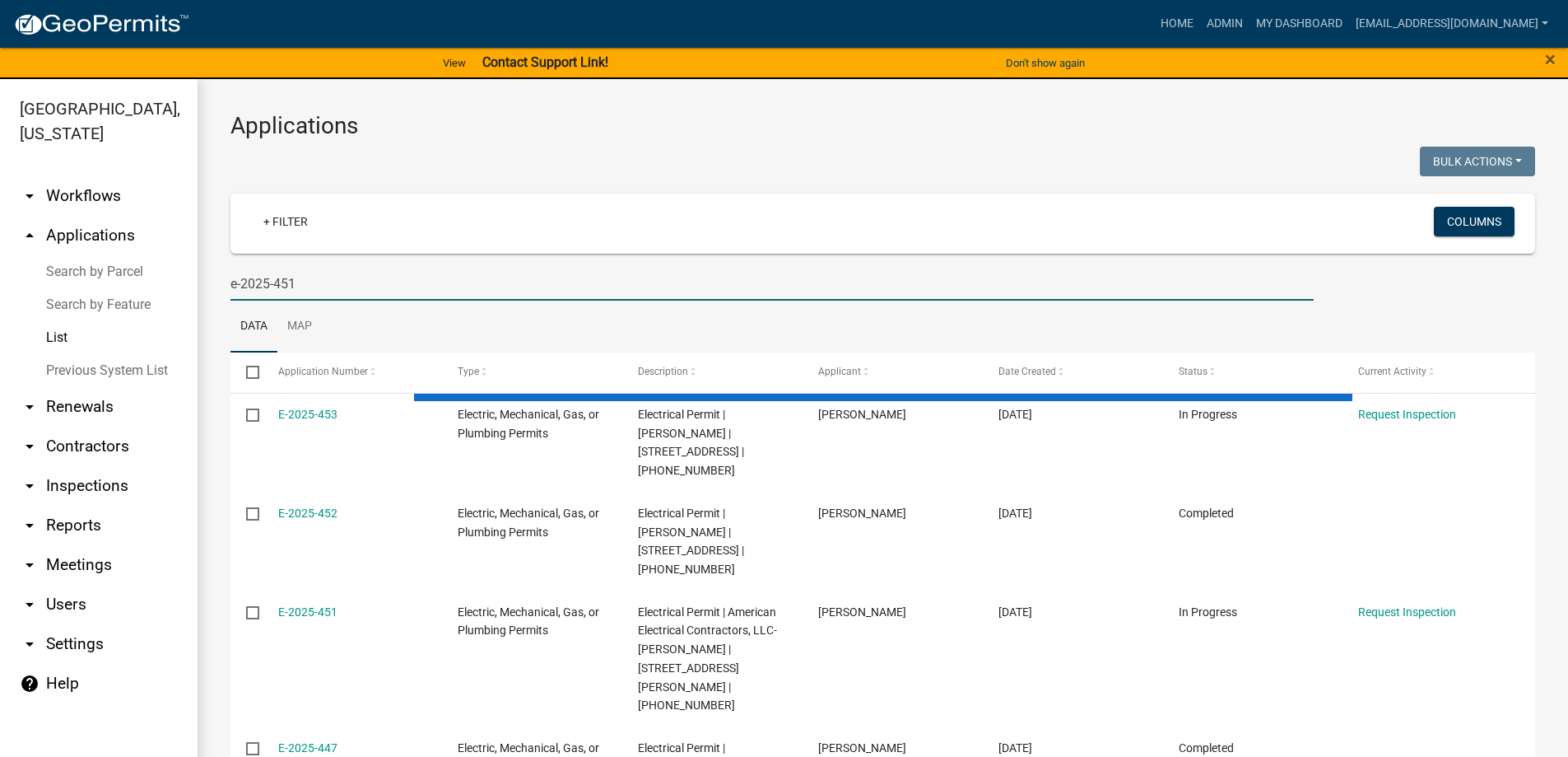
type input "e-2025-451"
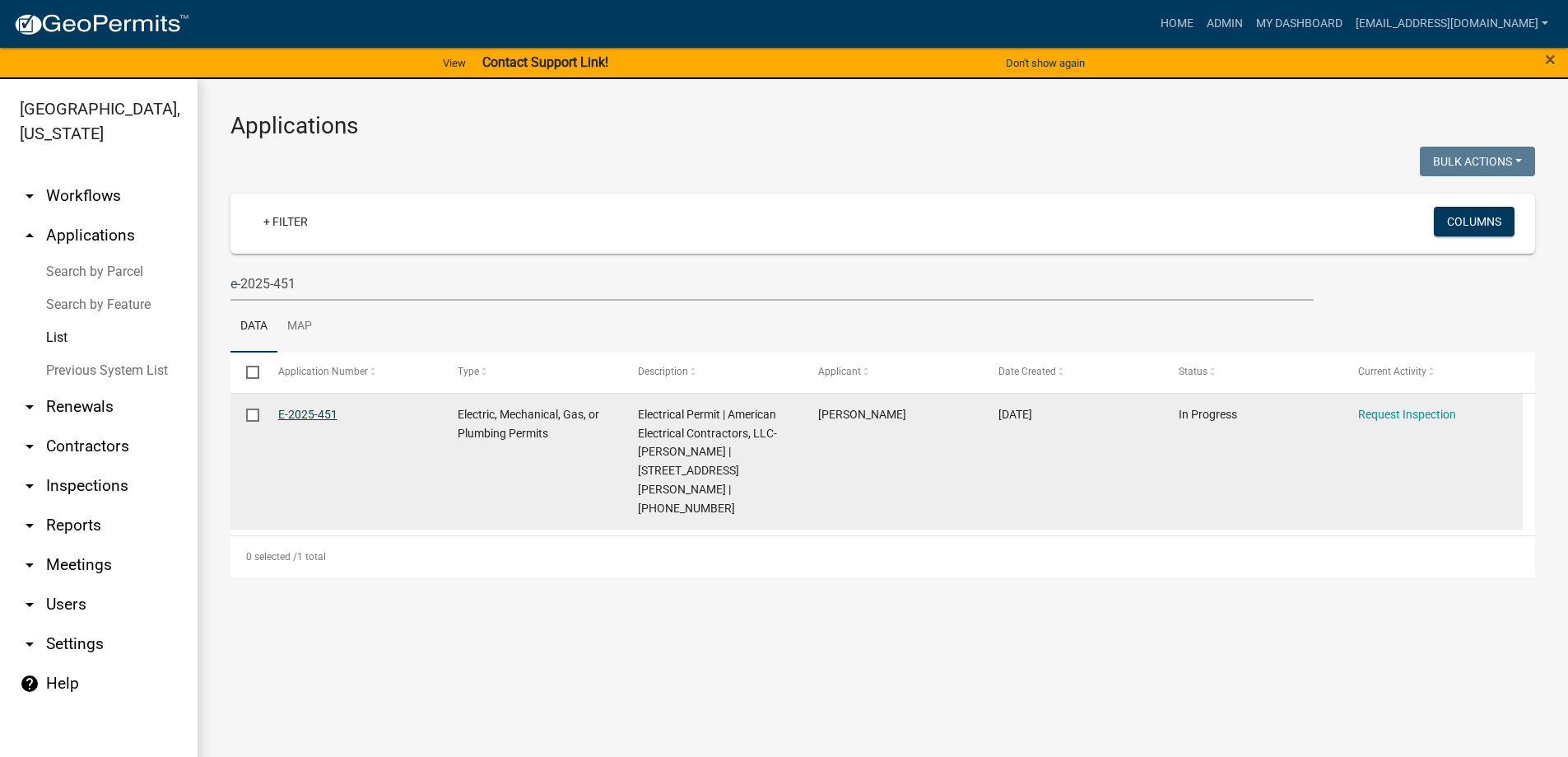
click at [313, 409] on link "E-2025-451" at bounding box center [308, 414] width 60 height 14
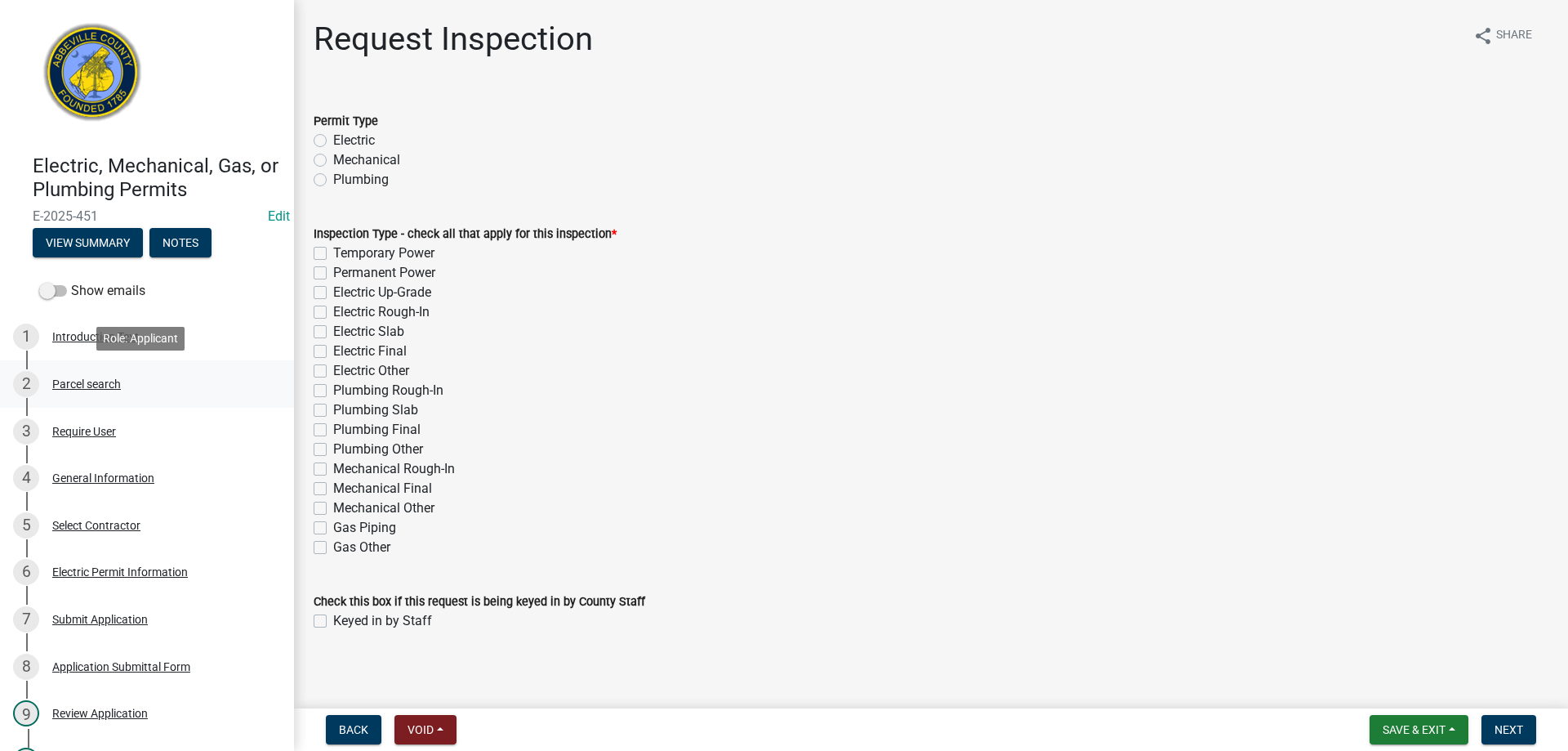
click at [91, 376] on div "2 Parcel search" at bounding box center [141, 384] width 254 height 26
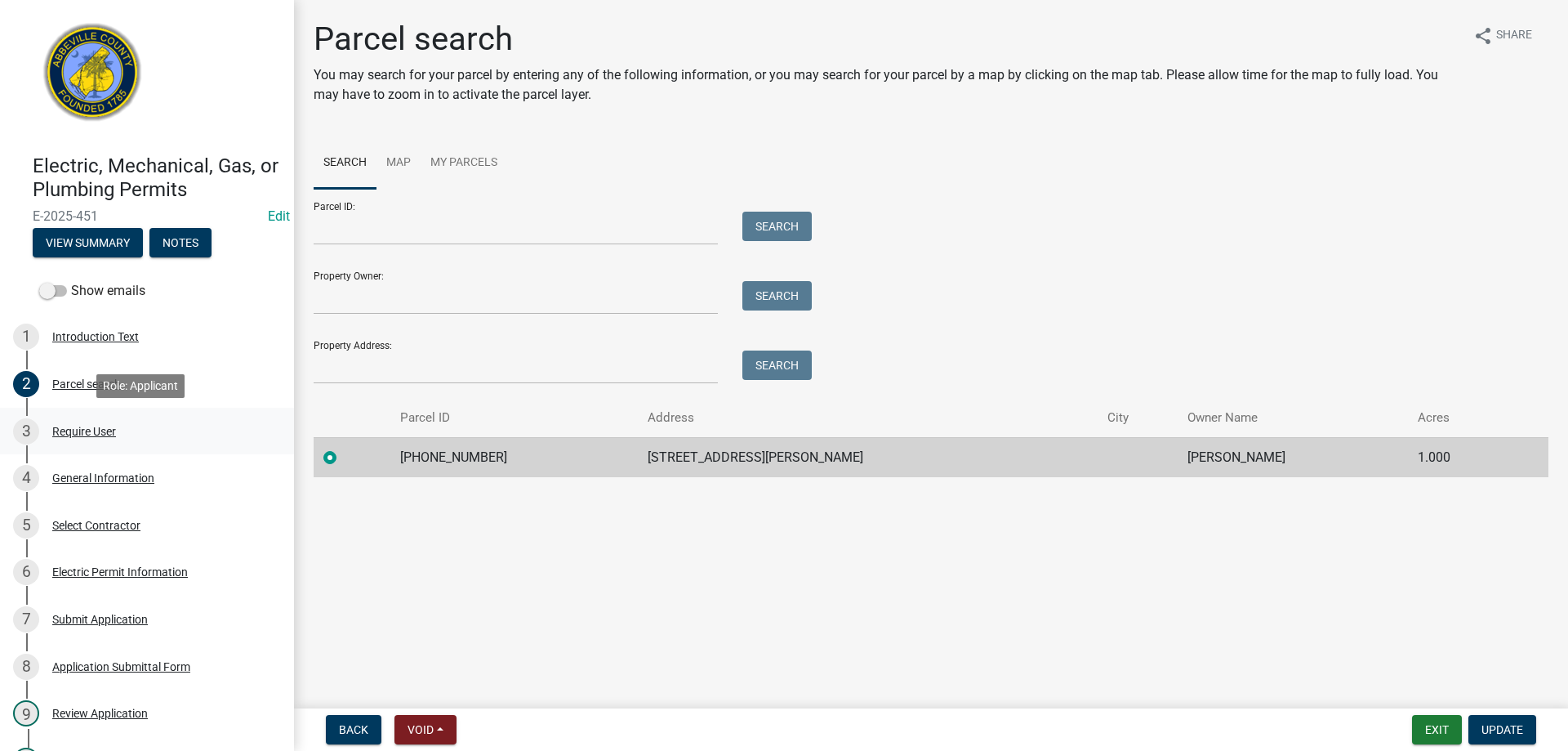
click at [74, 432] on div "Require User" at bounding box center [83, 431] width 64 height 12
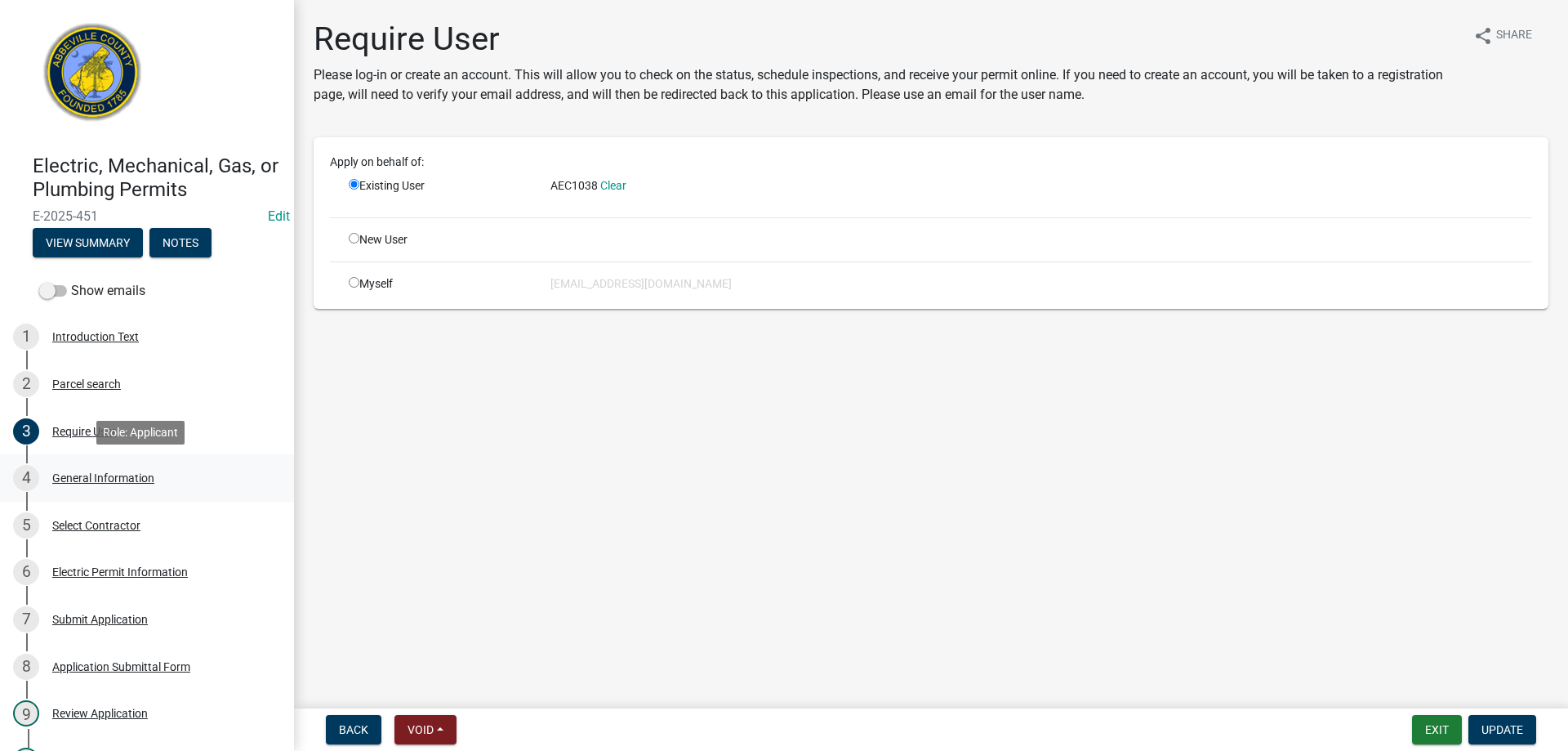
click at [83, 479] on div "General Information" at bounding box center [103, 478] width 102 height 12
